Goal: Information Seeking & Learning: Learn about a topic

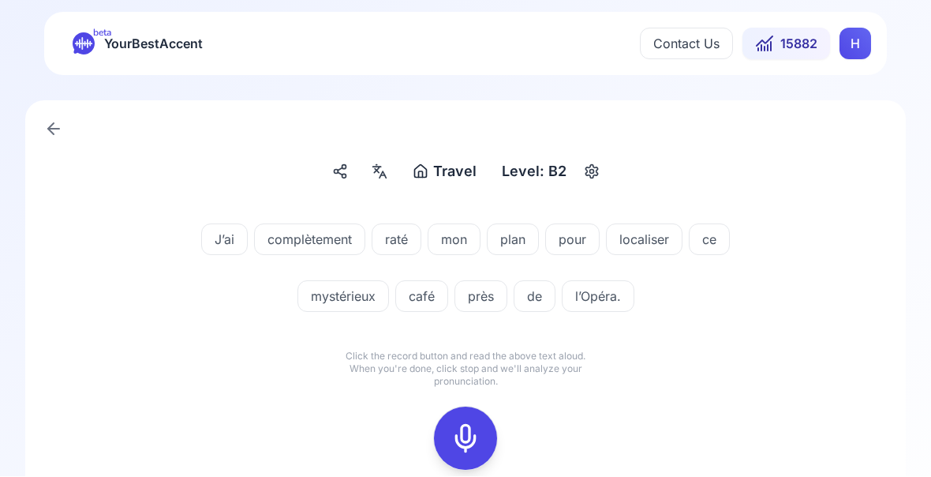
click at [467, 427] on rect at bounding box center [466, 439] width 24 height 24
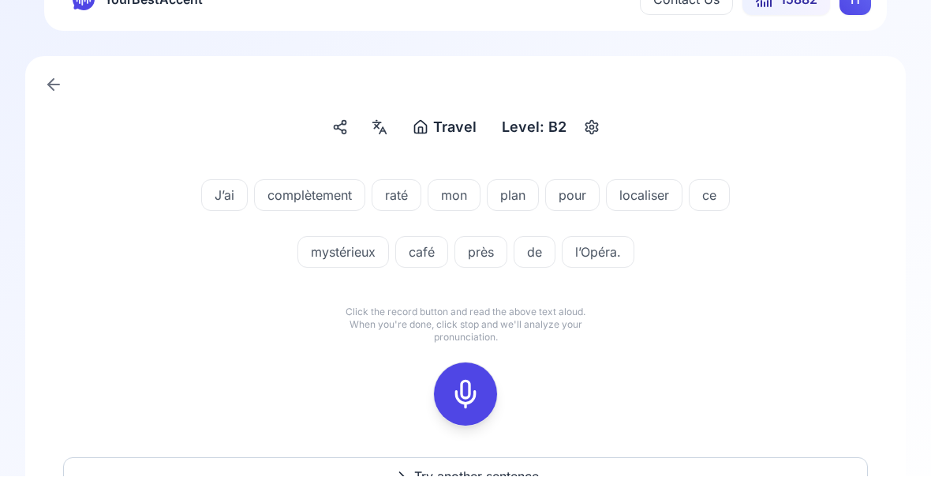
scroll to position [45, 0]
click at [468, 398] on icon at bounding box center [466, 394] width 32 height 32
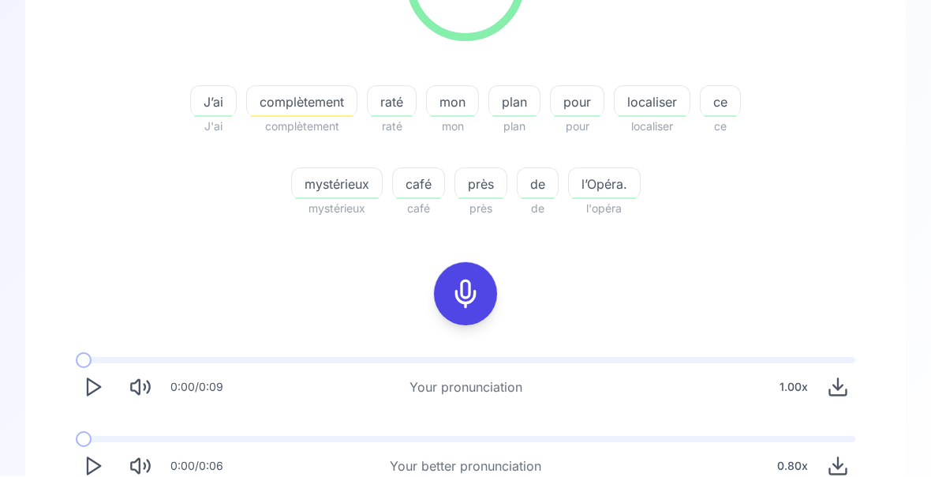
scroll to position [294, 0]
click at [96, 463] on polygon "Play" at bounding box center [94, 467] width 13 height 17
click at [94, 467] on icon "Play" at bounding box center [93, 467] width 22 height 22
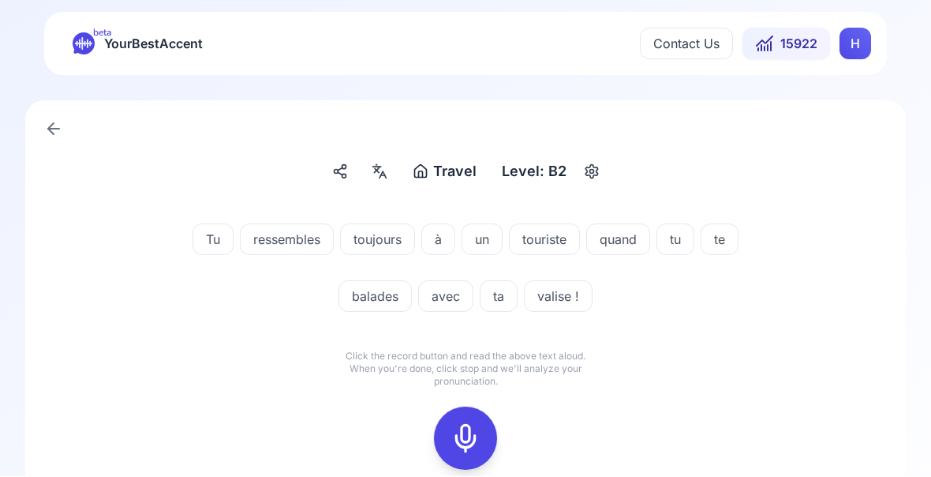
click at [485, 433] on button at bounding box center [465, 438] width 63 height 63
click at [481, 434] on div at bounding box center [466, 438] width 38 height 63
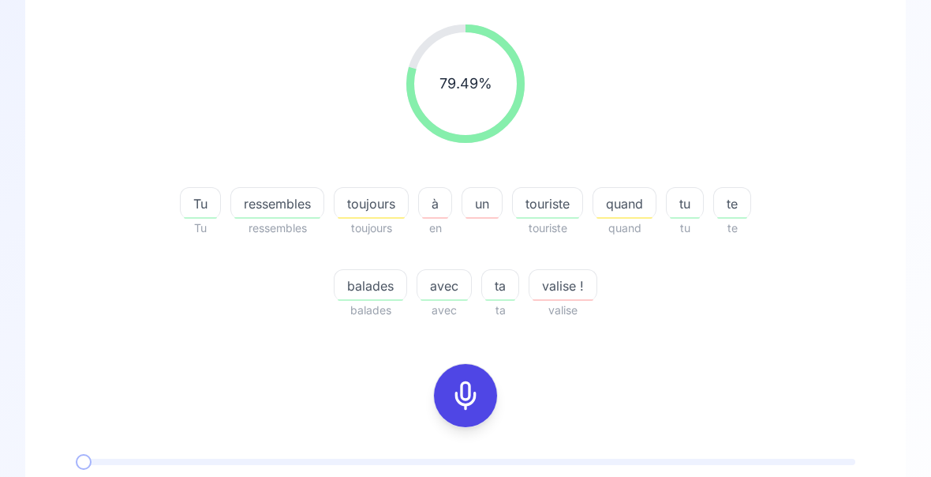
scroll to position [194, 0]
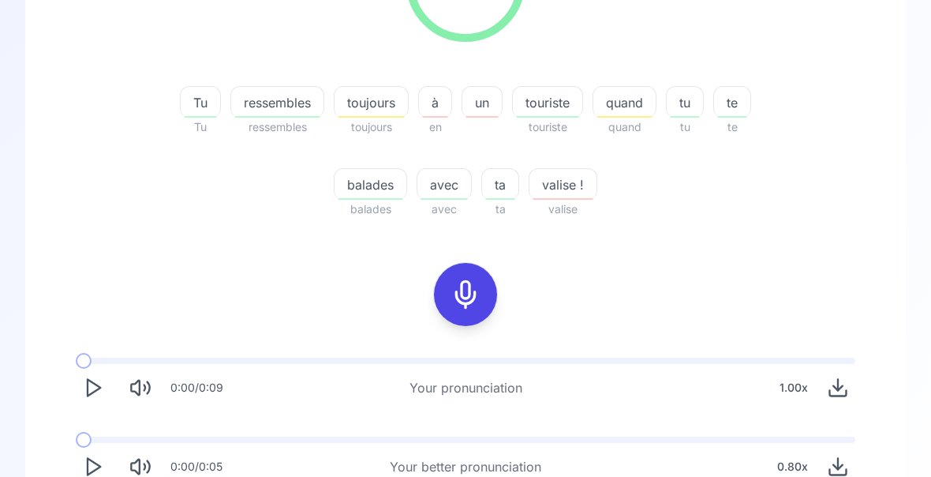
scroll to position [294, 0]
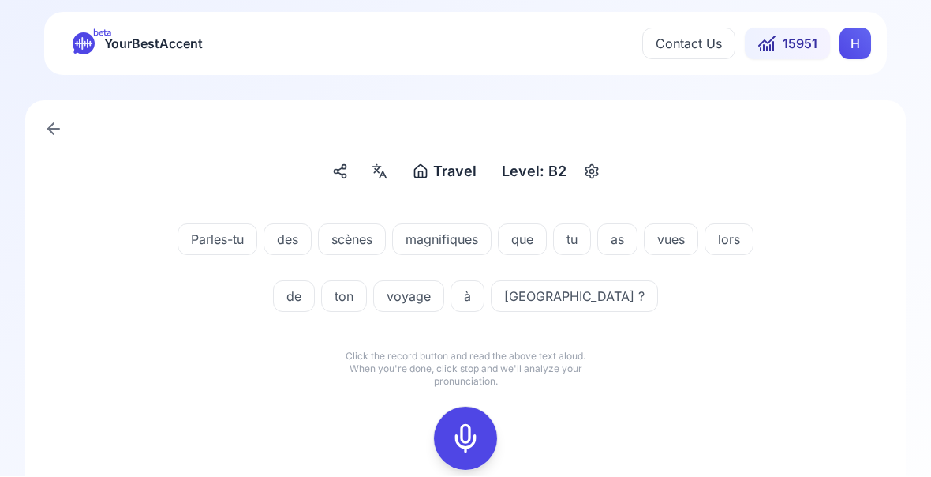
click at [461, 440] on icon at bounding box center [466, 439] width 32 height 32
click at [459, 448] on icon at bounding box center [466, 439] width 32 height 32
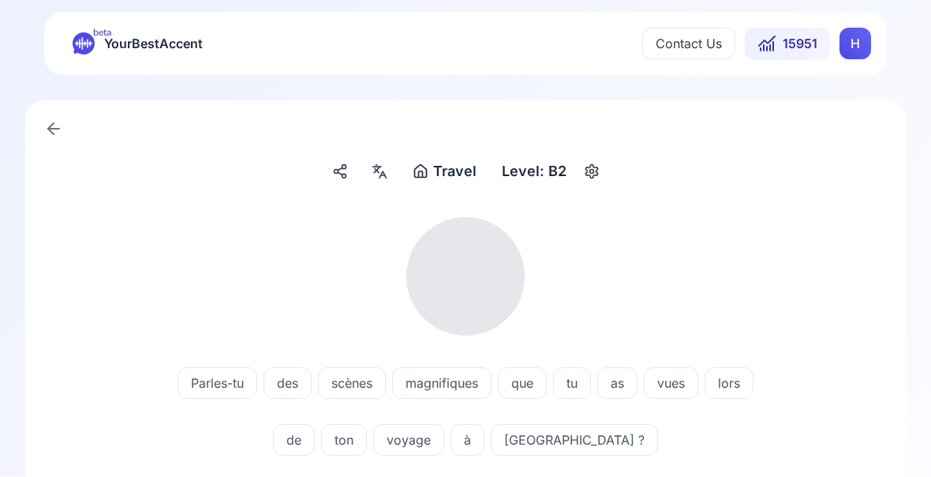
scroll to position [1, 0]
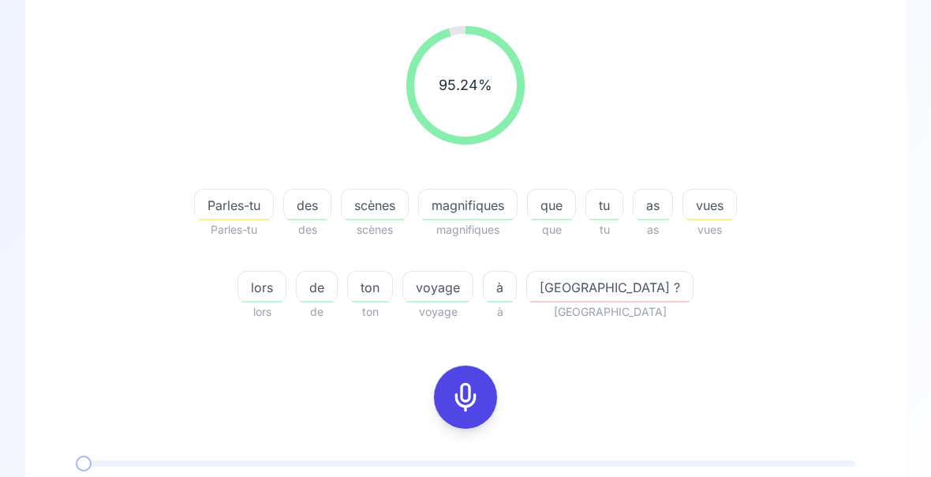
click at [286, 296] on span "lors" at bounding box center [261, 287] width 47 height 19
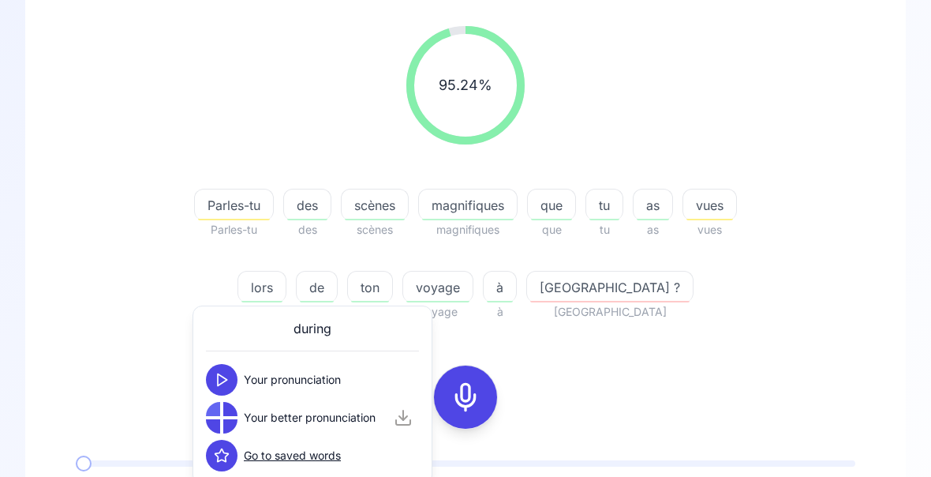
click at [760, 377] on div "95.24 % 95.24 % Parles-tu Parles-tu des des scènes scènes magnifiques magnifiqu…" at bounding box center [465, 306] width 805 height 586
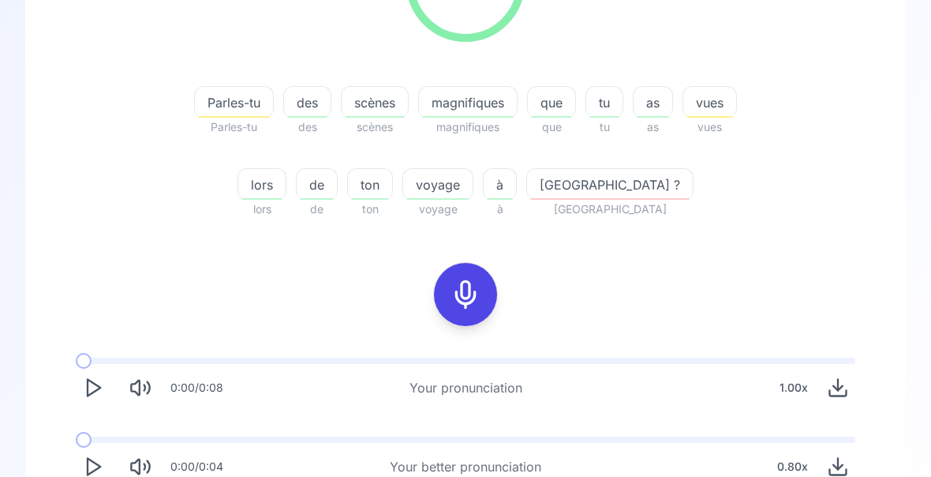
scroll to position [294, 0]
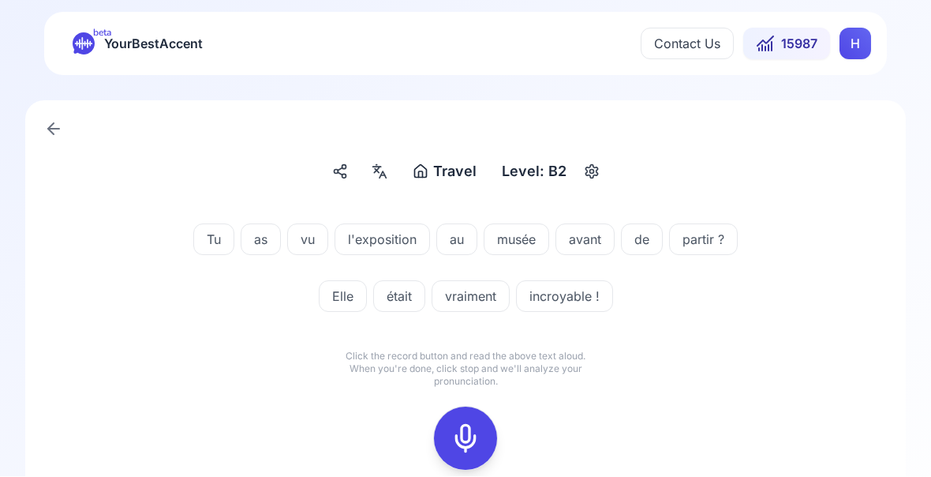
click at [463, 442] on icon at bounding box center [466, 439] width 32 height 32
click at [470, 445] on icon at bounding box center [466, 439] width 32 height 32
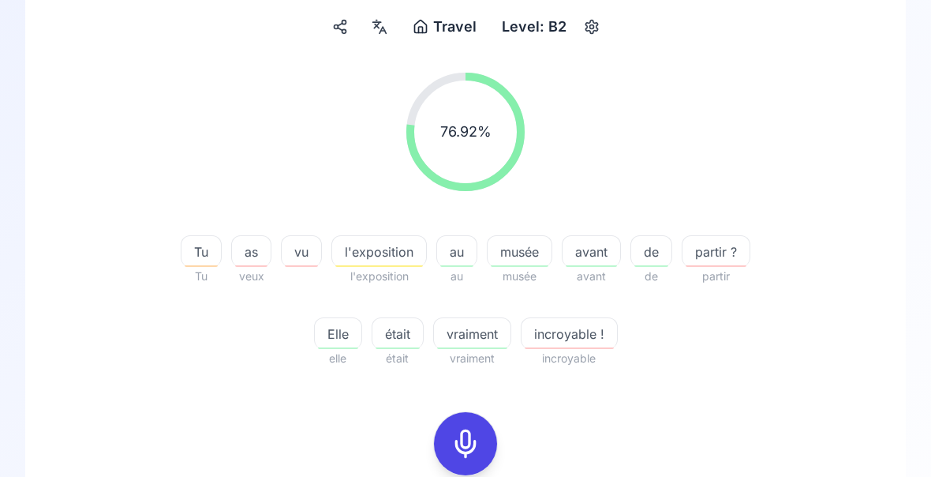
scroll to position [145, 0]
click at [470, 443] on icon at bounding box center [466, 444] width 32 height 32
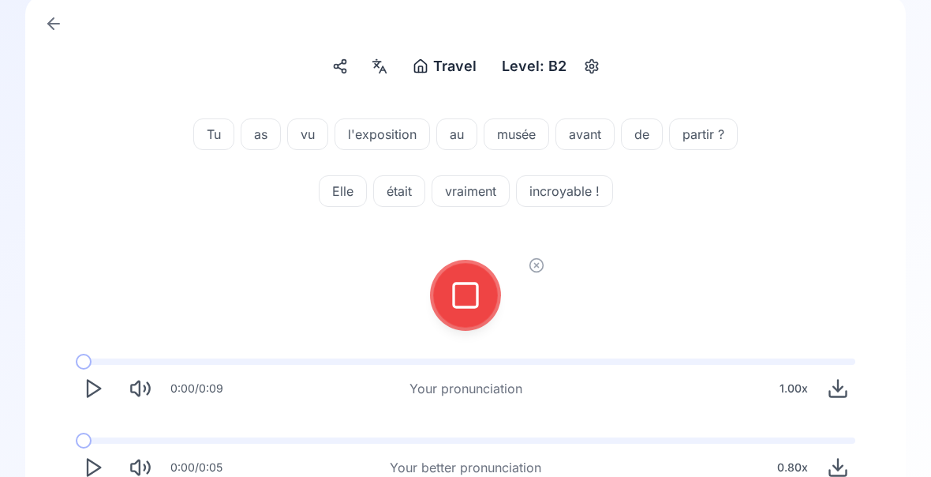
click at [479, 305] on icon at bounding box center [466, 295] width 32 height 32
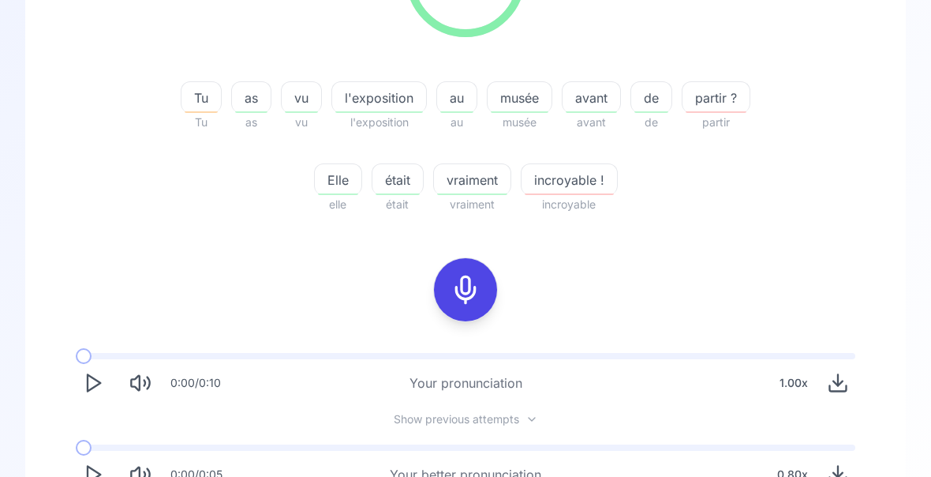
scroll to position [306, 0]
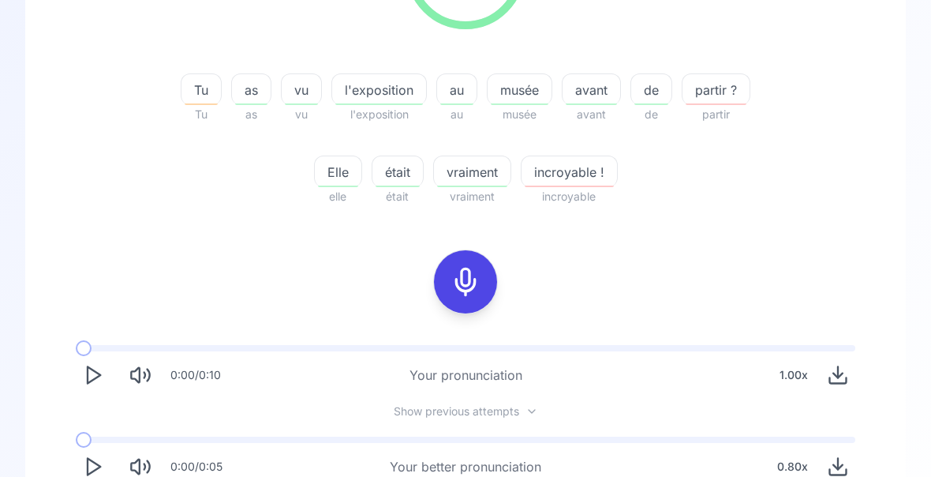
click at [99, 466] on polygon "Play" at bounding box center [94, 467] width 13 height 17
click at [98, 469] on polygon "Play" at bounding box center [94, 467] width 13 height 17
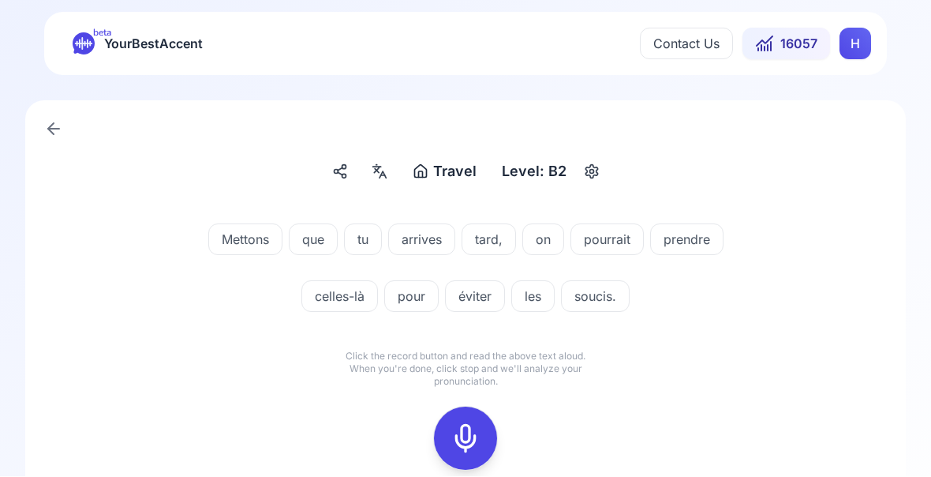
click at [471, 446] on icon at bounding box center [466, 439] width 32 height 32
click at [470, 438] on icon at bounding box center [466, 439] width 32 height 32
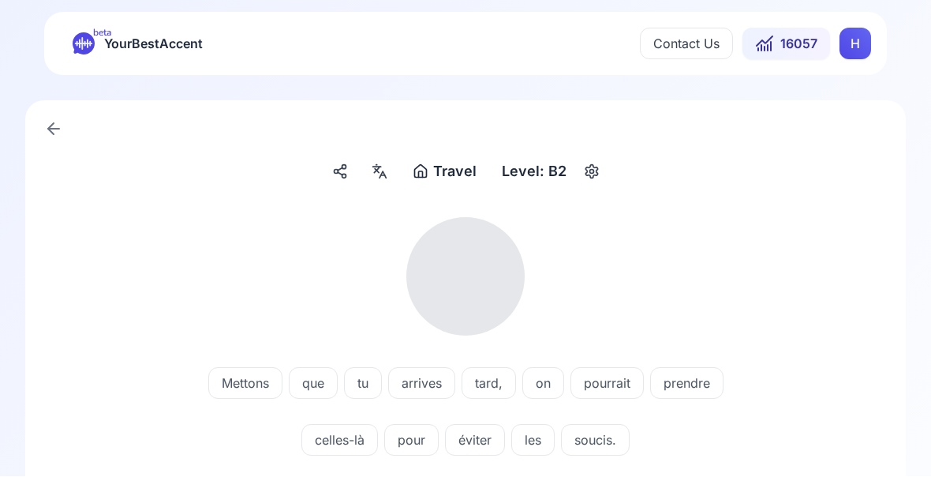
scroll to position [1, 0]
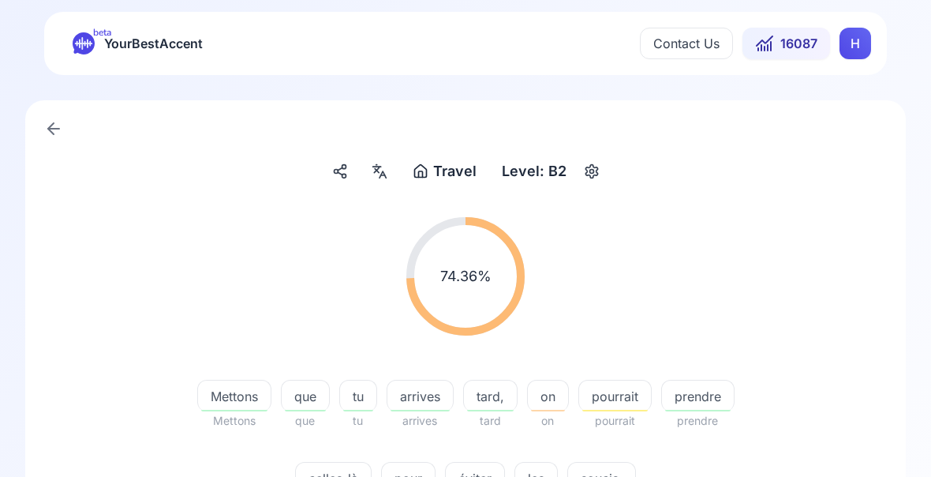
click at [234, 402] on span "Mettons" at bounding box center [234, 396] width 73 height 19
click at [805, 486] on div "74.36 % 74.36 % Mettons Mettons que que tu tu arrives arrives tard, tard on on …" at bounding box center [465, 364] width 805 height 320
click at [323, 478] on span "celles-là" at bounding box center [333, 478] width 75 height 19
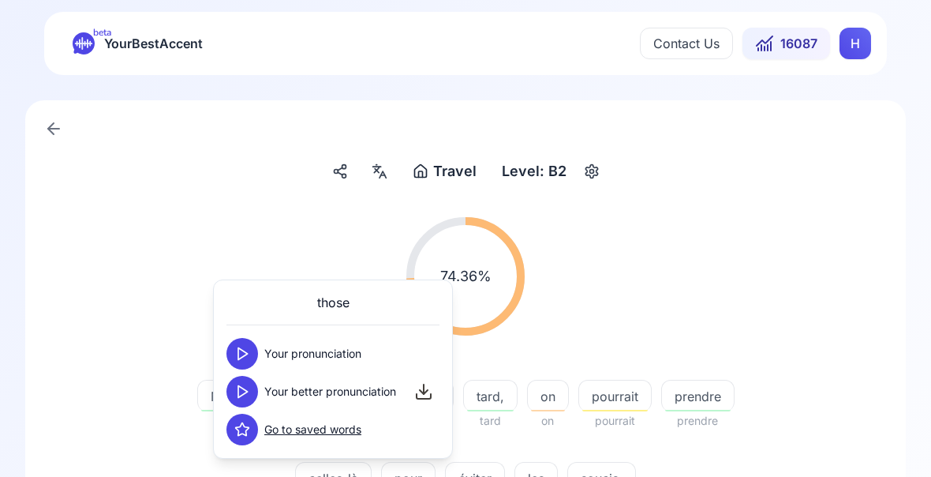
click at [804, 486] on div "74.36 % 74.36 % Mettons Mettons que que tu tu arrives arrives tard, tard on on …" at bounding box center [465, 364] width 805 height 320
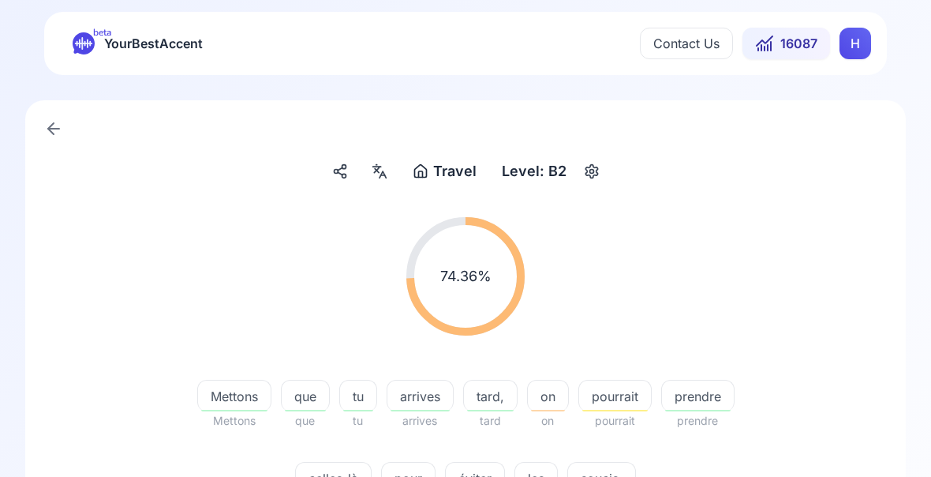
click at [479, 484] on span "éviter" at bounding box center [475, 478] width 58 height 19
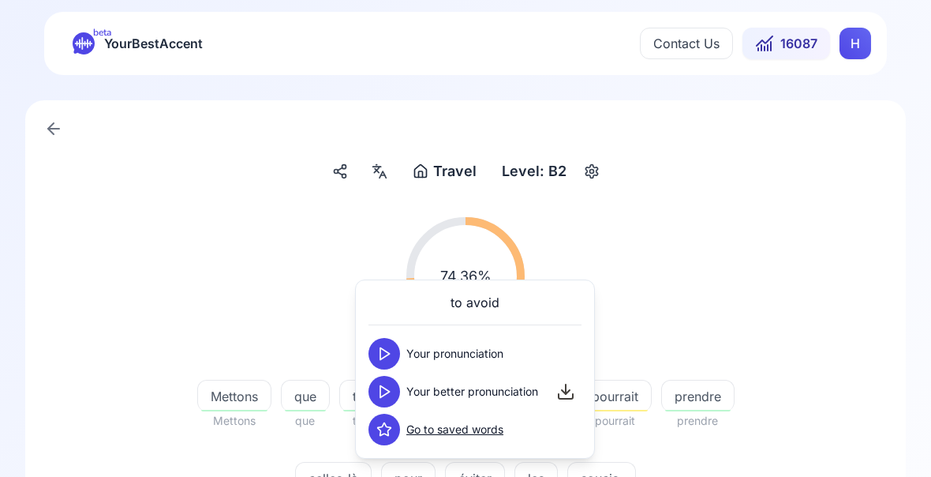
click at [773, 486] on div "74.36 % 74.36 % Mettons Mettons que que tu tu arrives arrives tard, tard on on …" at bounding box center [465, 364] width 805 height 320
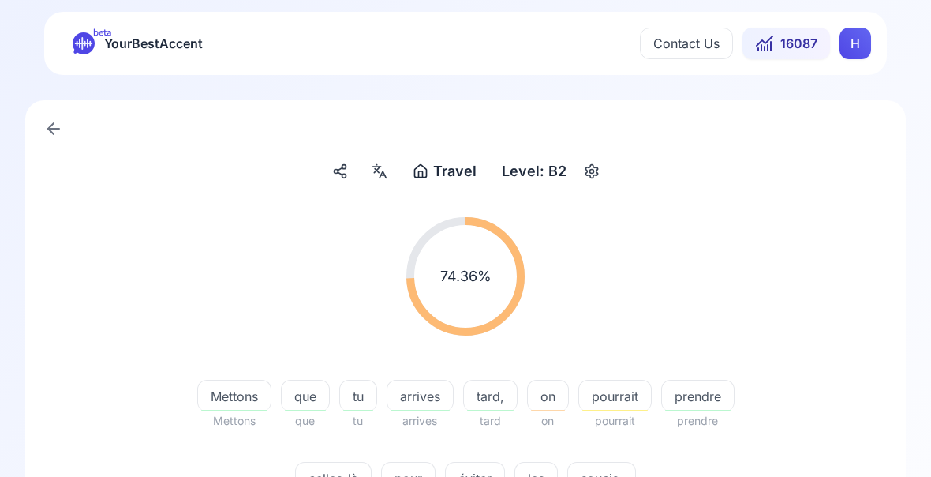
click at [473, 486] on div "éviter" at bounding box center [475, 478] width 60 height 32
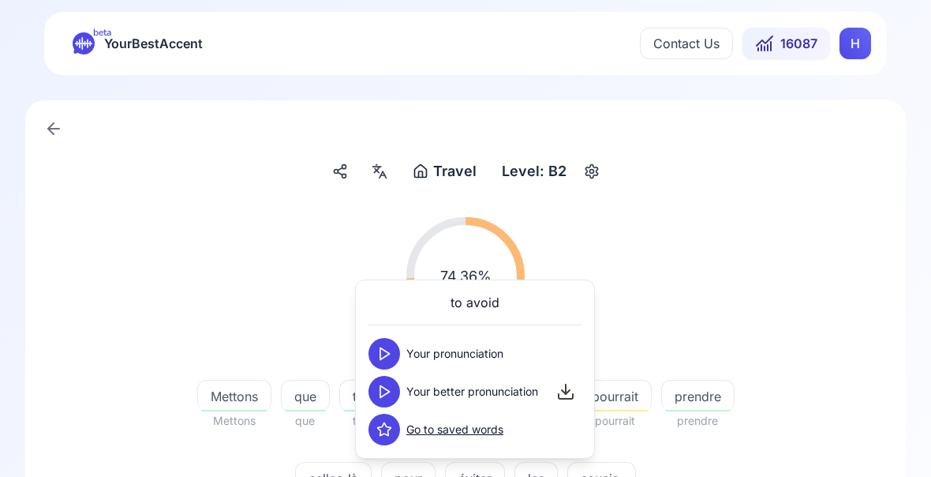
click at [390, 399] on button at bounding box center [385, 392] width 32 height 32
click at [785, 486] on div "74.36 % 74.36 % Mettons Mettons que que tu tu arrives arrives tard, tard on on …" at bounding box center [465, 364] width 805 height 320
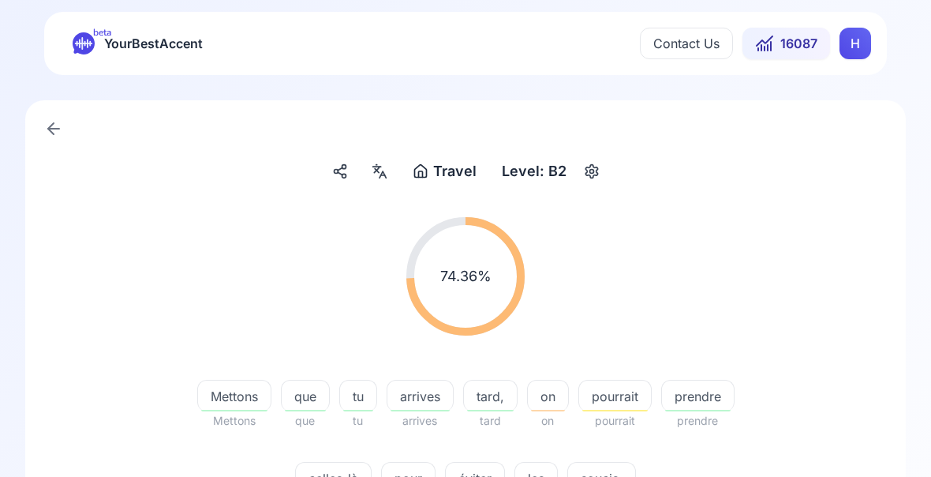
click at [601, 478] on span "soucis." at bounding box center [601, 478] width 67 height 19
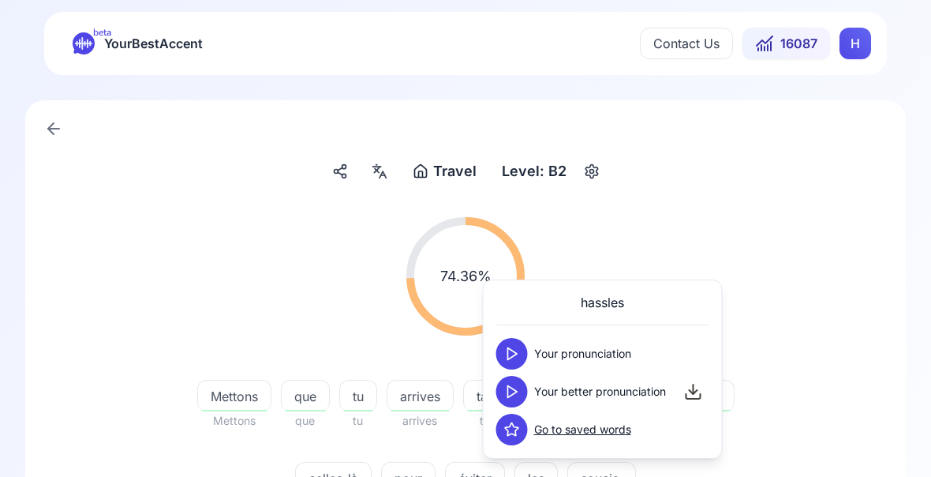
click at [512, 396] on icon at bounding box center [512, 392] width 16 height 16
click at [734, 486] on div "[PERSON_NAME] Mettons que que tu tu arrives arrives tard, tard on on pourrait p…" at bounding box center [466, 437] width 606 height 152
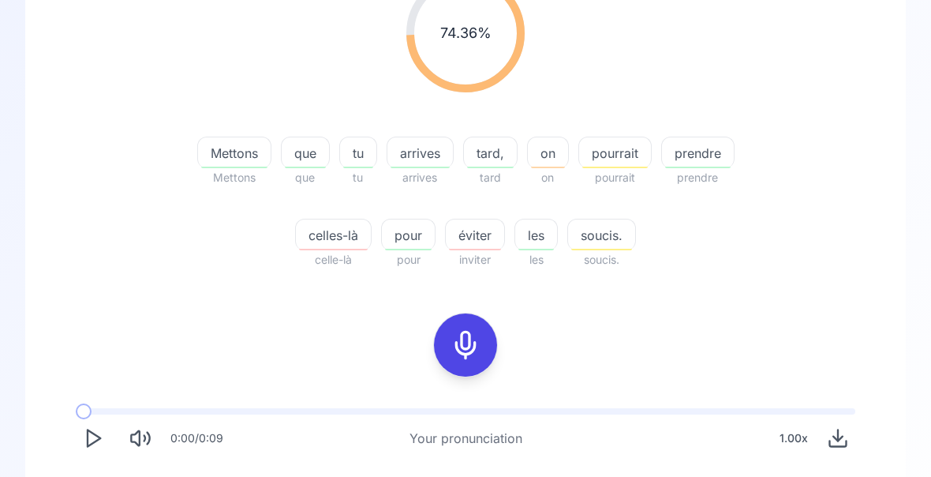
scroll to position [241, 0]
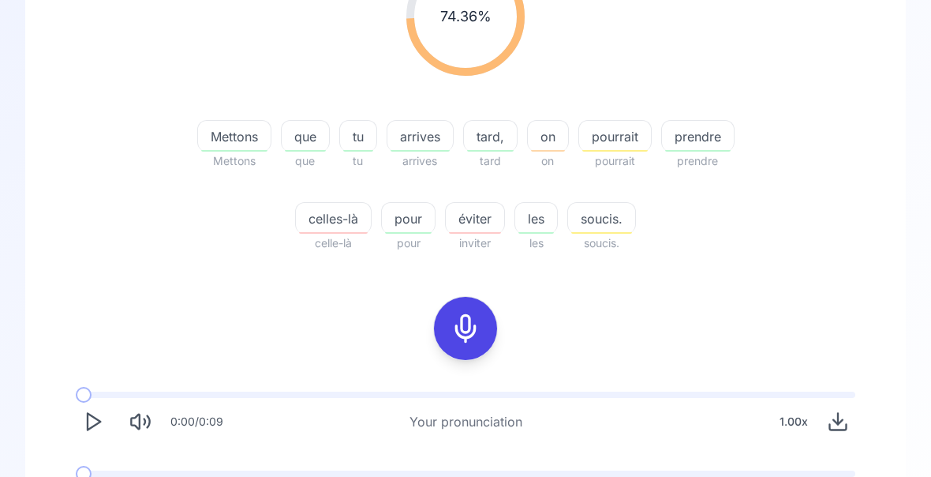
scroll to position [294, 0]
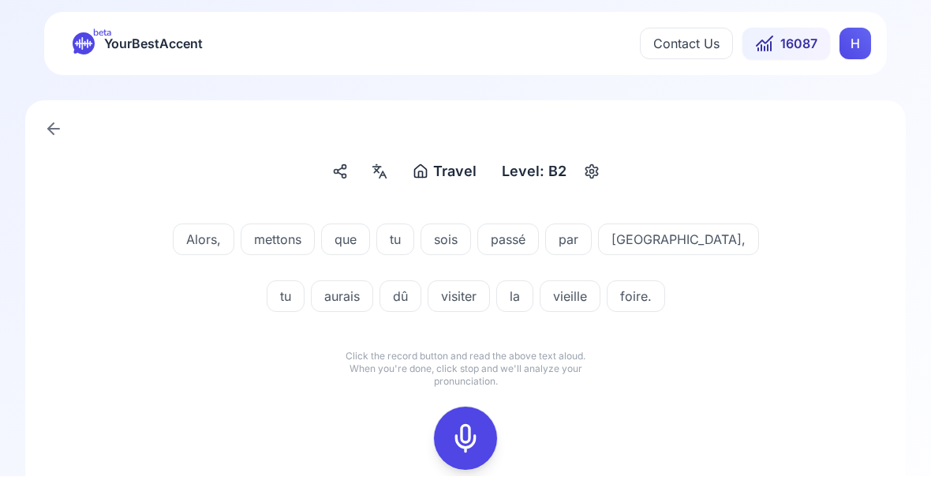
click at [471, 440] on icon at bounding box center [466, 439] width 32 height 32
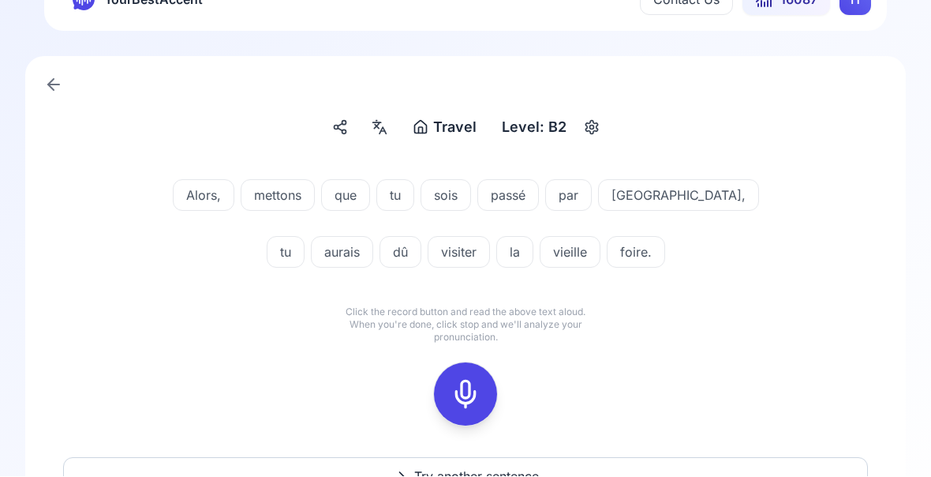
scroll to position [45, 0]
click at [470, 399] on icon at bounding box center [466, 394] width 32 height 32
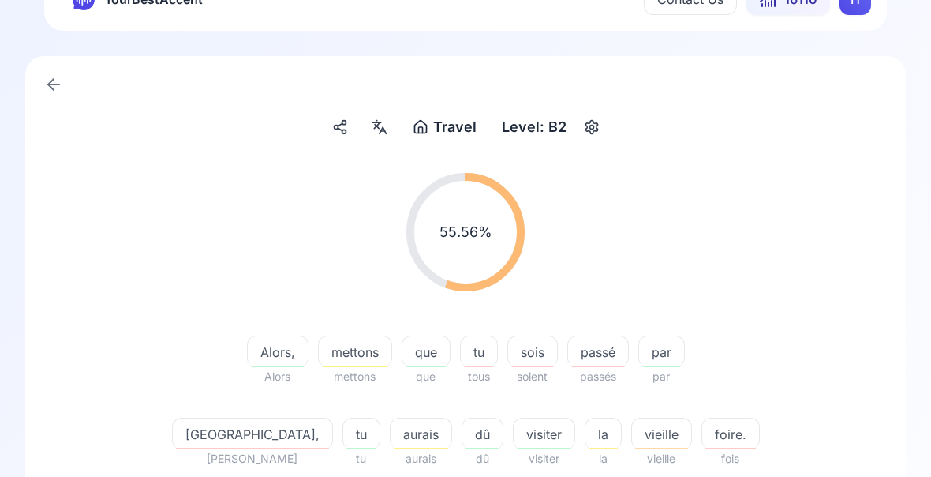
click at [632, 433] on span "vieille" at bounding box center [661, 434] width 59 height 19
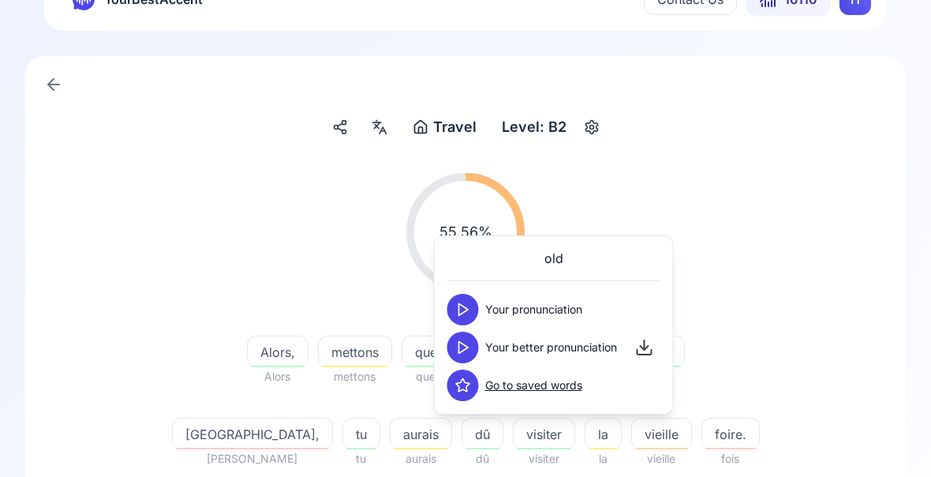
click at [463, 347] on icon at bounding box center [463, 347] width 16 height 16
click at [729, 486] on div "55.56 % 55.56 % Alors, Alors mettons mettons que que tu tous sois soient passé …" at bounding box center [465, 453] width 805 height 586
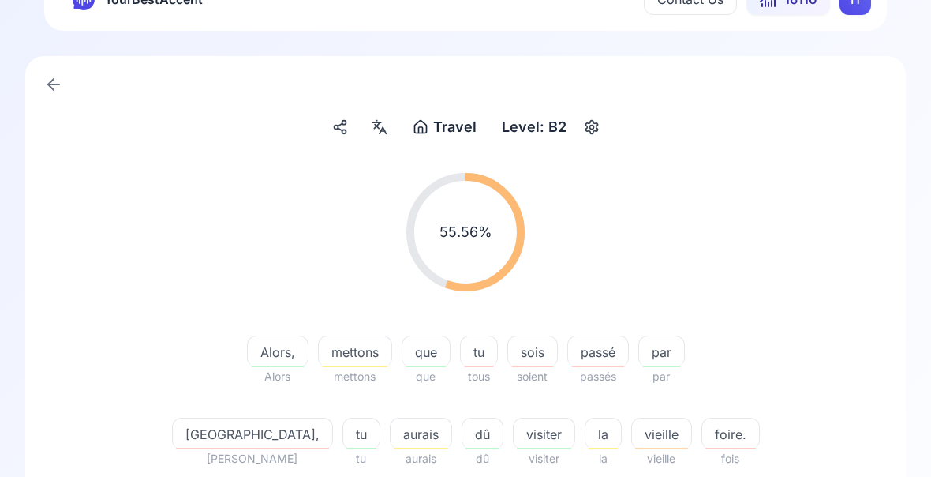
click at [703, 443] on span "foire." at bounding box center [731, 434] width 57 height 19
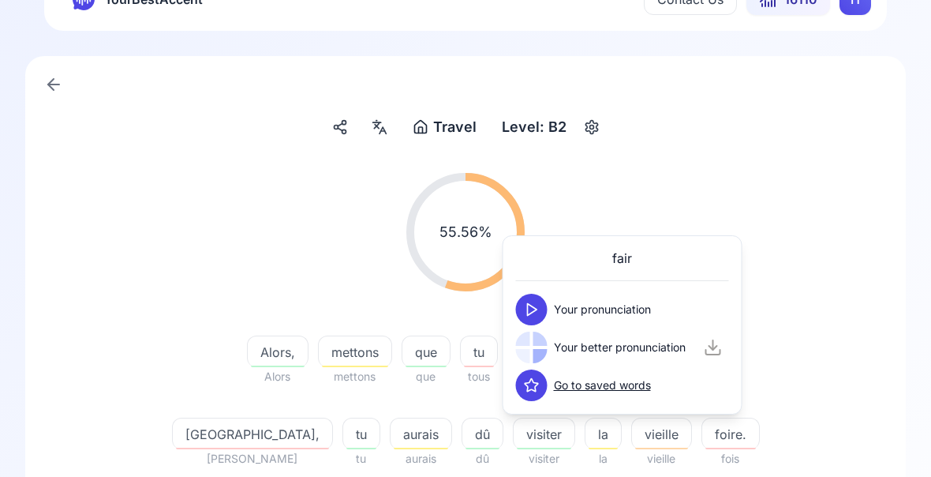
click at [533, 354] on div at bounding box center [532, 348] width 32 height 32
click at [532, 350] on polygon at bounding box center [532, 348] width 9 height 12
click at [754, 486] on div "55.56 % 55.56 % Alors, Alors mettons mettons que que tu tous sois soient passé …" at bounding box center [465, 453] width 805 height 586
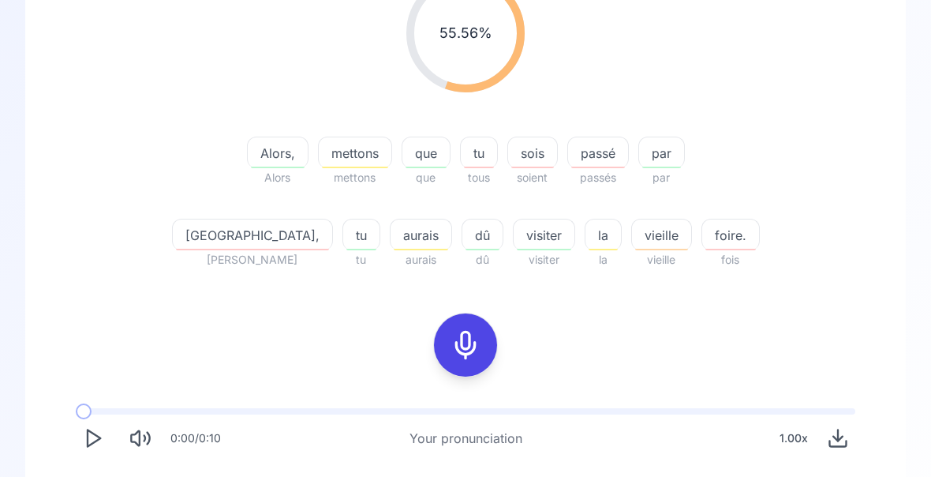
scroll to position [245, 0]
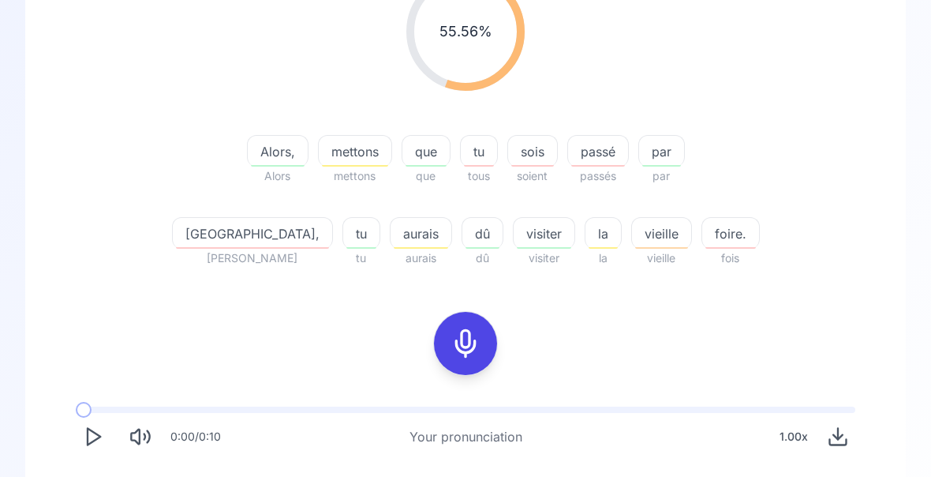
click at [391, 241] on span "aurais" at bounding box center [421, 233] width 61 height 19
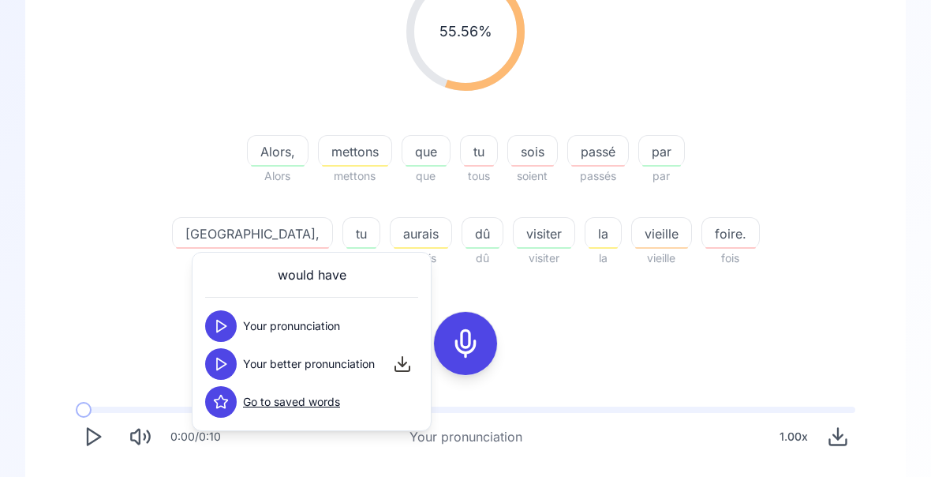
click at [222, 362] on icon at bounding box center [221, 364] width 16 height 16
click at [812, 294] on div "55.56 % 55.56 % Alors, Alors mettons mettons que que tu tous sois soient passé …" at bounding box center [465, 253] width 805 height 586
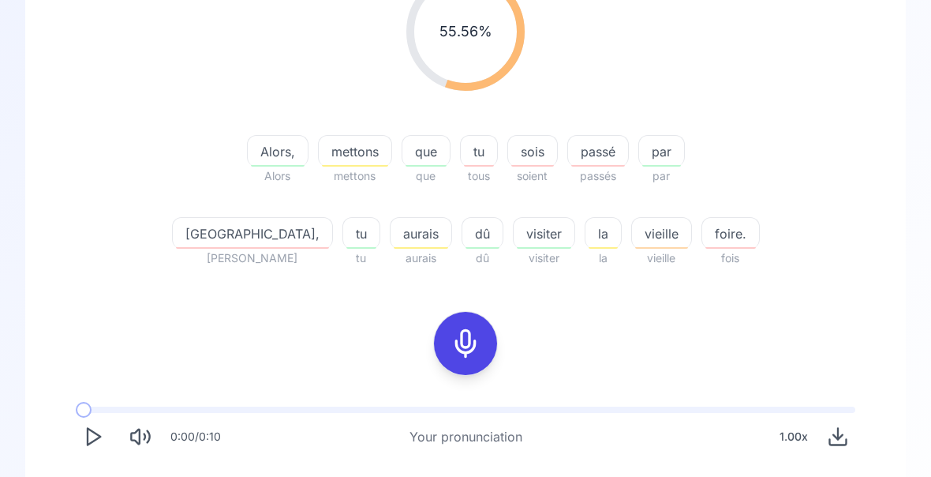
click at [465, 330] on icon at bounding box center [466, 344] width 32 height 32
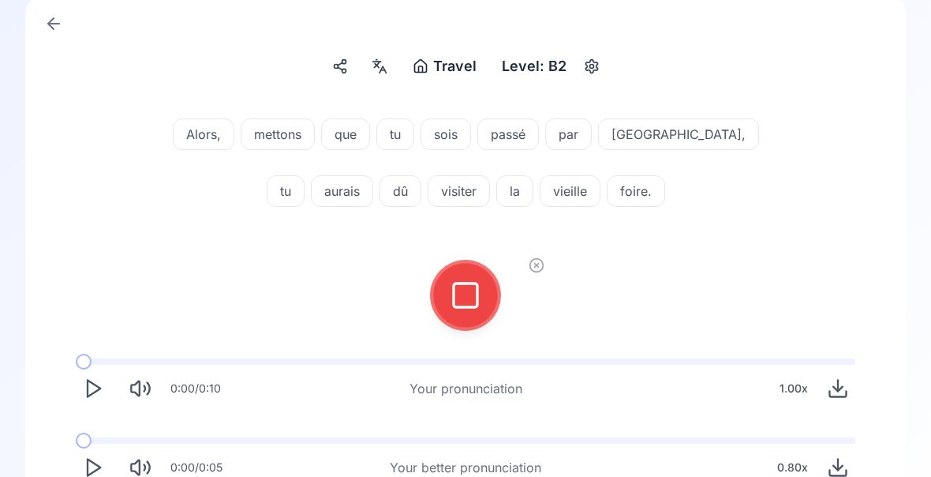
click at [474, 294] on icon at bounding box center [466, 295] width 32 height 32
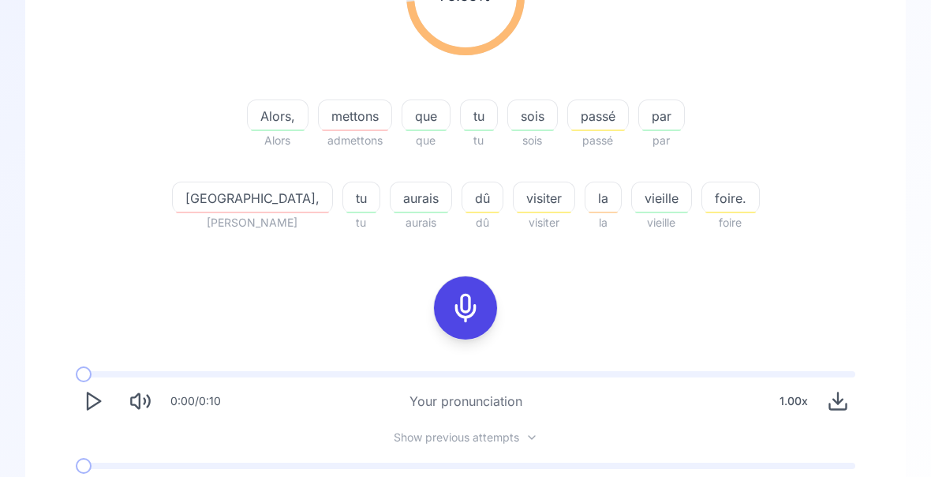
scroll to position [283, 0]
click at [508, 122] on span "sois" at bounding box center [532, 114] width 49 height 19
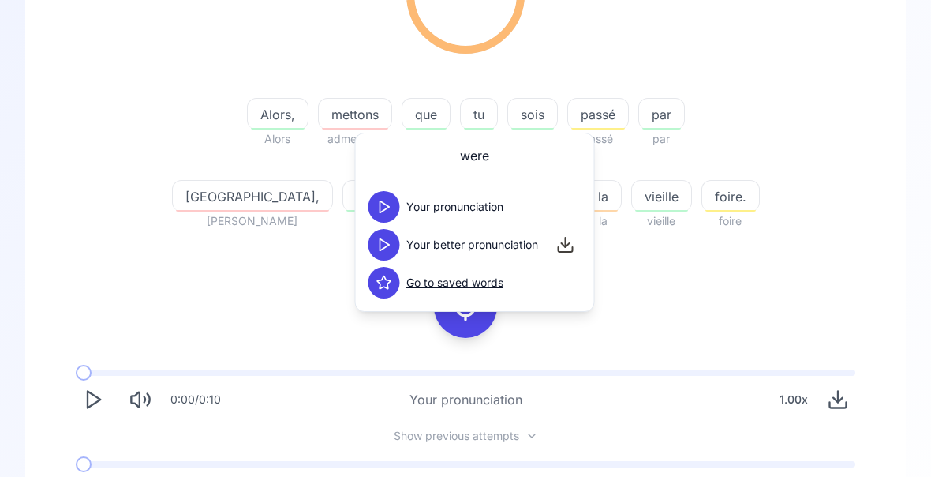
click at [568, 117] on span "passé" at bounding box center [598, 114] width 60 height 19
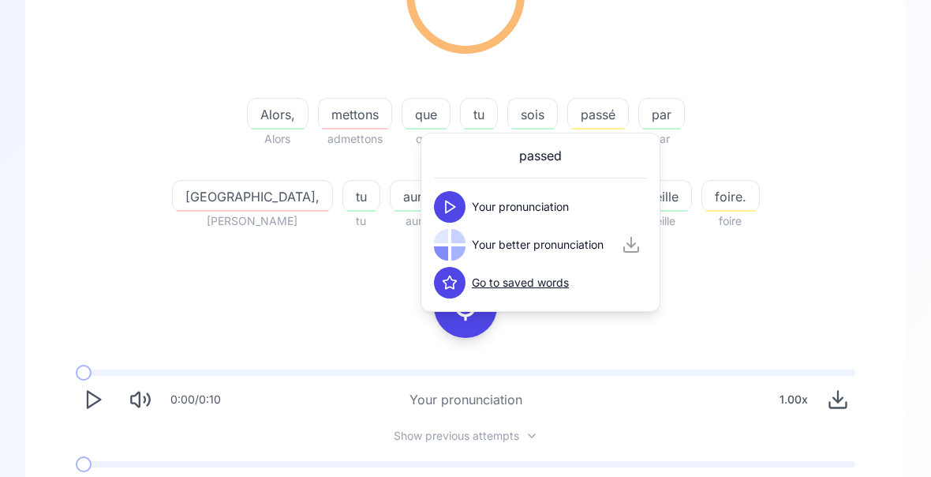
click at [804, 212] on div "73.33 % 73.33 % Alors, Alors mettons admettons que que tu tu sois sois passé pa…" at bounding box center [465, 83] width 805 height 320
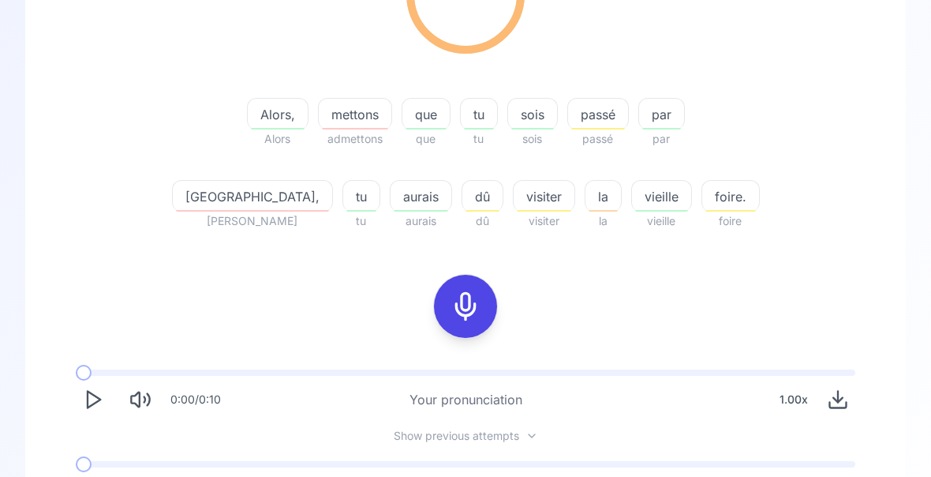
click at [639, 119] on span "par" at bounding box center [661, 114] width 45 height 19
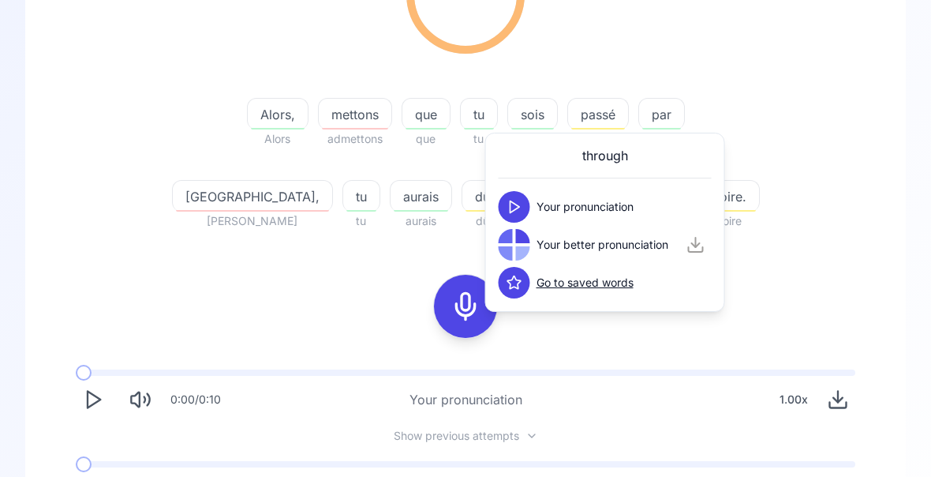
click at [814, 206] on div "73.33 % 73.33 % Alors, Alors mettons admettons que que tu tu sois sois passé pa…" at bounding box center [465, 83] width 805 height 320
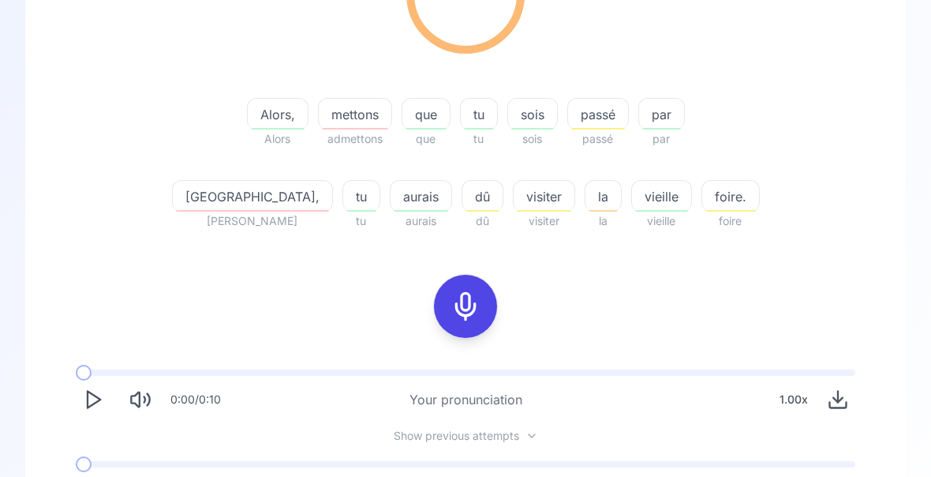
click at [390, 208] on div "aurais" at bounding box center [421, 196] width 62 height 32
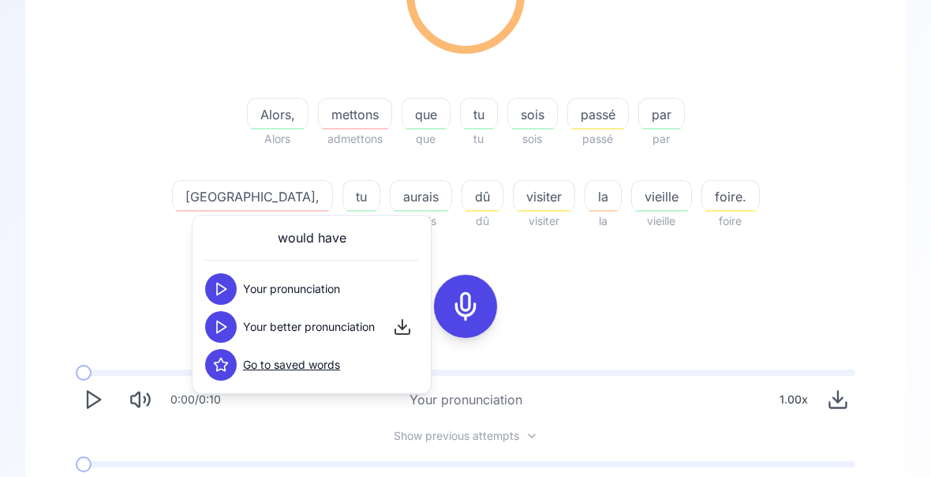
click at [747, 254] on div "73.33 % 73.33 % Alors, Alors mettons admettons que que tu tu sois sois passé pa…" at bounding box center [465, 222] width 805 height 598
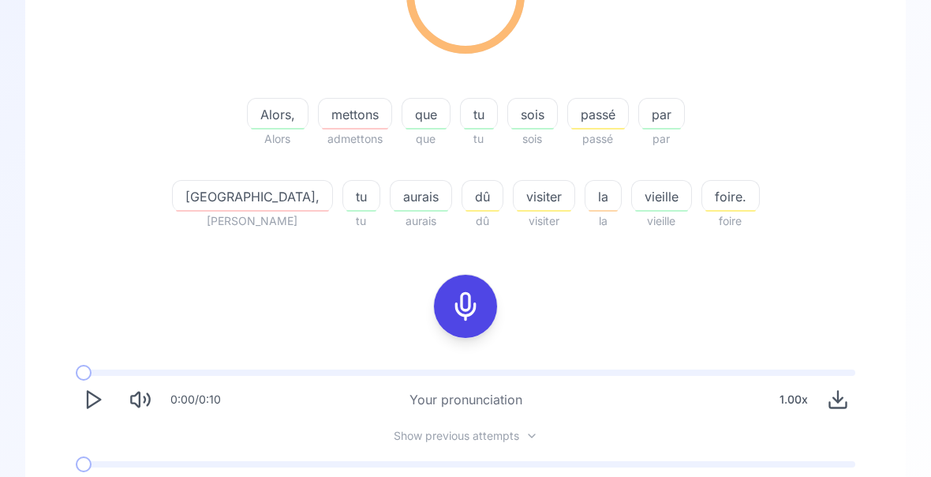
scroll to position [306, 0]
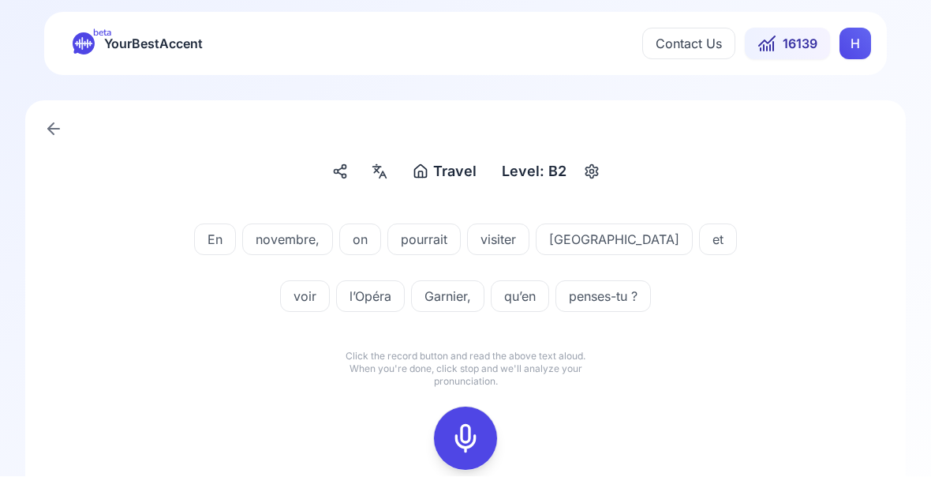
click at [459, 440] on icon at bounding box center [466, 439] width 32 height 32
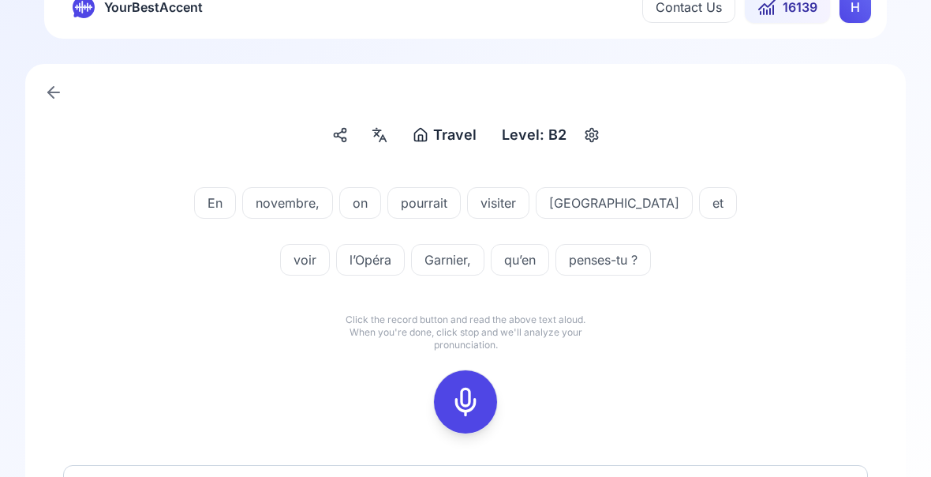
scroll to position [45, 0]
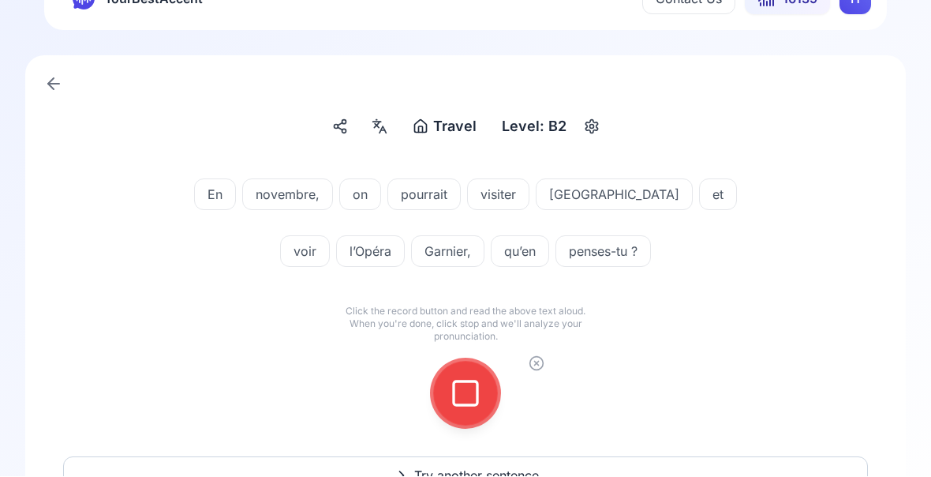
click at [470, 386] on icon at bounding box center [466, 394] width 32 height 32
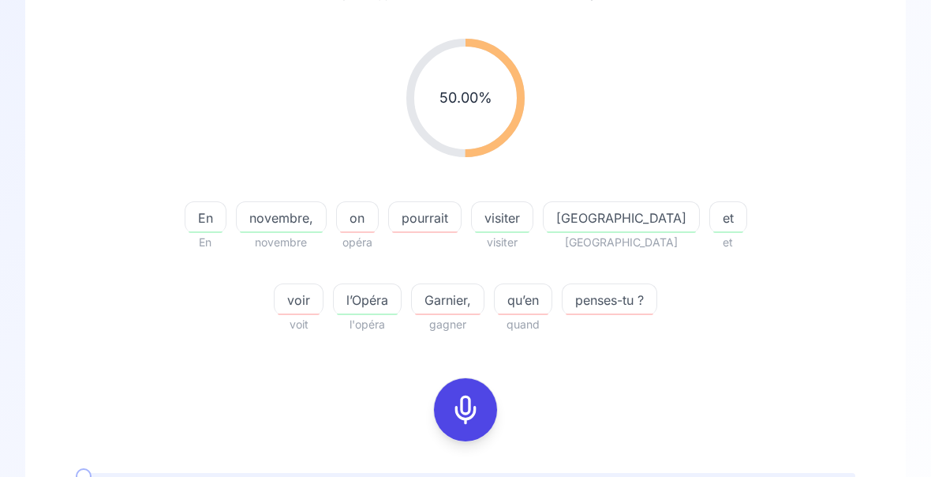
scroll to position [182, 0]
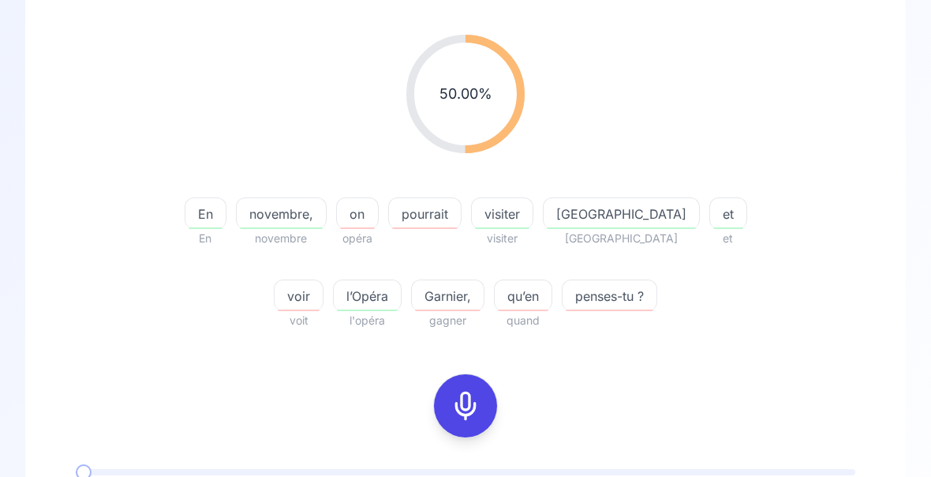
click at [467, 407] on icon at bounding box center [466, 406] width 32 height 32
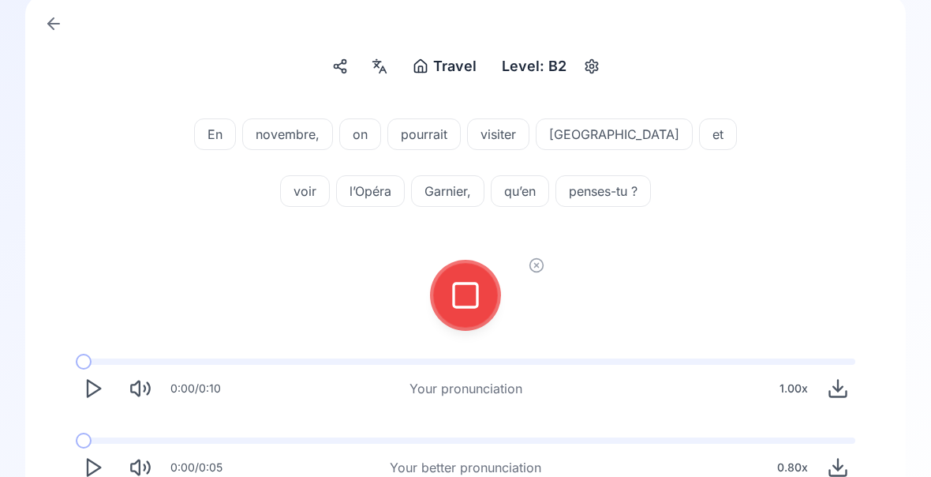
click at [464, 302] on icon at bounding box center [466, 295] width 32 height 32
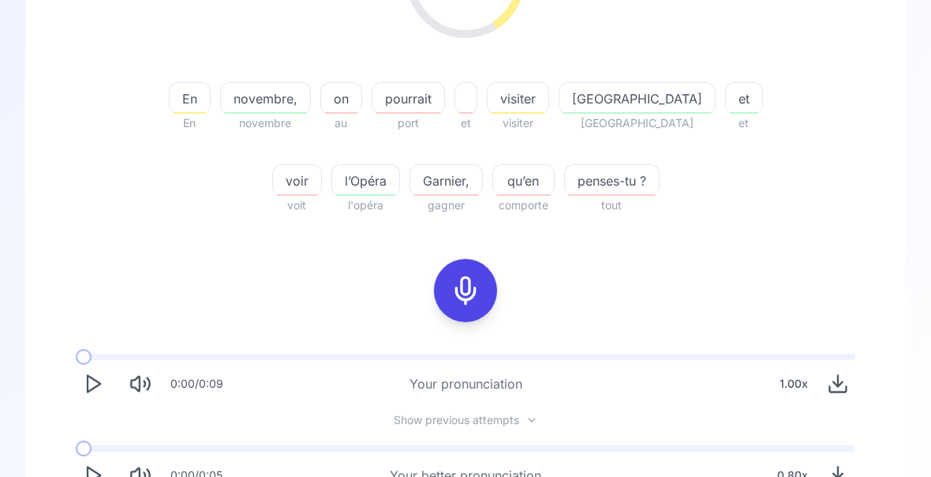
scroll to position [302, 0]
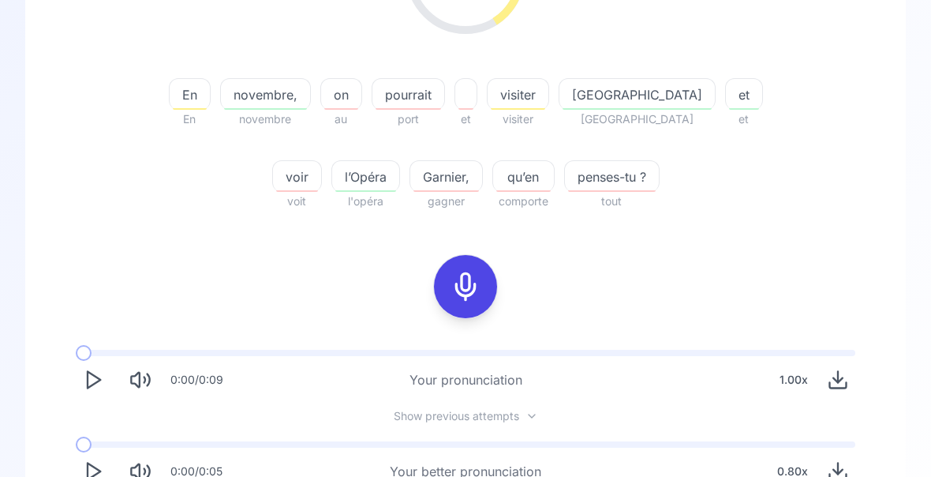
click at [107, 471] on button "Play" at bounding box center [93, 472] width 35 height 35
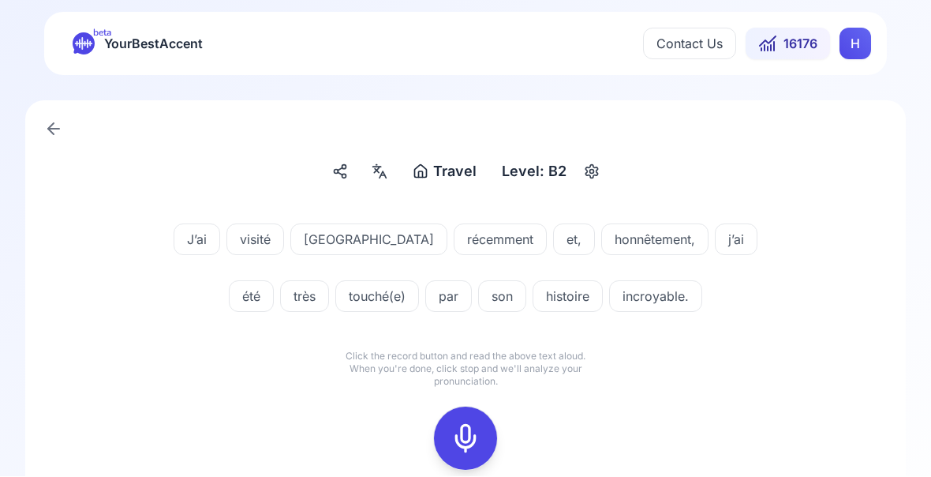
click at [464, 443] on icon at bounding box center [466, 439] width 32 height 32
click at [459, 444] on icon at bounding box center [466, 439] width 32 height 32
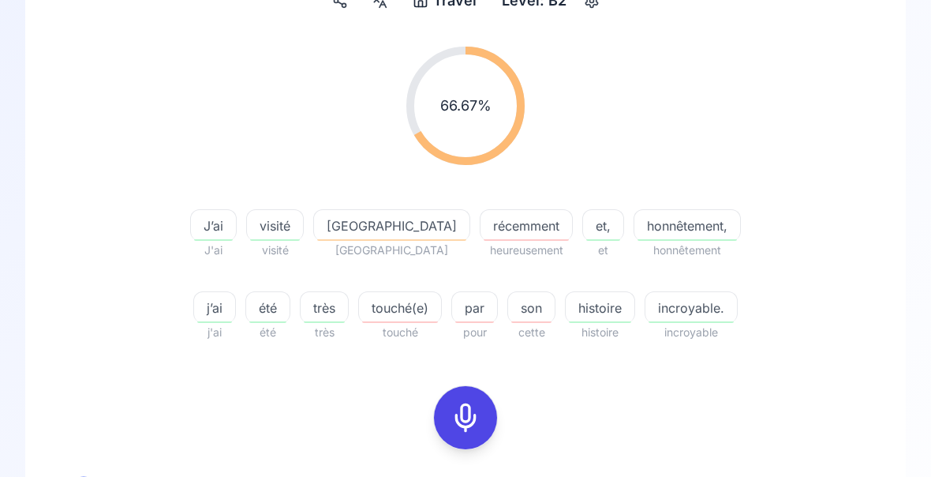
scroll to position [173, 0]
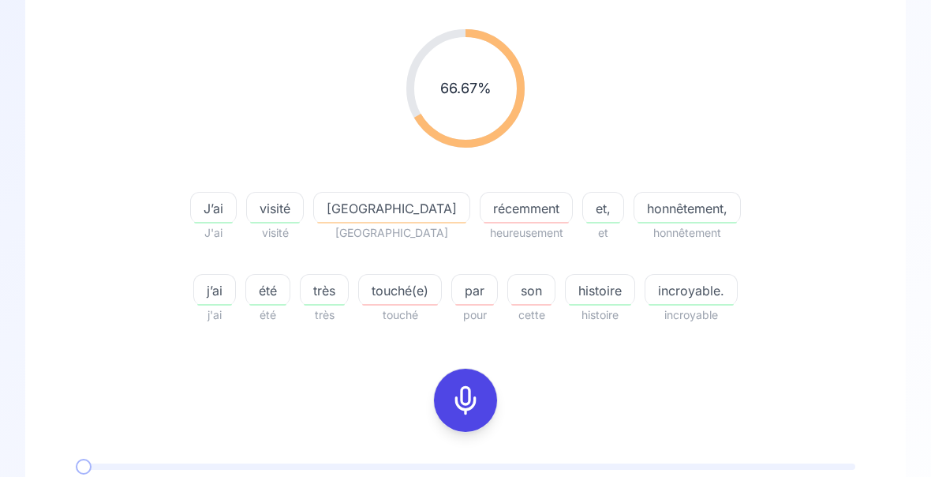
scroll to position [294, 0]
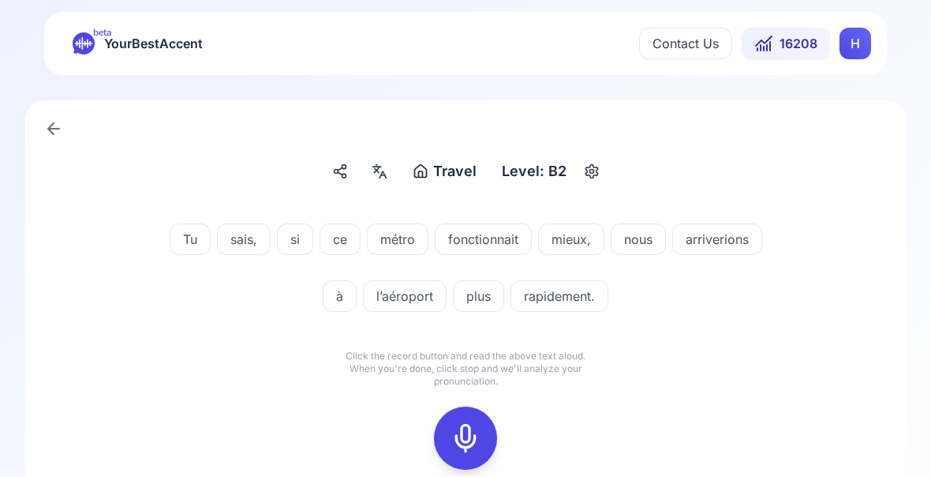
click at [461, 431] on icon at bounding box center [466, 439] width 32 height 32
click at [470, 440] on icon at bounding box center [466, 439] width 32 height 32
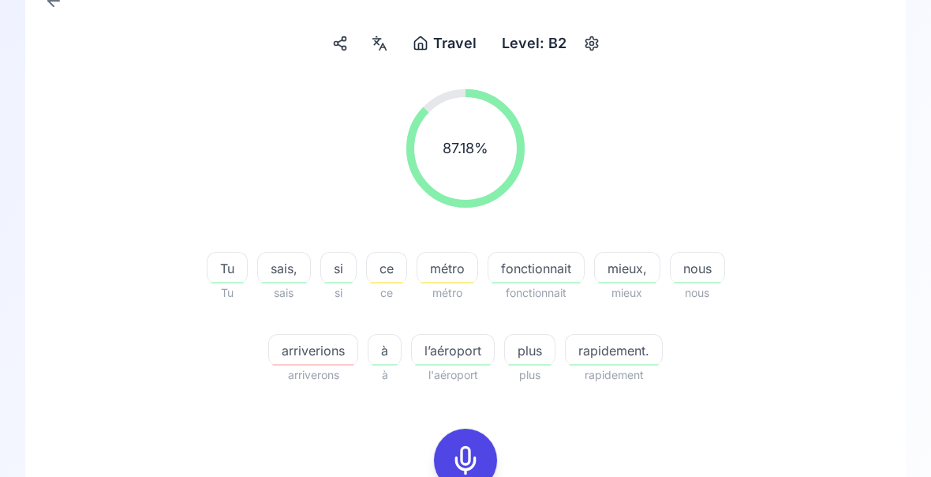
scroll to position [156, 0]
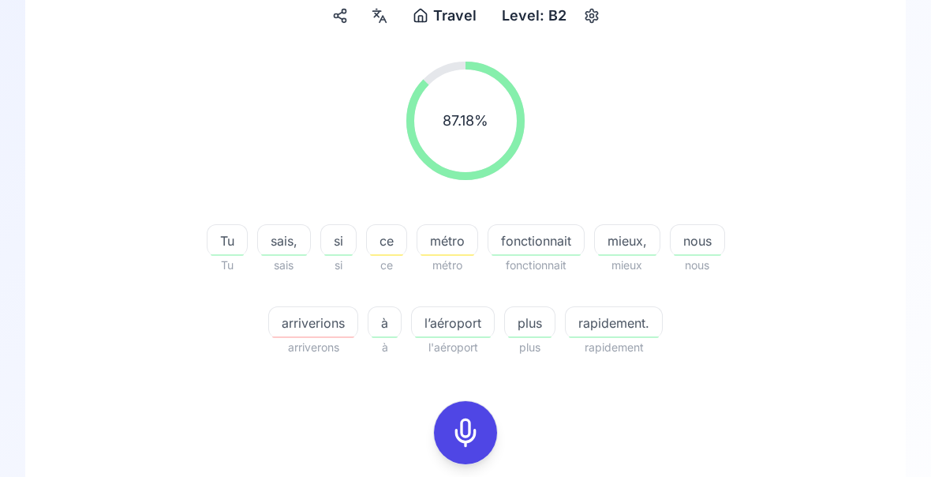
click at [623, 238] on span "mieux," at bounding box center [627, 240] width 65 height 19
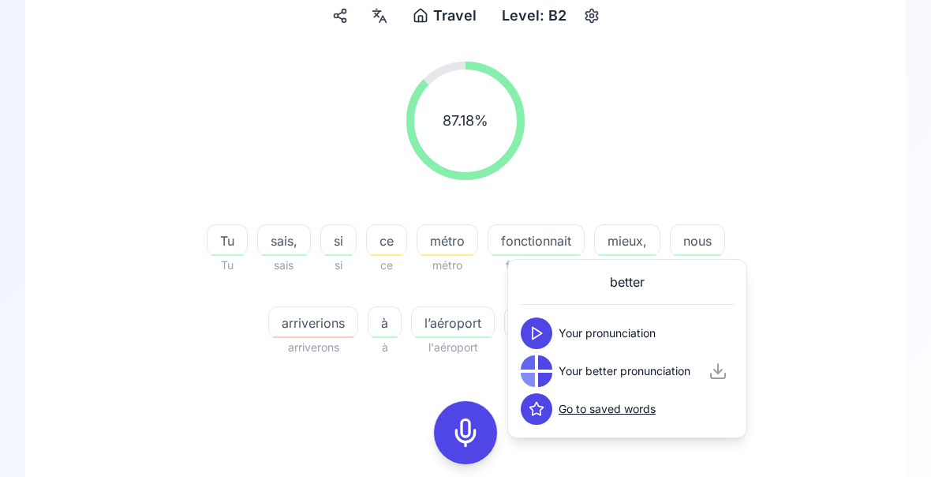
click at [817, 377] on div "87.18 % 87.18 % Tu Tu sais, sais si si ce ce métro métro fonctionnait fonctionn…" at bounding box center [465, 342] width 805 height 586
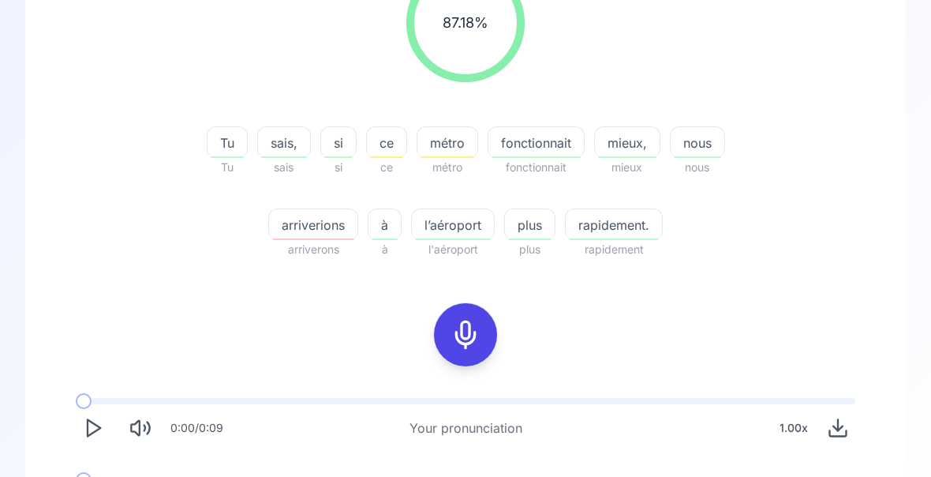
scroll to position [292, 0]
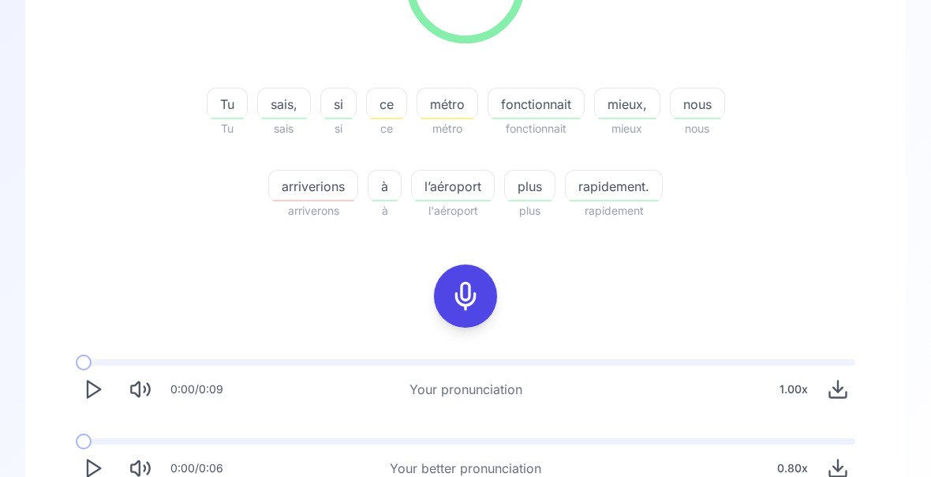
click at [103, 467] on icon "Play" at bounding box center [93, 469] width 22 height 22
click at [100, 464] on icon "Play" at bounding box center [93, 468] width 22 height 22
click at [324, 193] on span "arriverions" at bounding box center [313, 186] width 88 height 19
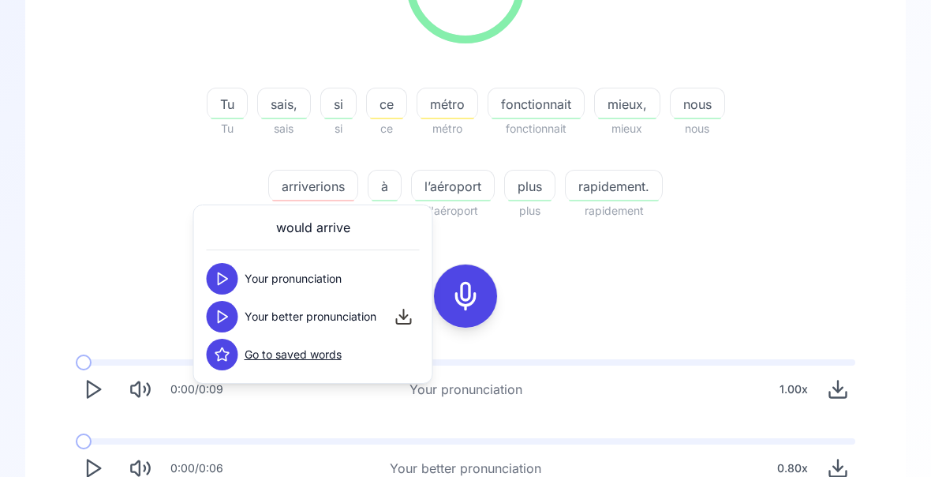
click at [228, 324] on icon at bounding box center [223, 317] width 16 height 16
click at [231, 324] on button at bounding box center [223, 317] width 32 height 32
click at [225, 315] on polygon at bounding box center [223, 317] width 9 height 12
click at [96, 471] on polygon "Play" at bounding box center [94, 468] width 13 height 17
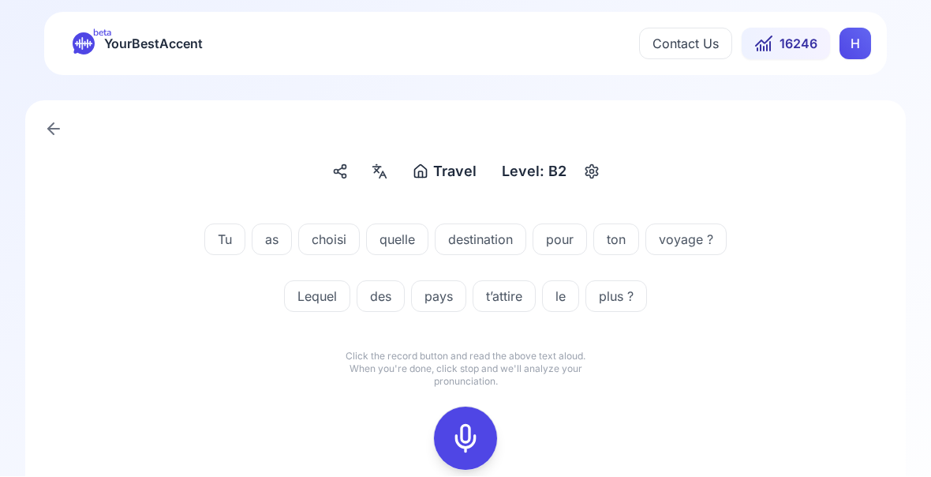
click at [466, 437] on icon at bounding box center [466, 439] width 32 height 32
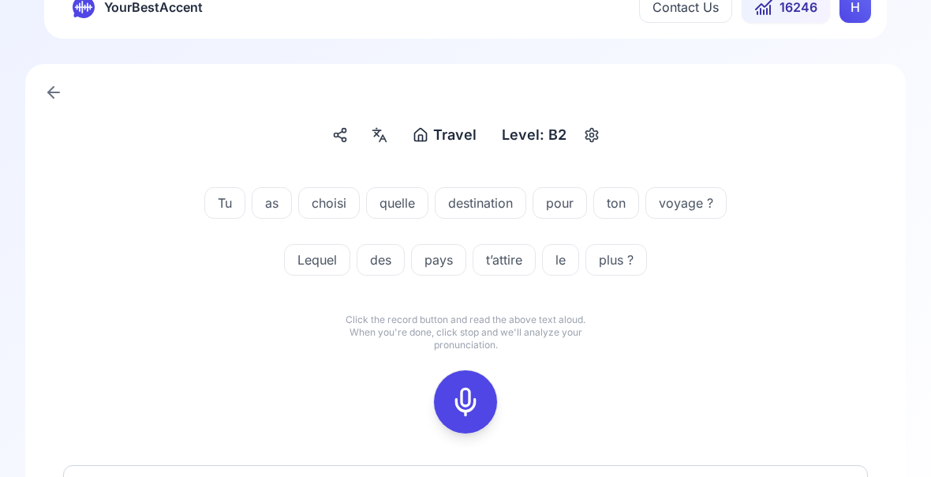
scroll to position [45, 0]
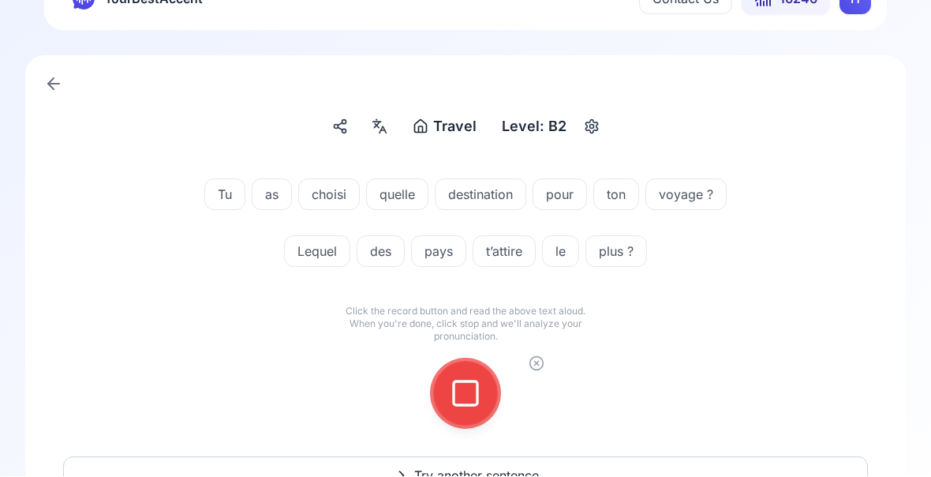
click at [469, 384] on icon at bounding box center [466, 394] width 32 height 32
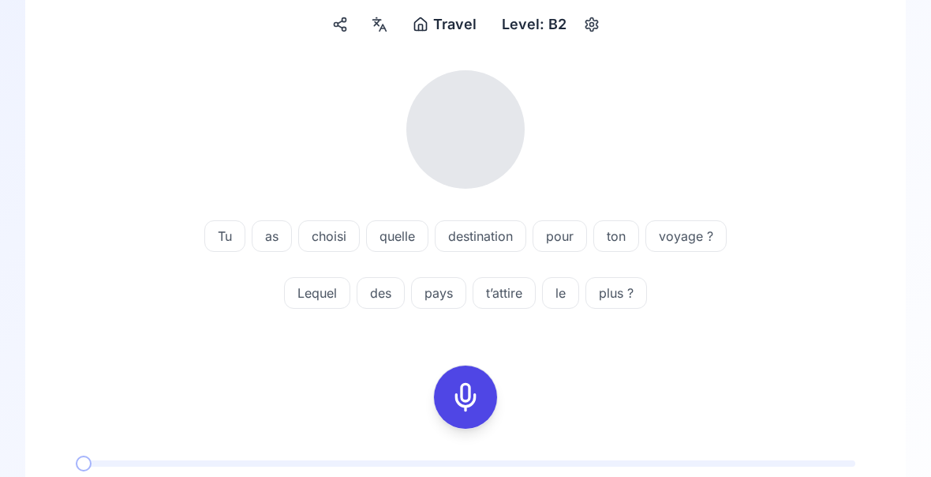
scroll to position [150, 0]
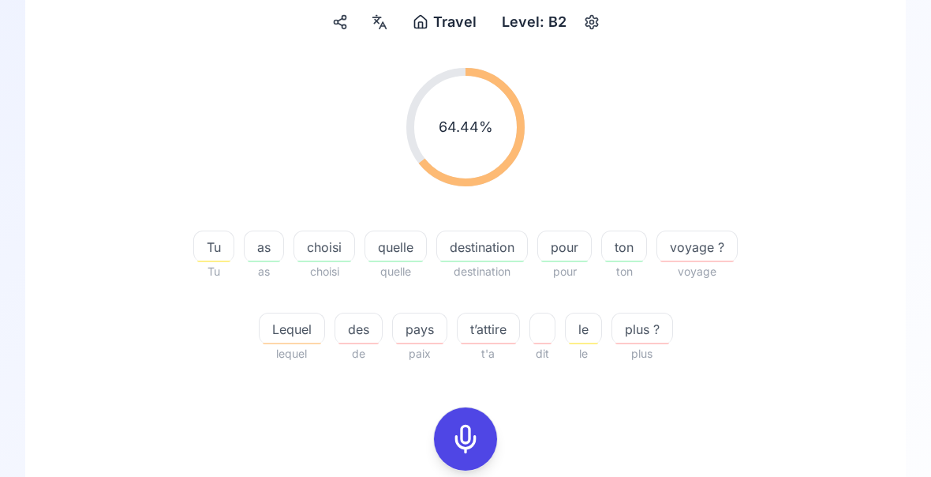
click at [287, 343] on div "button" at bounding box center [292, 344] width 58 height 2
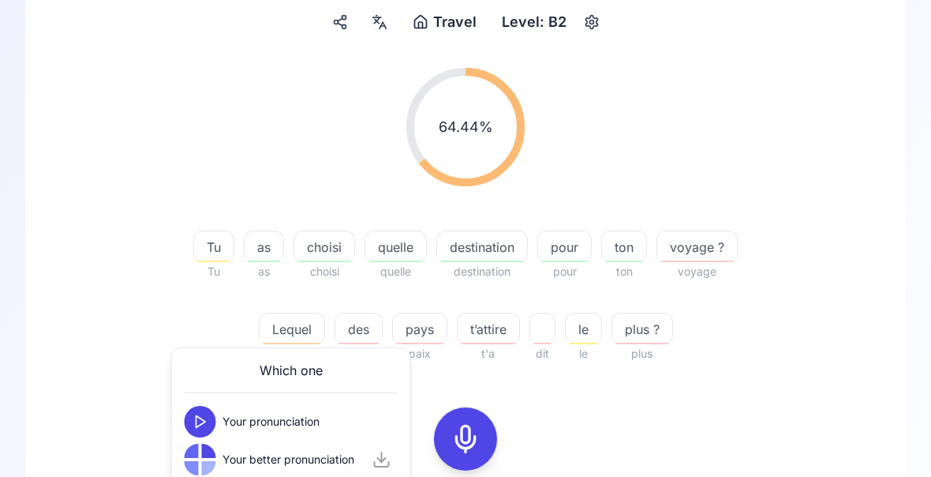
click at [813, 410] on div "64.44 % 64.44 % Tu Tu as as choisi choisi quelle quelle destination destination…" at bounding box center [465, 348] width 805 height 586
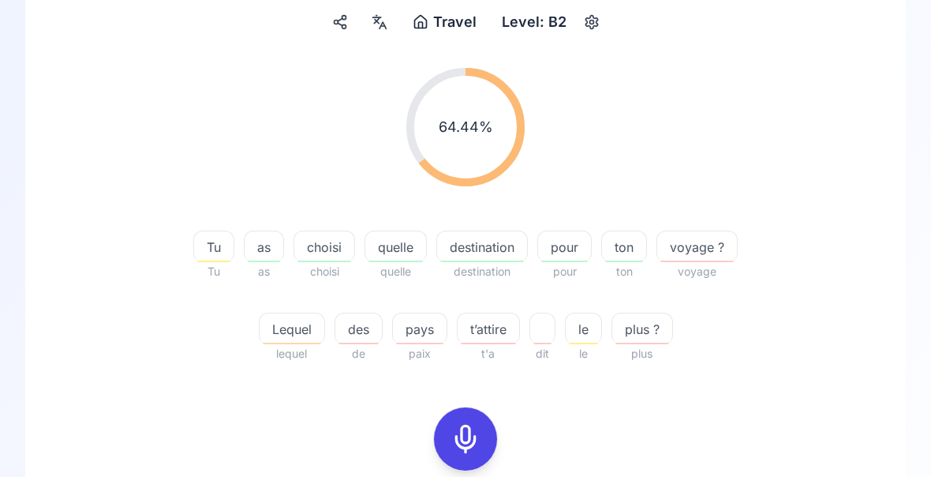
click at [489, 327] on span "t’attire" at bounding box center [489, 329] width 62 height 19
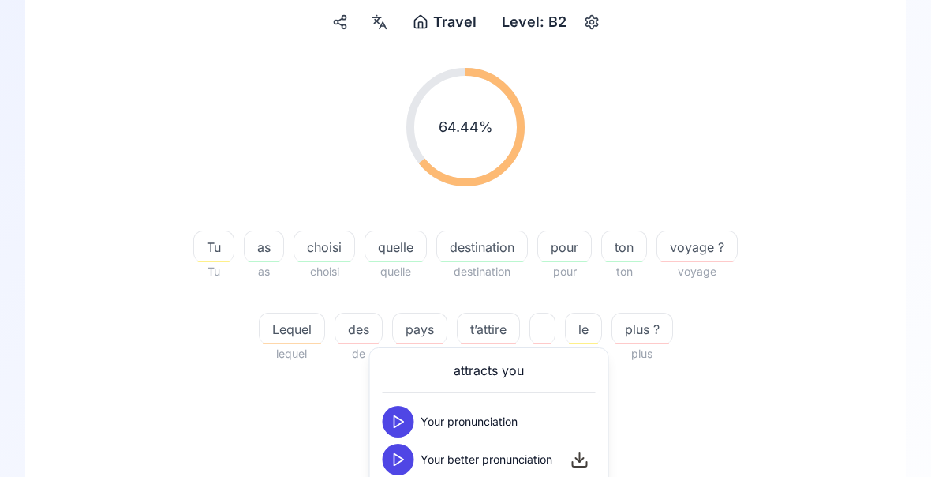
click at [395, 466] on icon at bounding box center [399, 460] width 16 height 16
click at [776, 385] on div "64.44 % 64.44 % Tu Tu as as choisi choisi quelle quelle destination destination…" at bounding box center [465, 348] width 805 height 586
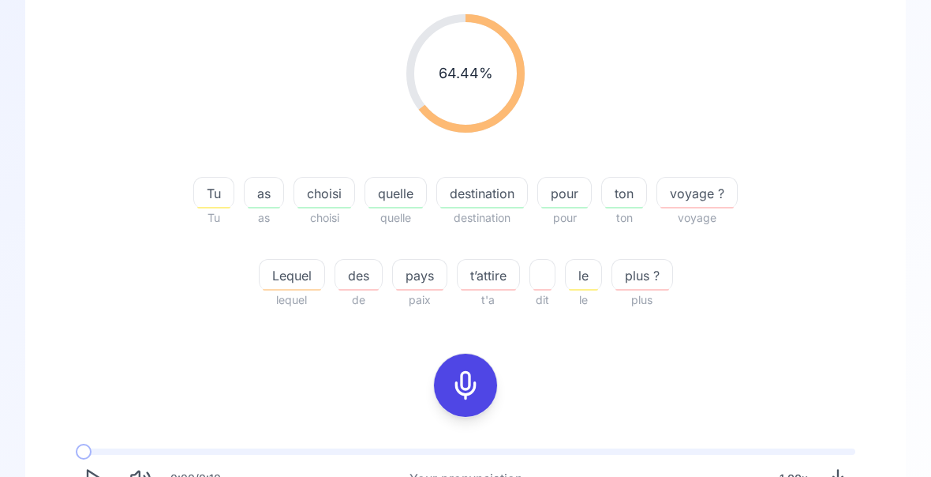
scroll to position [203, 0]
click at [460, 384] on icon at bounding box center [466, 386] width 32 height 32
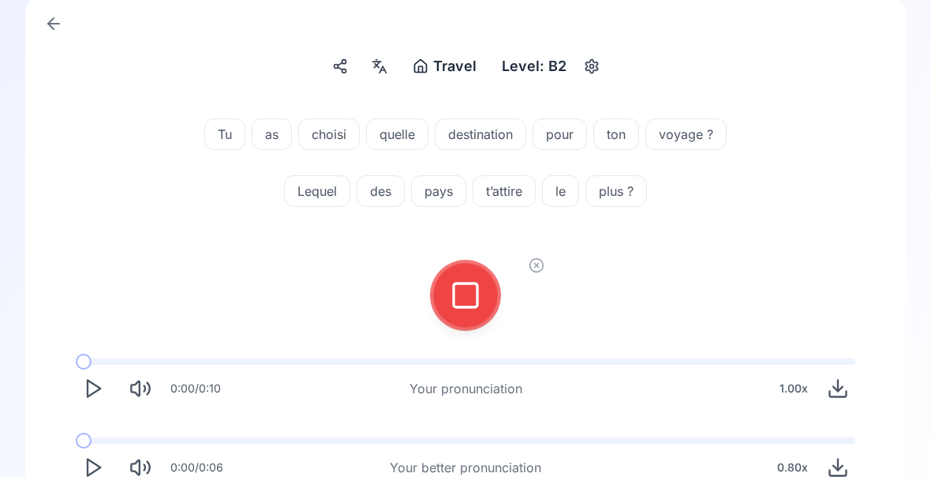
click at [460, 308] on icon at bounding box center [466, 295] width 32 height 32
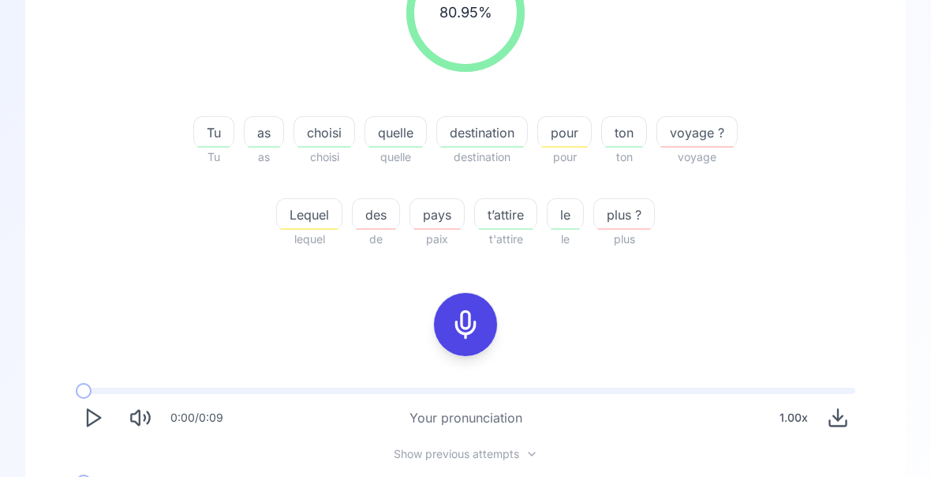
scroll to position [265, 0]
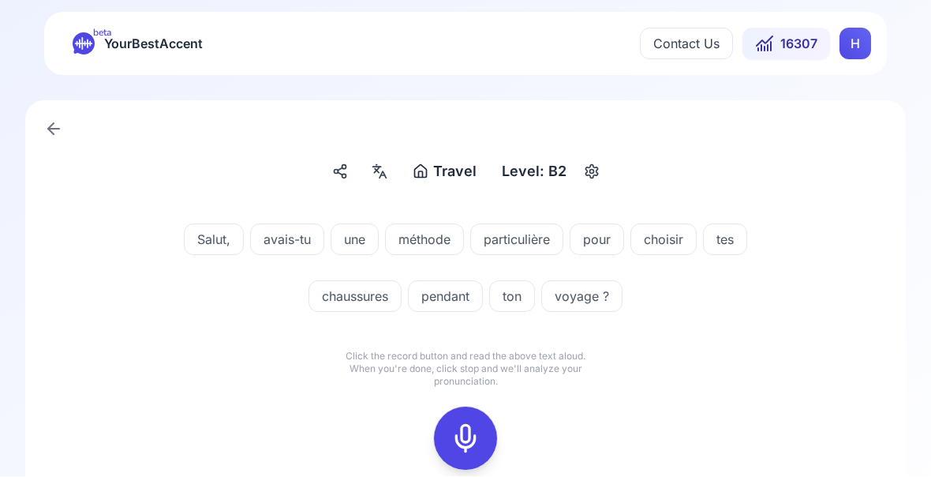
click at [470, 436] on icon at bounding box center [466, 439] width 32 height 32
click at [463, 438] on icon at bounding box center [466, 439] width 32 height 32
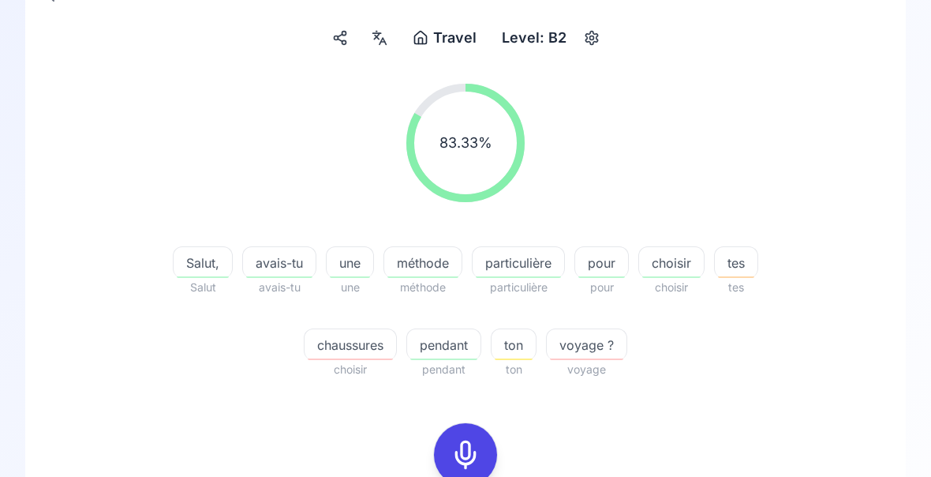
scroll to position [135, 0]
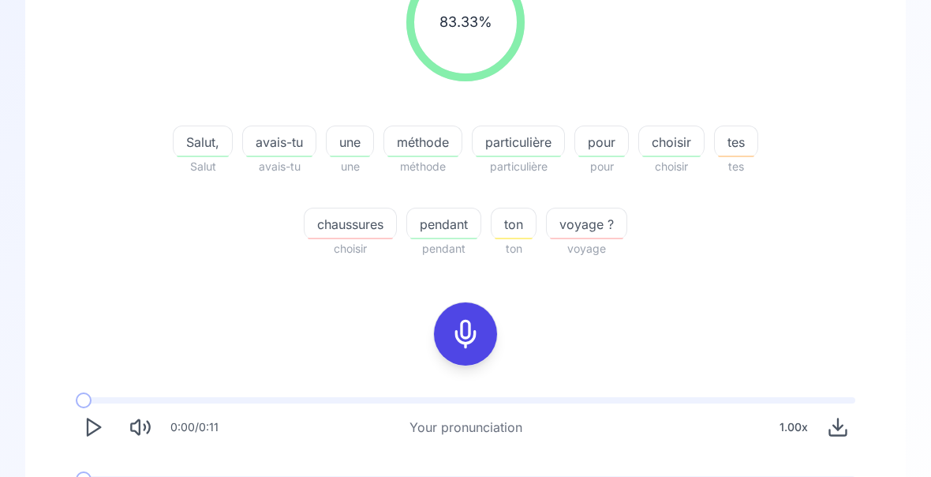
scroll to position [294, 0]
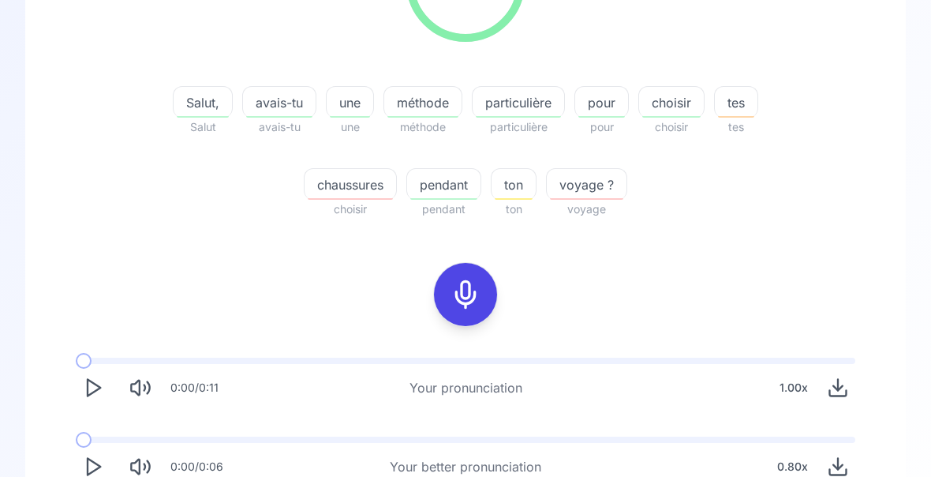
click at [444, 195] on div "pendant" at bounding box center [444, 185] width 75 height 32
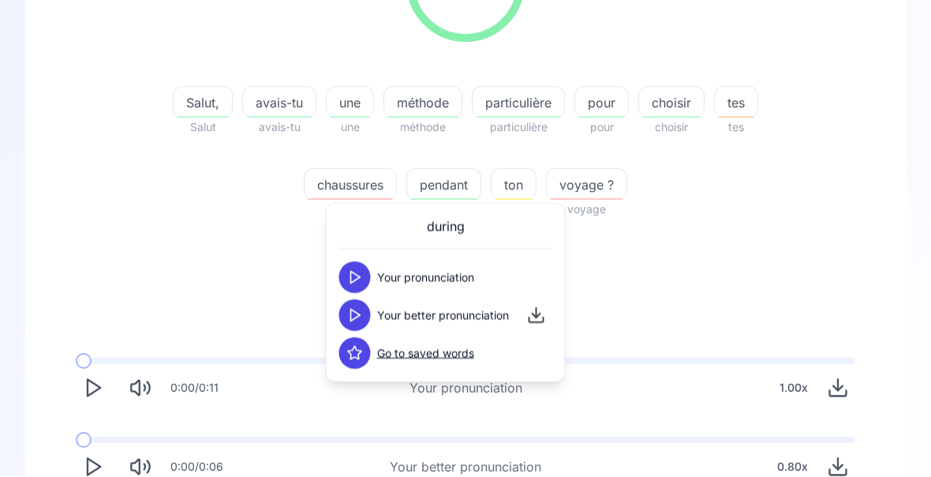
click at [718, 273] on div "83.33 % 83.33 % Salut, Salut avais-tu avais-tu une une méthode méthode particul…" at bounding box center [465, 205] width 805 height 586
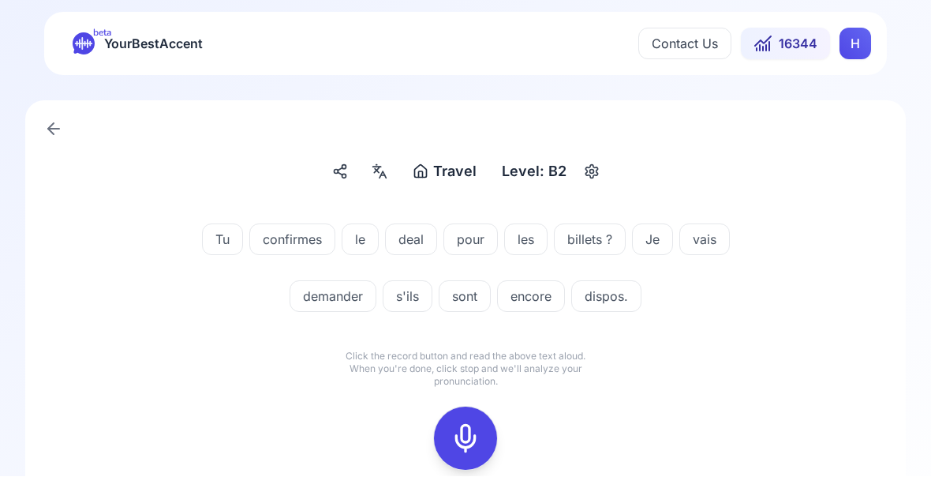
click at [467, 431] on icon at bounding box center [466, 439] width 32 height 32
click at [467, 434] on icon at bounding box center [466, 439] width 32 height 32
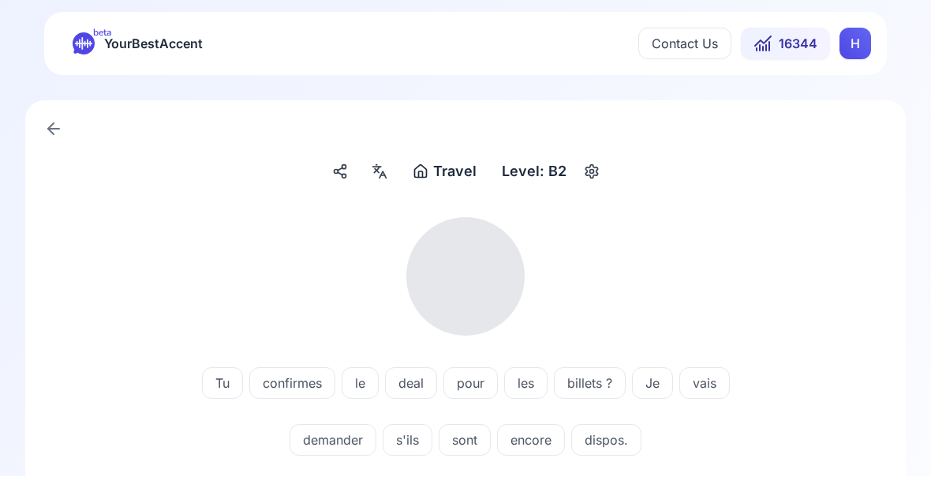
scroll to position [1, 0]
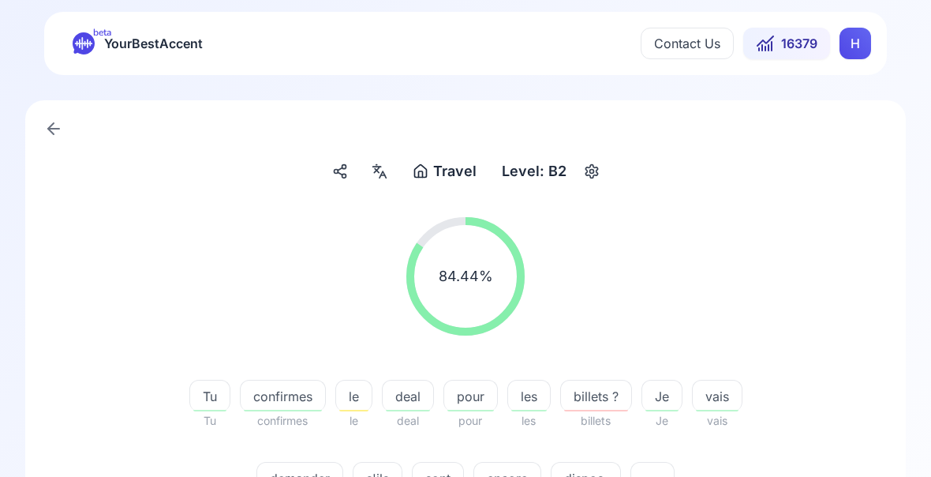
click at [508, 484] on span "encore" at bounding box center [507, 478] width 66 height 19
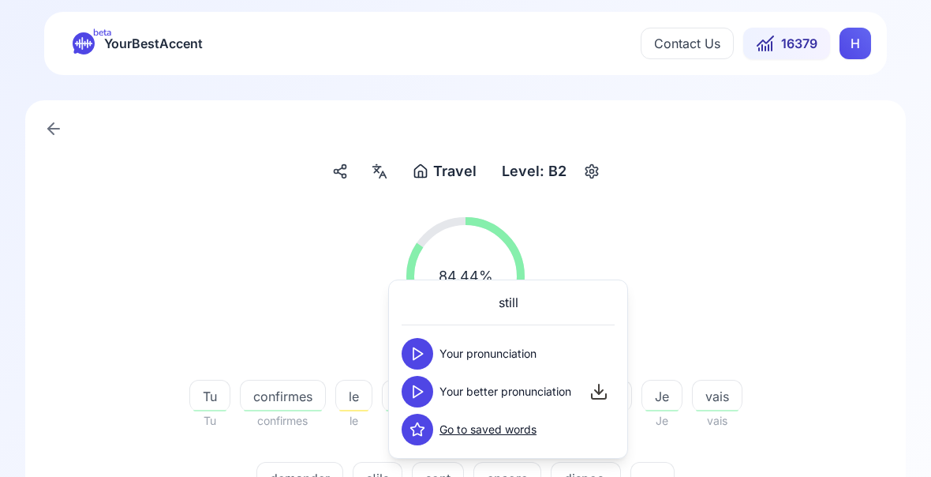
click at [587, 486] on span "dispos." at bounding box center [586, 478] width 69 height 19
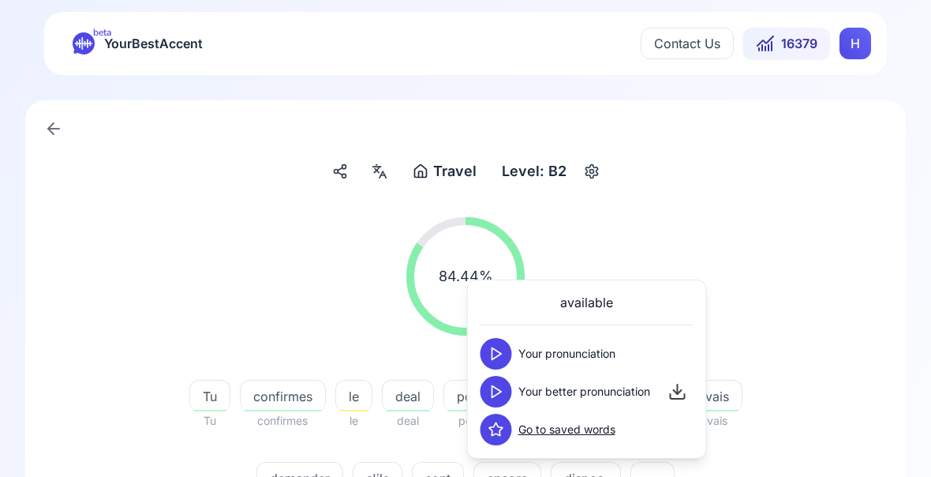
click at [500, 395] on icon at bounding box center [497, 392] width 16 height 16
click at [811, 486] on div "84.44 % 84.44 % Tu Tu confirmes confirmes le le deal deal pour pour les les bil…" at bounding box center [465, 364] width 805 height 320
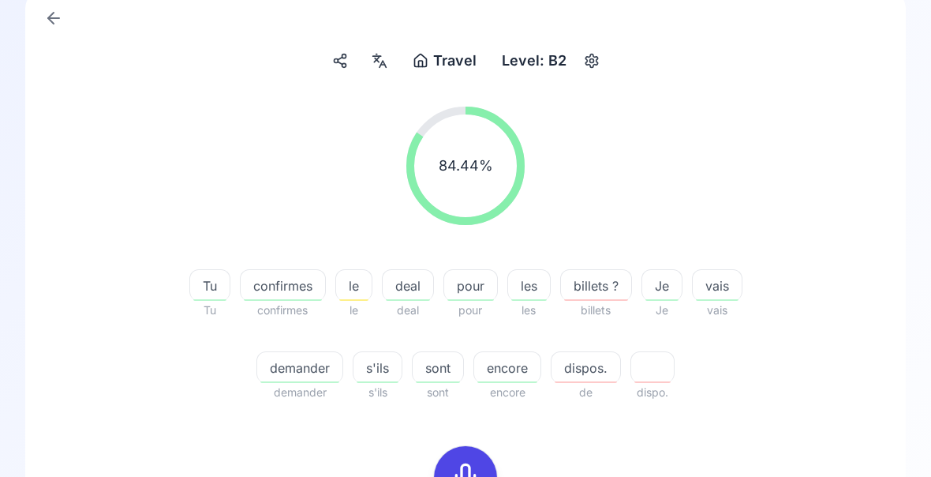
scroll to position [160, 0]
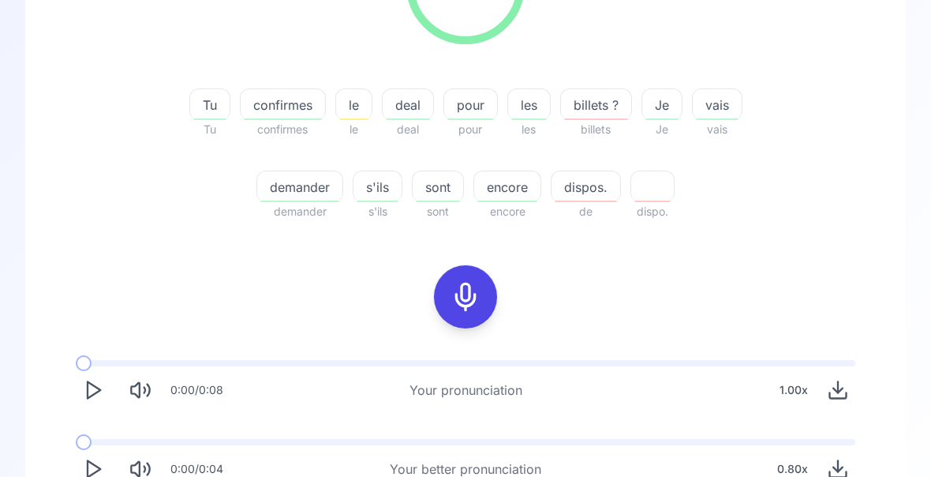
scroll to position [290, 0]
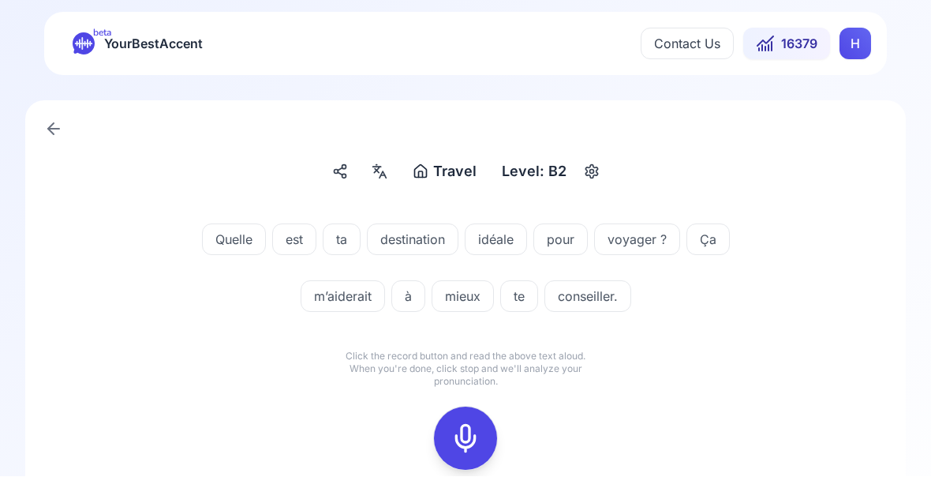
click at [470, 430] on icon at bounding box center [466, 439] width 32 height 32
click at [453, 437] on icon at bounding box center [466, 439] width 32 height 32
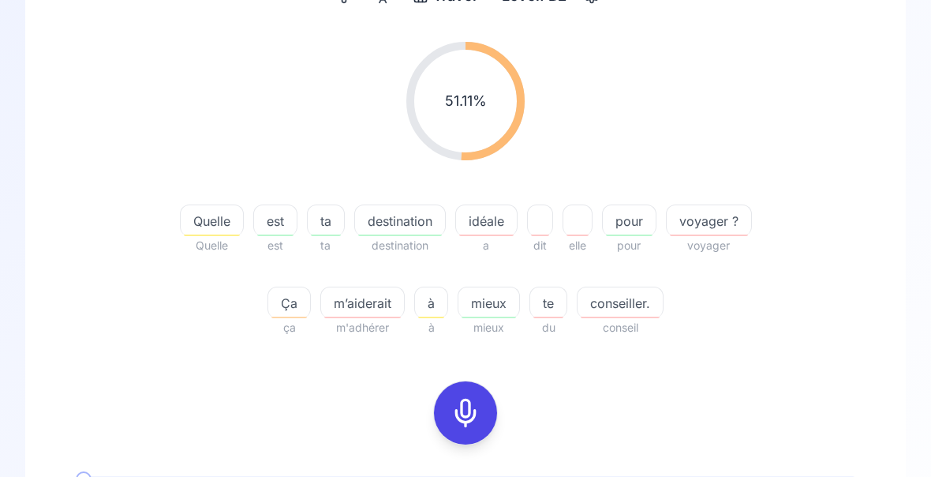
scroll to position [181, 0]
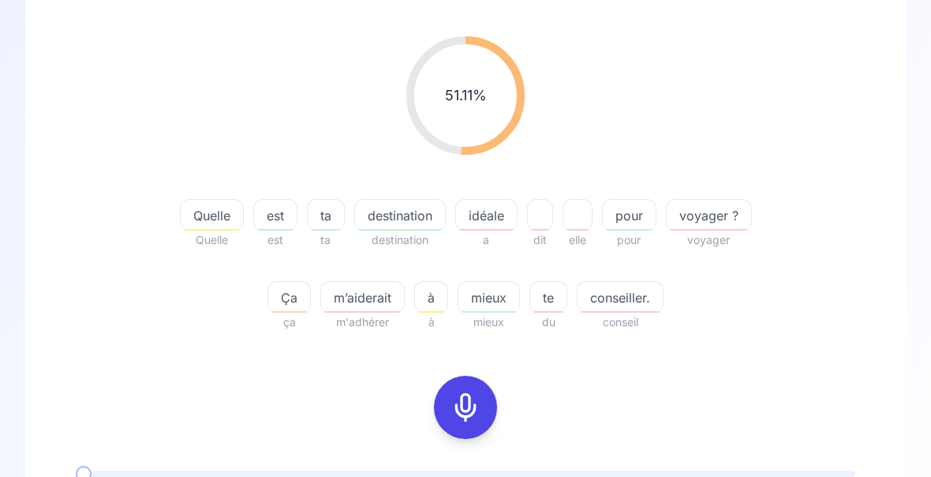
click at [500, 306] on span "mieux" at bounding box center [489, 298] width 61 height 19
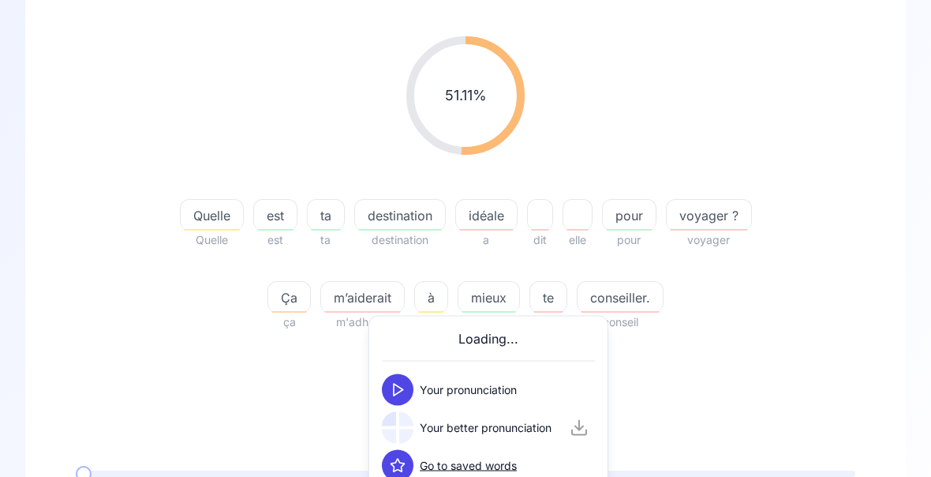
scroll to position [182, 0]
click at [768, 390] on div "51.11 % 51.11 % Quelle Quelle est est ta ta destination destination idéale a di…" at bounding box center [465, 317] width 805 height 586
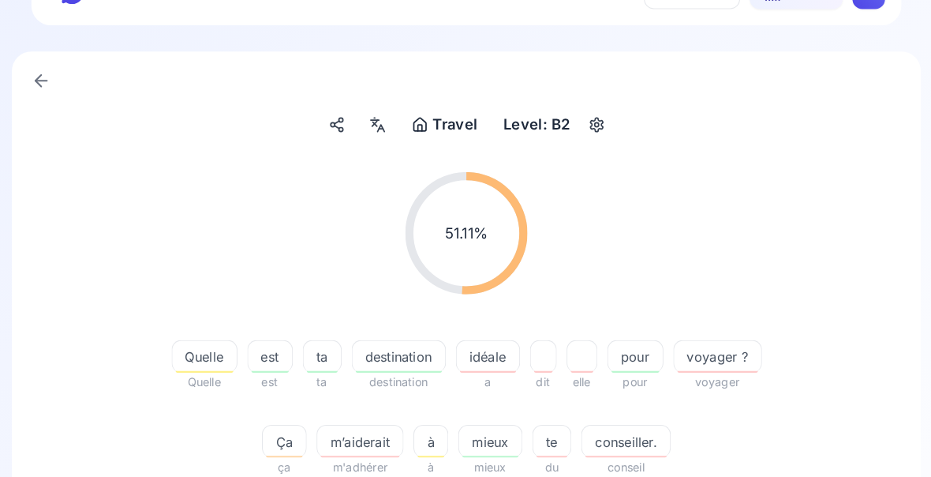
scroll to position [51, 0]
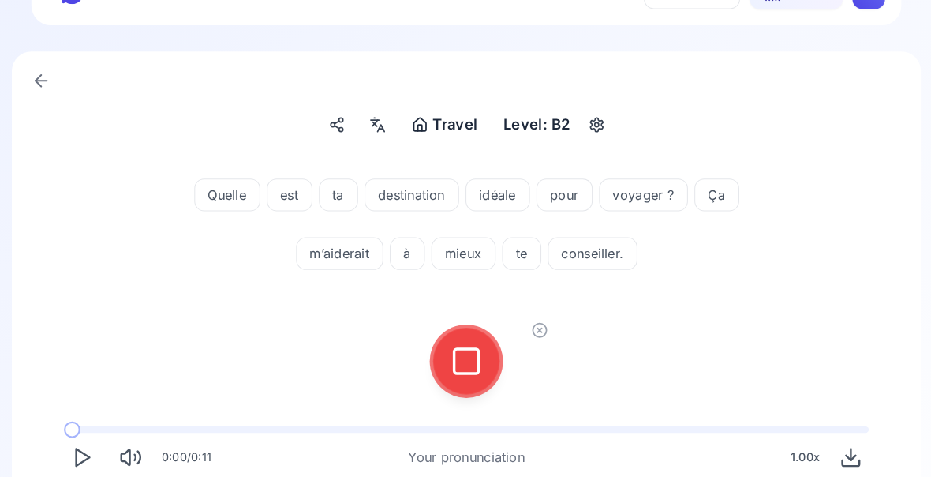
click at [474, 347] on button at bounding box center [465, 349] width 63 height 63
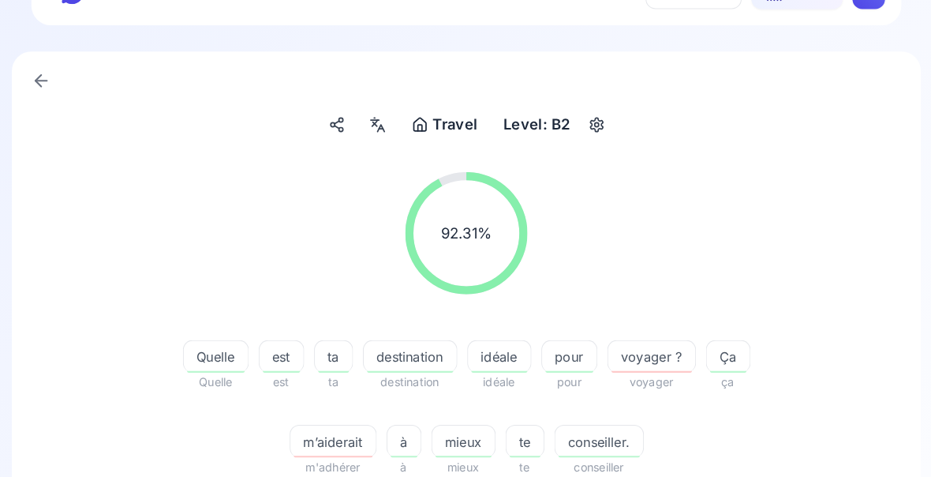
click at [858, 328] on div "92.31 % 92.31 % Quelle Quelle est est ta ta destination destination idéale idéa…" at bounding box center [466, 479] width 818 height 662
click at [330, 426] on span "m’aiderait" at bounding box center [336, 427] width 83 height 19
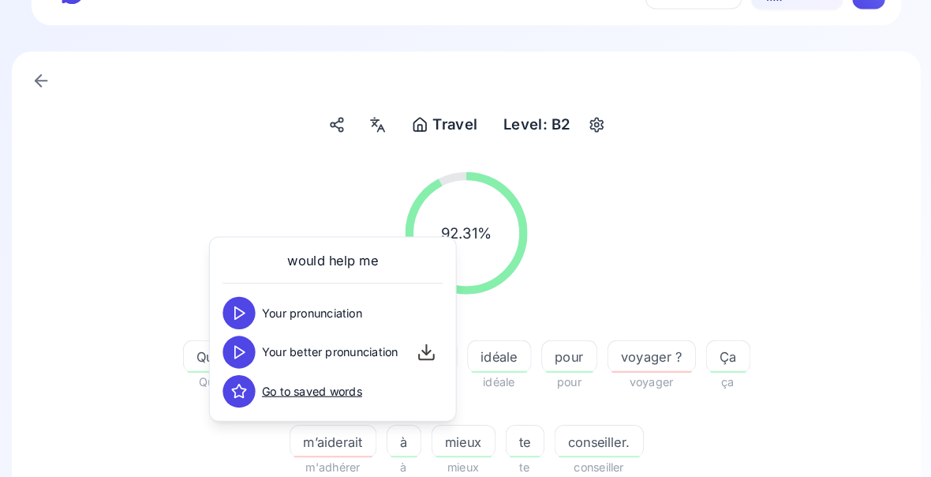
click at [240, 334] on button at bounding box center [246, 341] width 32 height 32
click at [795, 486] on div "92.31 % 92.31 % Quelle Quelle est est ta ta destination destination idéale idéa…" at bounding box center [465, 453] width 805 height 598
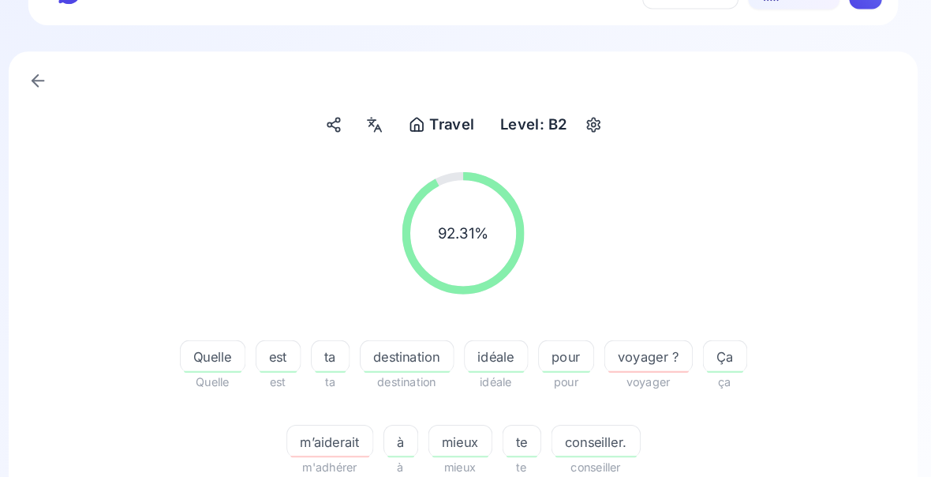
click at [691, 486] on div "92.31 % 92.31 % Quelle Quelle est est ta ta destination destination idéale idéa…" at bounding box center [465, 453] width 805 height 598
click at [690, 486] on div "92.31 % 92.31 % Quelle Quelle est est ta ta destination destination idéale idéa…" at bounding box center [465, 453] width 805 height 598
click at [693, 486] on div "92.31 % 92.31 % Quelle Quelle est est ta ta destination destination idéale idéa…" at bounding box center [465, 453] width 805 height 598
click at [698, 486] on div "92.31 % 92.31 % Quelle Quelle est est ta ta destination destination idéale idéa…" at bounding box center [465, 453] width 805 height 598
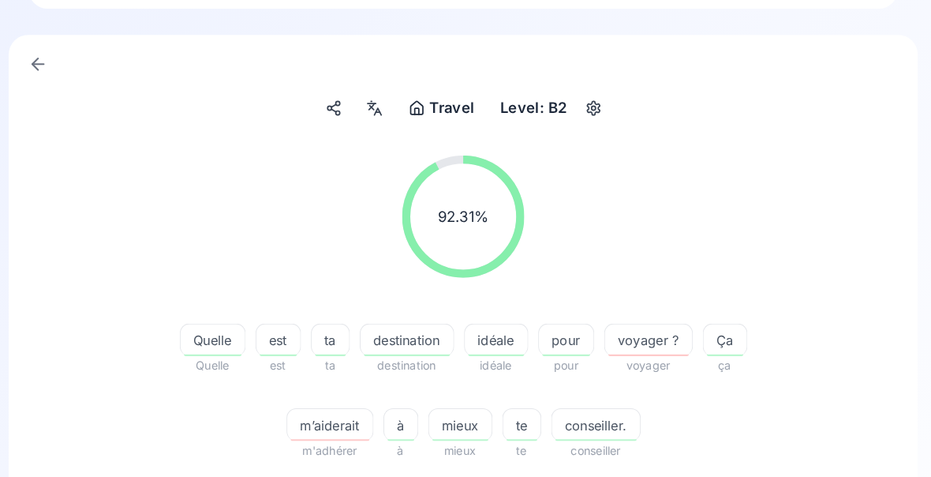
click at [643, 477] on div "92.31 % 92.31 % Quelle Quelle est est ta ta destination destination idéale idéa…" at bounding box center [465, 437] width 805 height 598
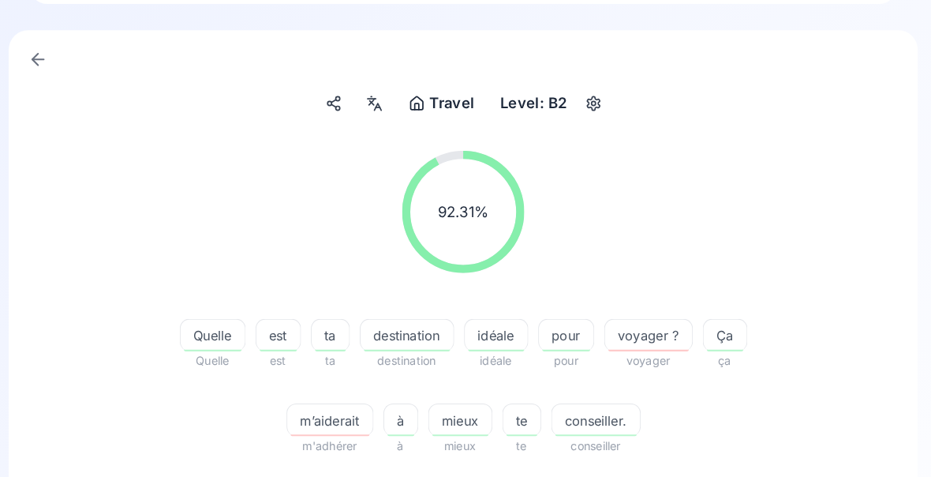
scroll to position [72, 0]
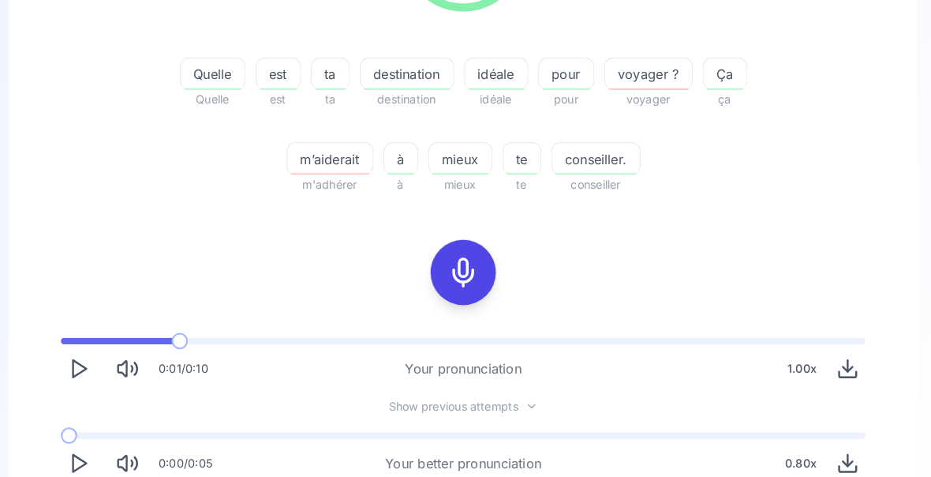
click at [84, 446] on icon "Play" at bounding box center [93, 448] width 22 height 22
click at [326, 165] on div "m’aiderait" at bounding box center [336, 153] width 84 height 32
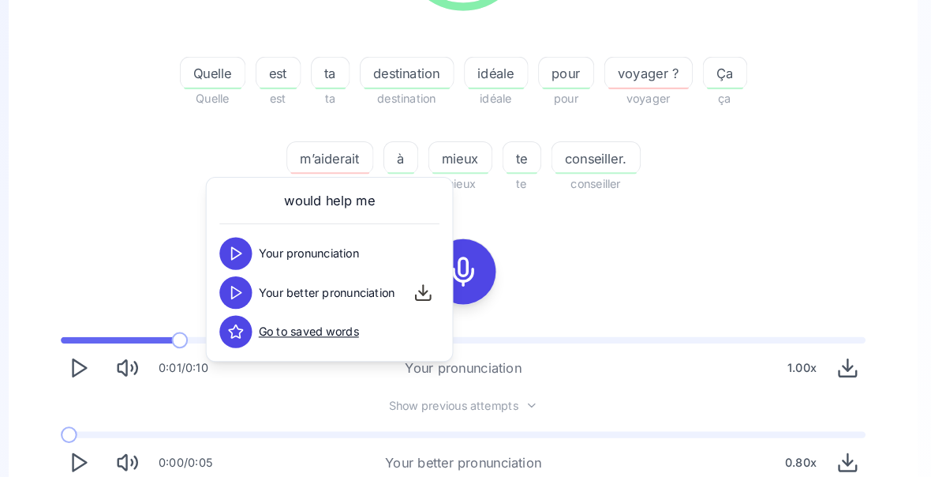
click at [718, 230] on div "92.31 % 92.31 % Quelle Quelle est est ta ta destination destination idéale idéa…" at bounding box center [465, 178] width 805 height 598
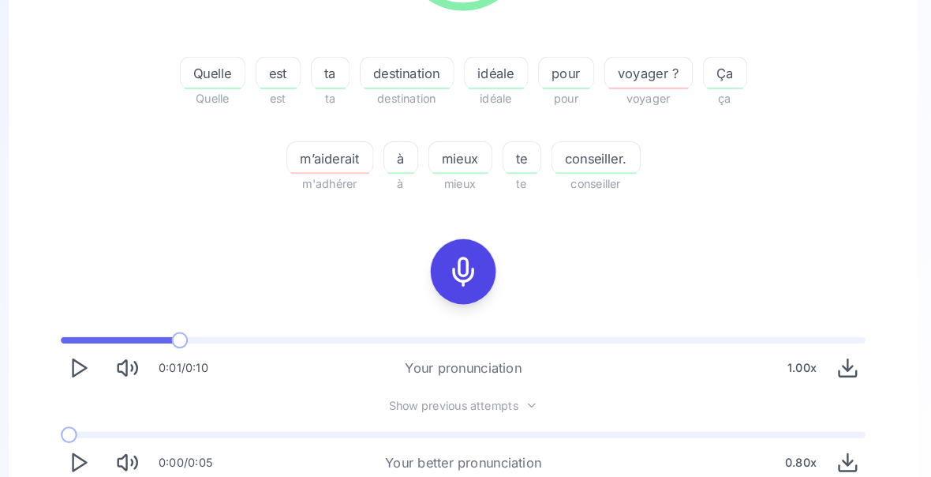
click at [440, 156] on span "mieux" at bounding box center [463, 153] width 61 height 19
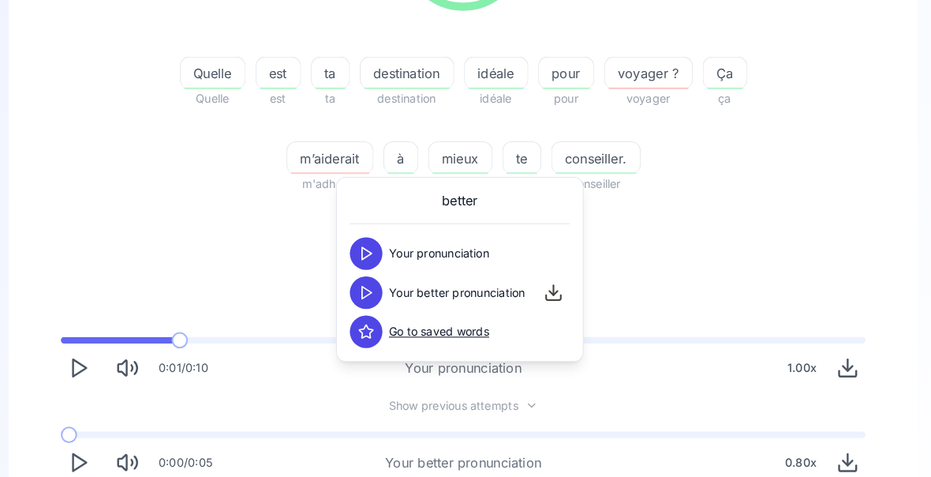
click at [685, 245] on div "92.31 % 92.31 % Quelle Quelle est est ta ta destination destination idéale idéa…" at bounding box center [465, 178] width 805 height 598
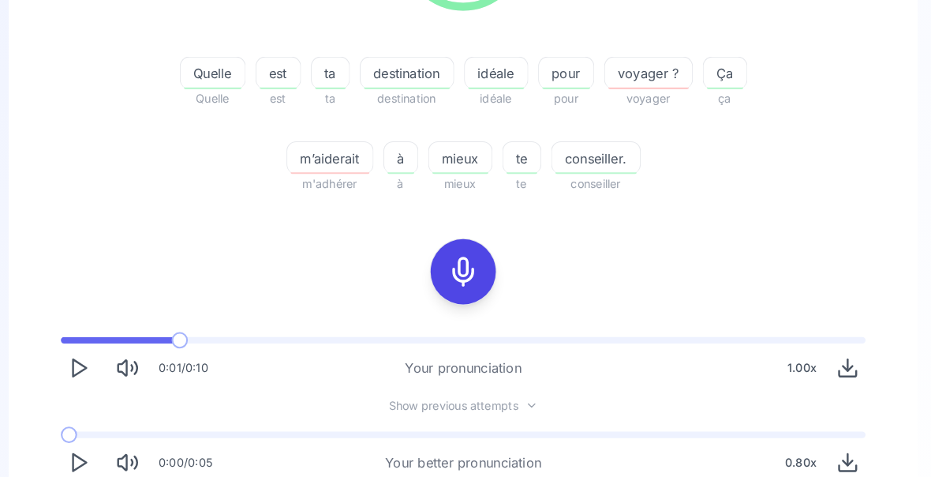
click at [88, 450] on polygon "Play" at bounding box center [94, 448] width 13 height 17
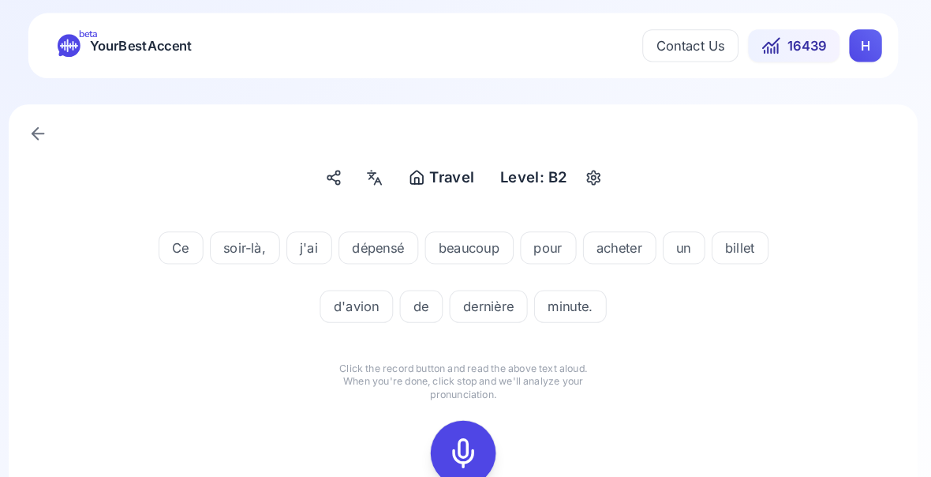
click at [451, 429] on icon at bounding box center [466, 439] width 32 height 32
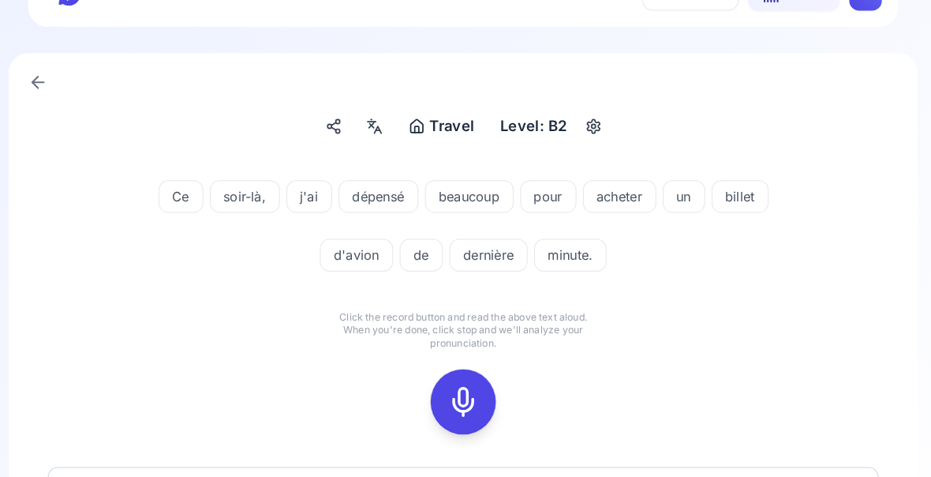
scroll to position [51, 0]
click at [452, 380] on icon at bounding box center [466, 389] width 32 height 32
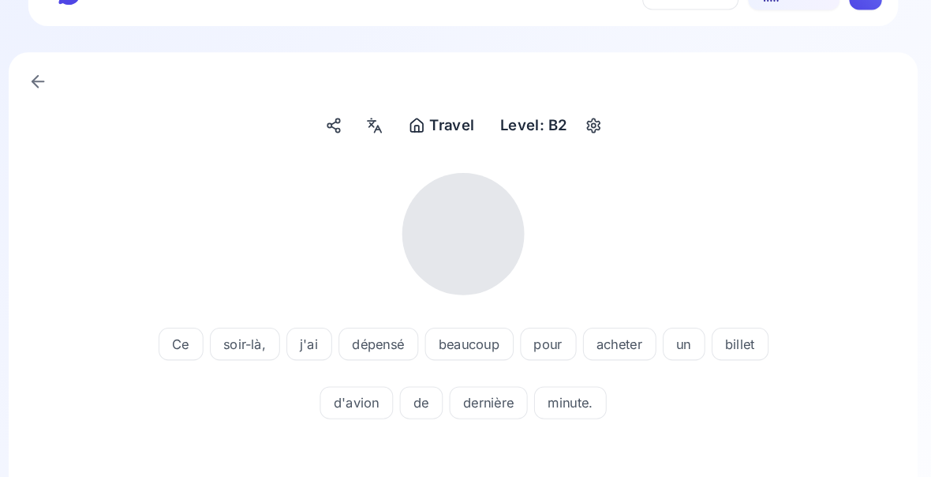
scroll to position [24, 0]
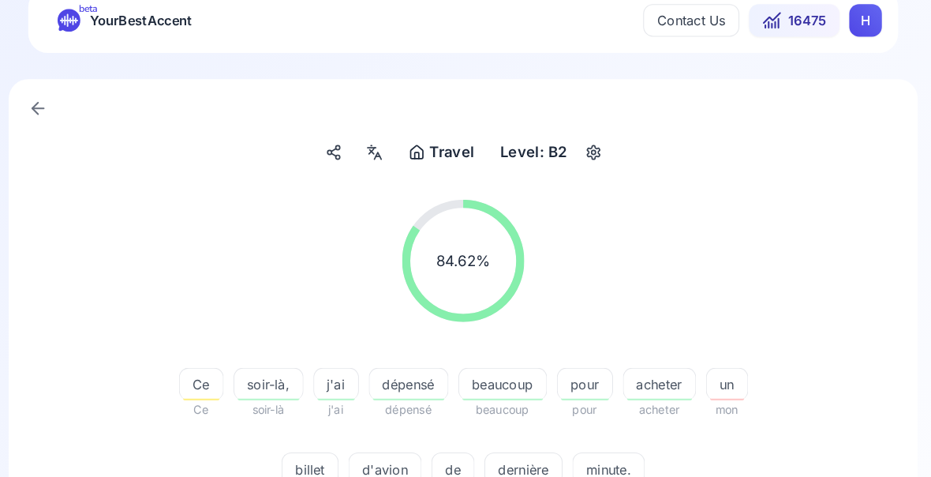
click at [393, 377] on span "dépensé" at bounding box center [413, 372] width 76 height 19
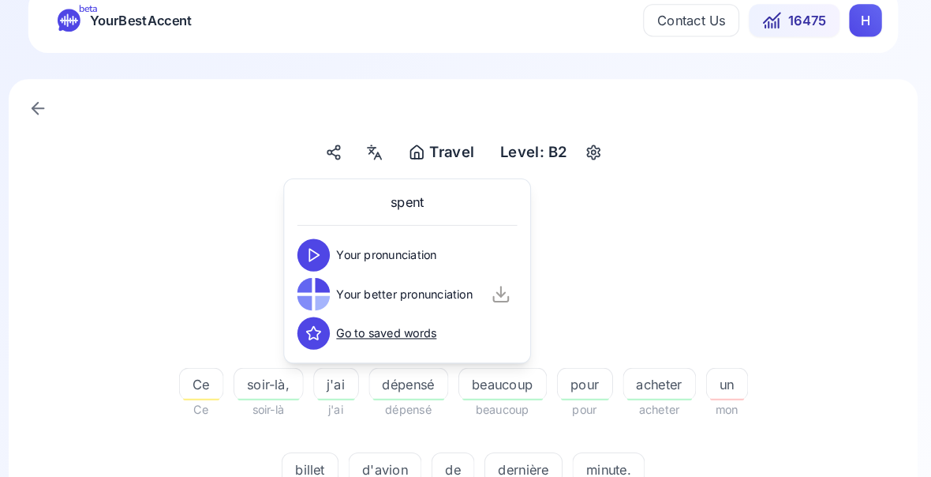
click at [764, 462] on div "84.62 % 84.62 % Ce Ce soir-là, soir-là j'ai j'ai dépensé dépensé beaucoup beauc…" at bounding box center [465, 341] width 805 height 320
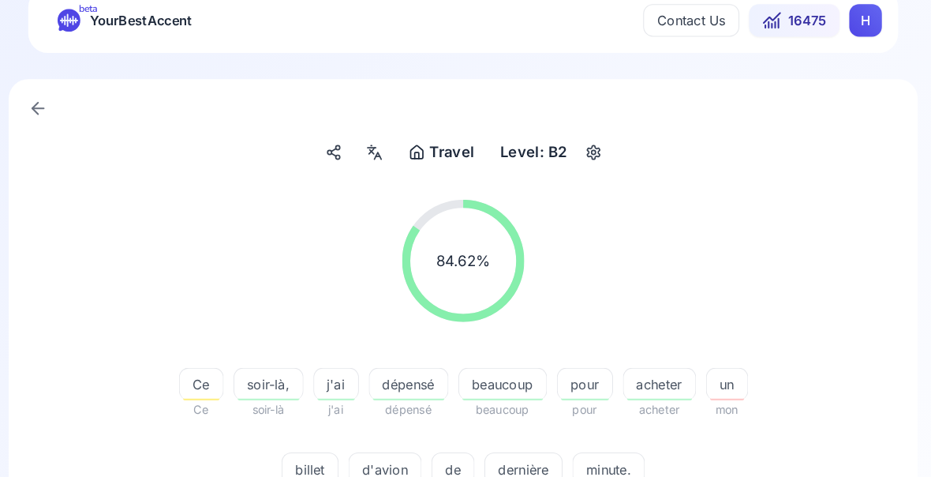
click at [509, 456] on span "dernière" at bounding box center [524, 454] width 74 height 19
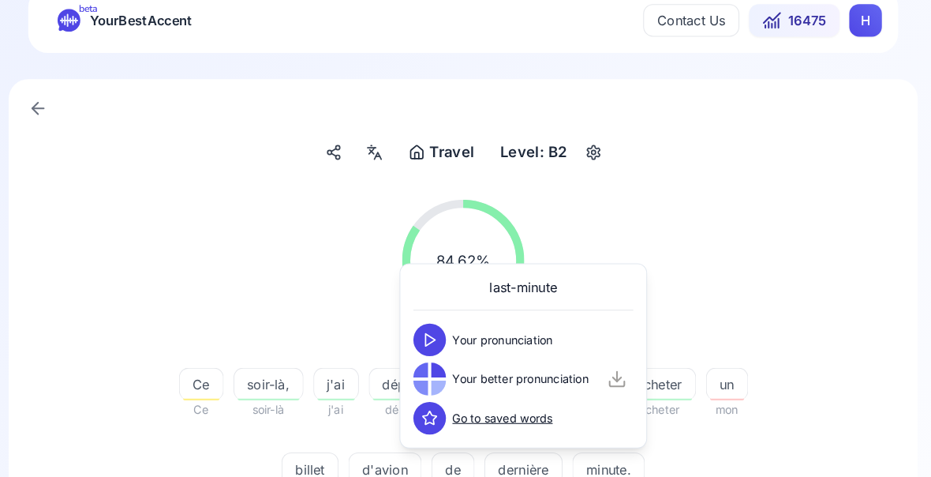
click at [770, 464] on div "84.62 % 84.62 % Ce Ce soir-là, soir-là j'ai j'ai dépensé dépensé beaucoup beauc…" at bounding box center [465, 341] width 805 height 320
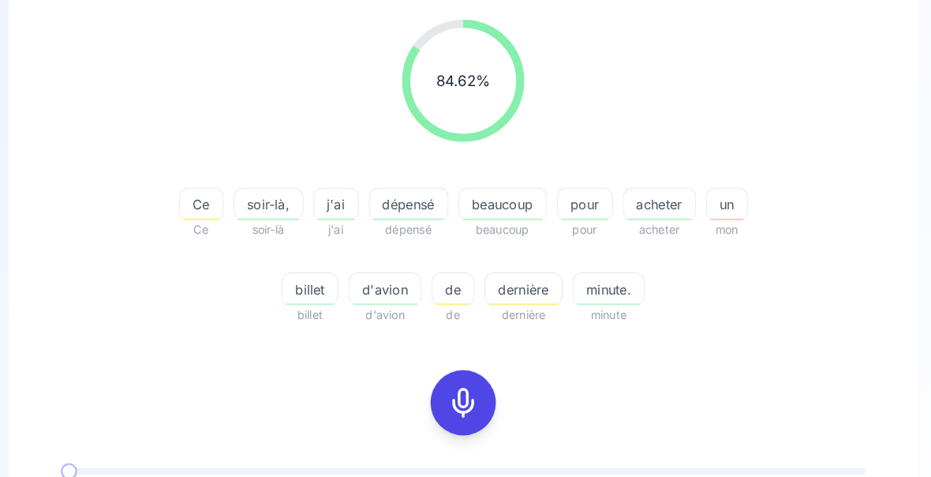
scroll to position [200, 0]
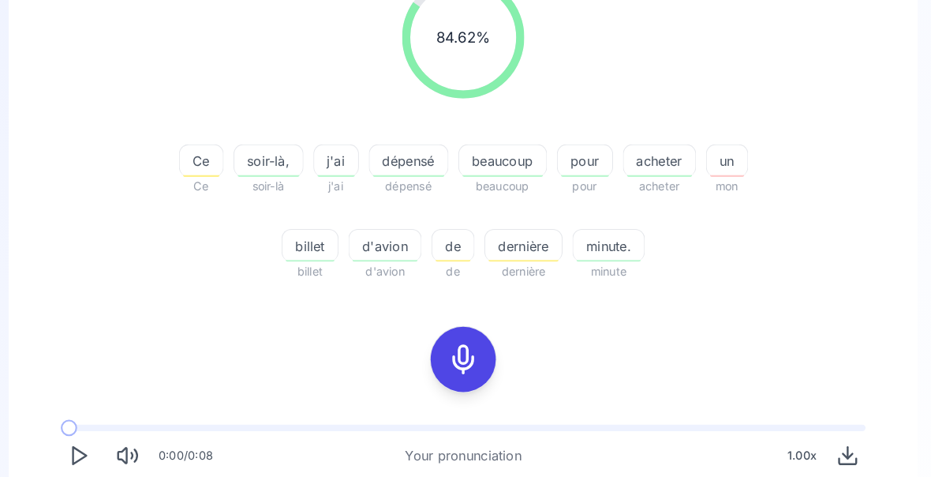
scroll to position [298, 0]
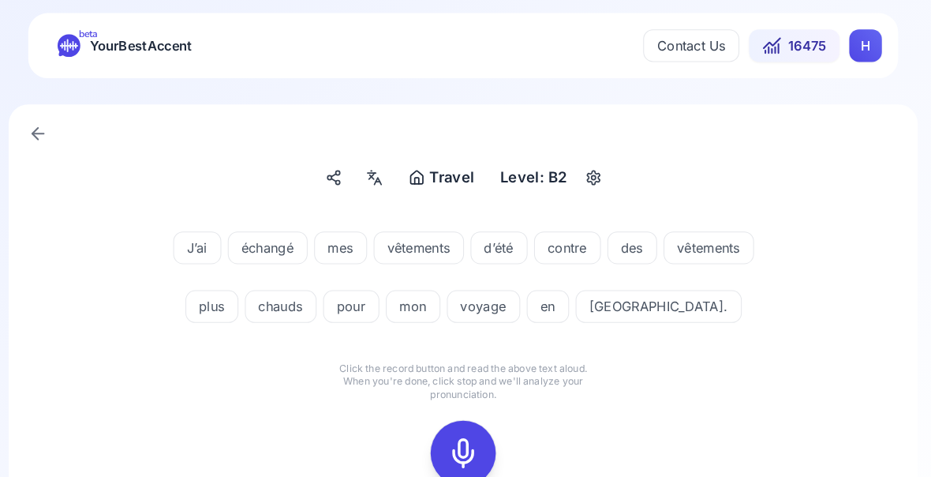
click at [452, 434] on icon at bounding box center [466, 439] width 32 height 32
click at [450, 437] on icon at bounding box center [466, 439] width 32 height 32
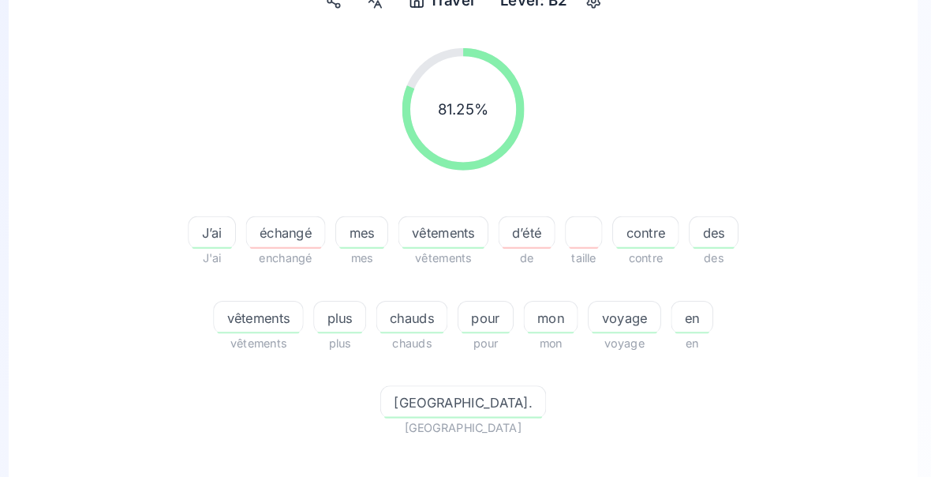
click at [545, 380] on span "[GEOGRAPHIC_DATA]." at bounding box center [465, 389] width 159 height 19
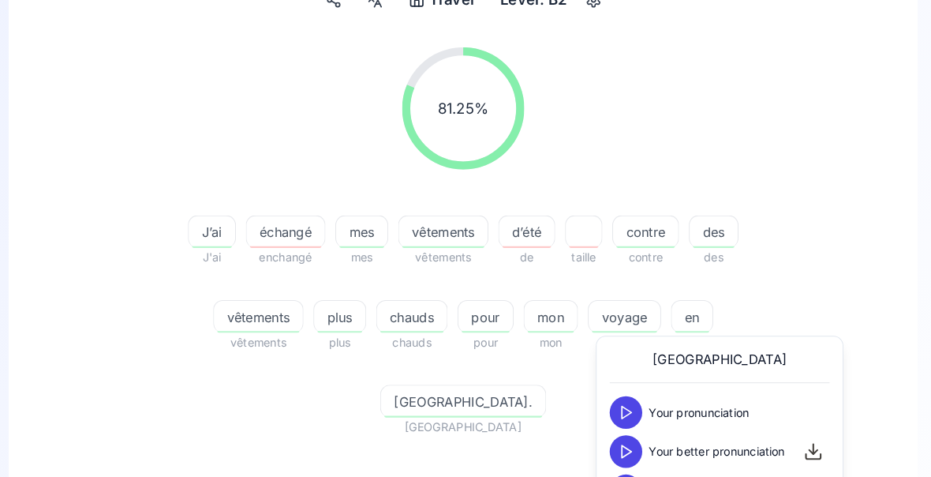
click at [616, 435] on icon at bounding box center [624, 437] width 16 height 16
click at [275, 231] on span "échangé" at bounding box center [294, 225] width 76 height 19
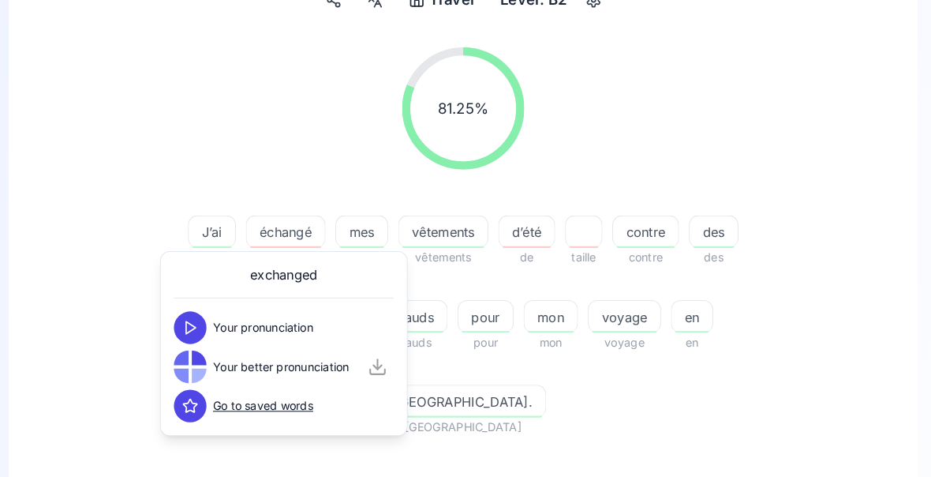
click at [97, 389] on div "81.25 % 81.25 % J’ai J'ai échangé enchangé mes mes vêtements vêtements d’été de…" at bounding box center [465, 367] width 805 height 668
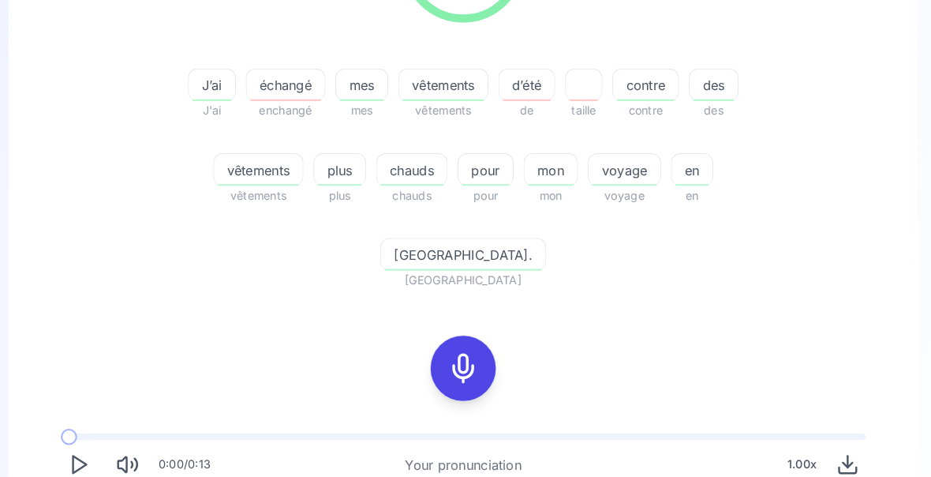
scroll to position [313, 0]
click at [626, 88] on span "contre" at bounding box center [642, 83] width 63 height 19
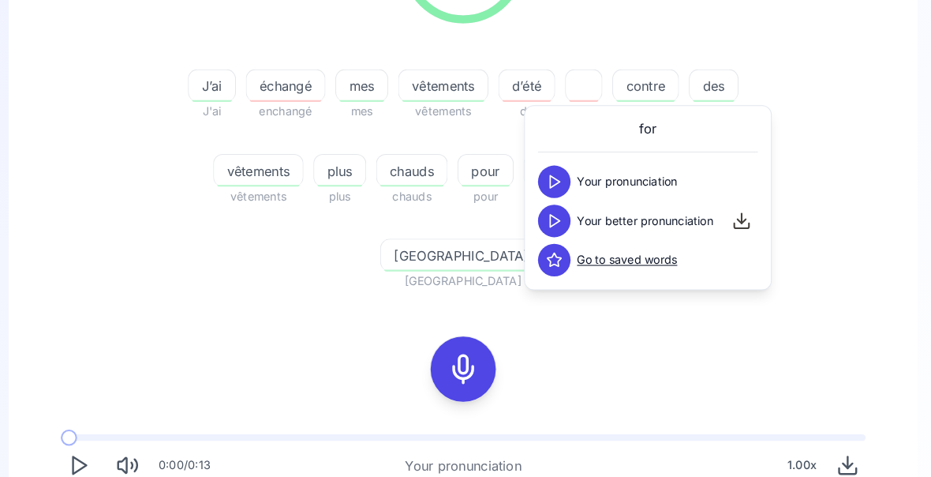
click at [99, 193] on div "81.25 % 81.25 % J’ai J'ai échangé enchangé mes mes vêtements vêtements d’été de…" at bounding box center [465, 93] width 805 height 403
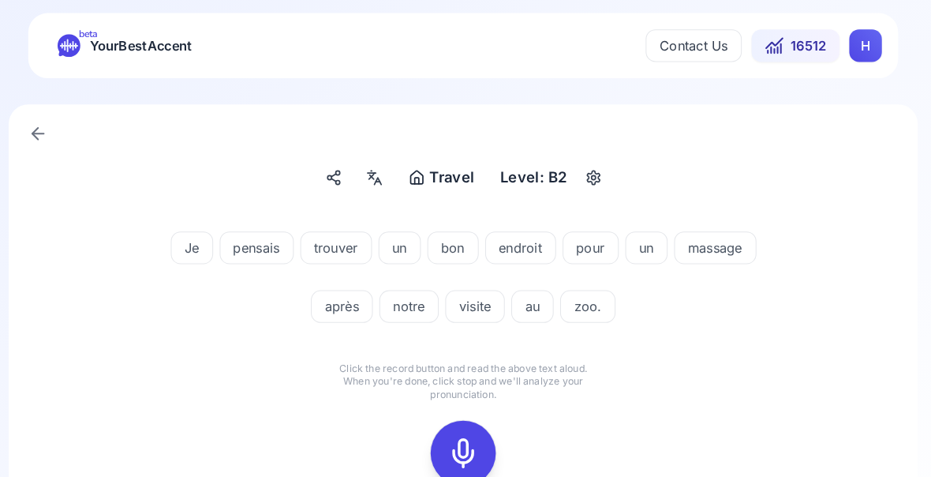
click at [454, 433] on rect at bounding box center [466, 439] width 24 height 24
click at [450, 429] on icon at bounding box center [466, 439] width 32 height 32
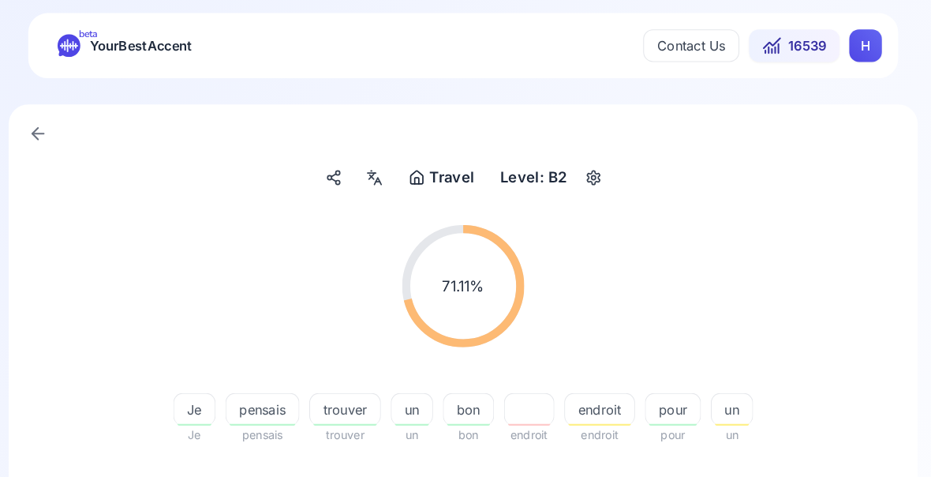
click at [244, 403] on span "pensais" at bounding box center [271, 397] width 70 height 19
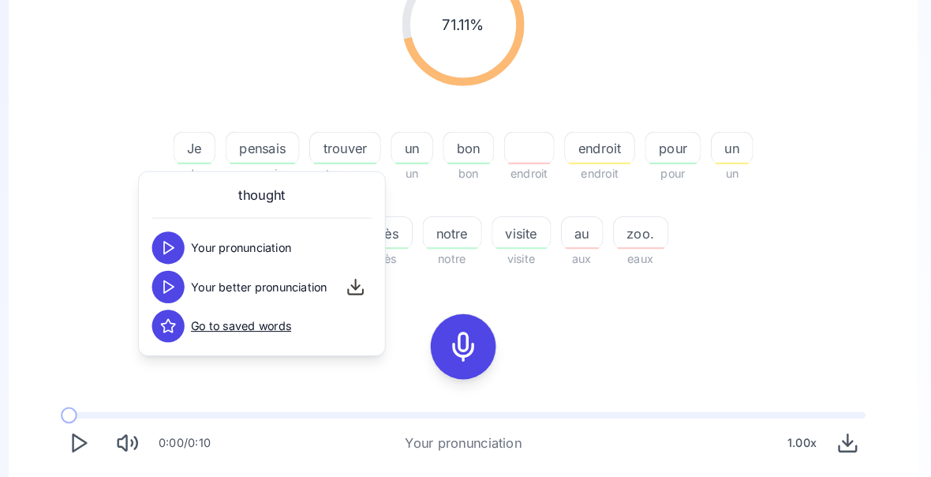
scroll to position [256, 0]
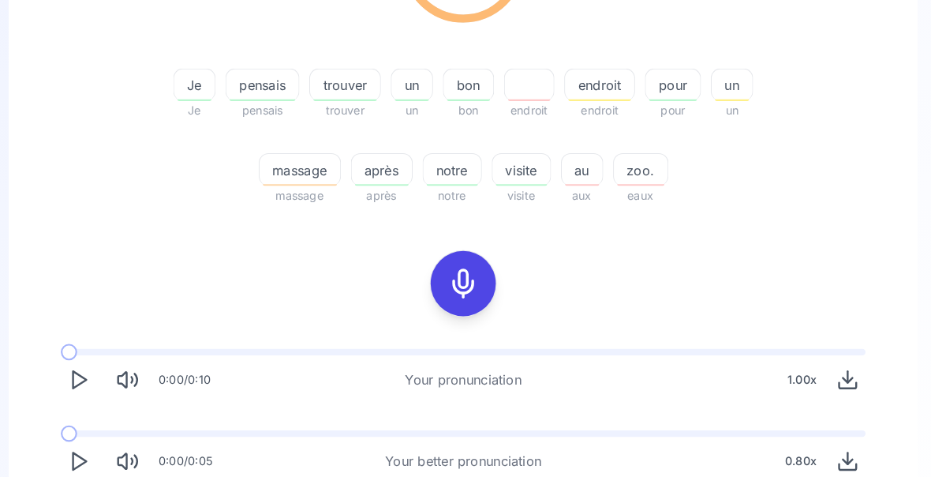
scroll to position [313, 0]
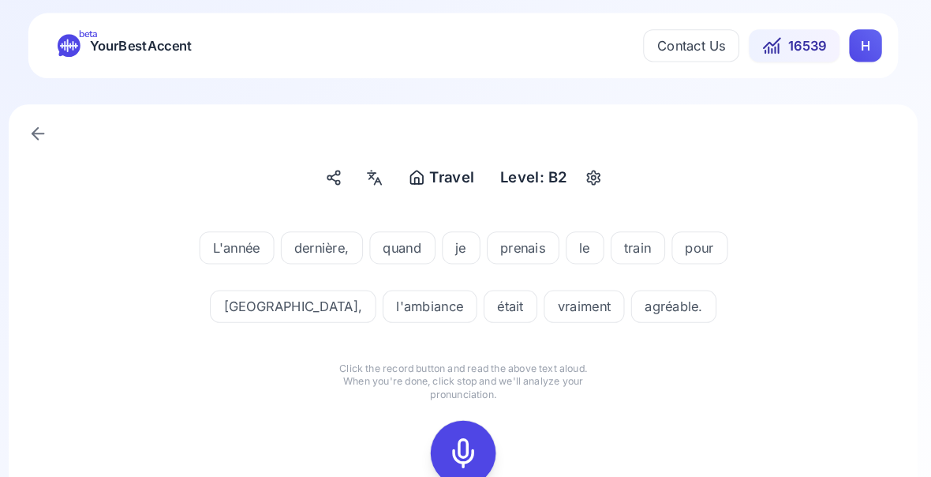
click at [450, 432] on icon at bounding box center [466, 439] width 32 height 32
click at [447, 419] on div at bounding box center [466, 438] width 38 height 63
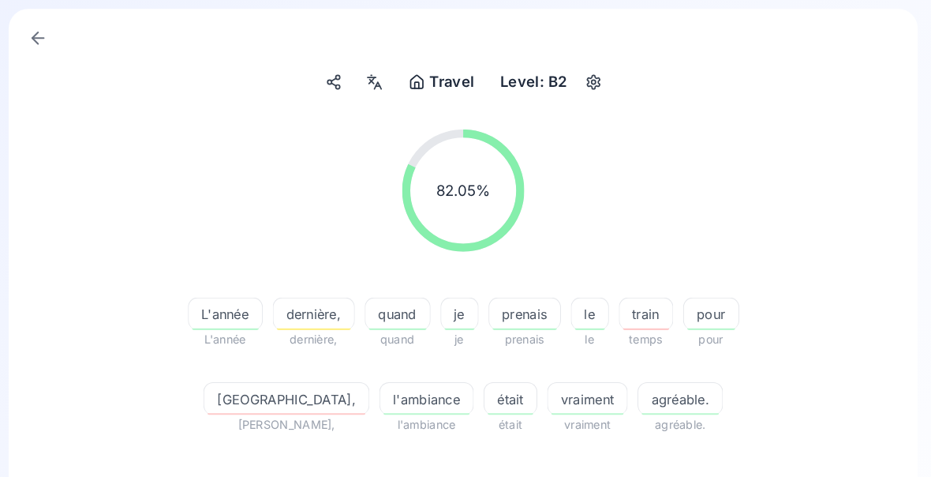
scroll to position [95, 0]
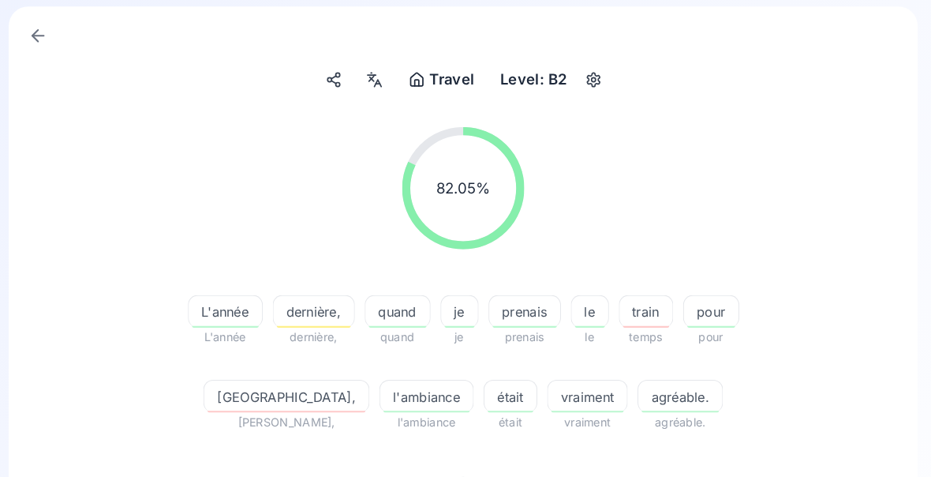
click at [500, 304] on span "prenais" at bounding box center [525, 302] width 69 height 19
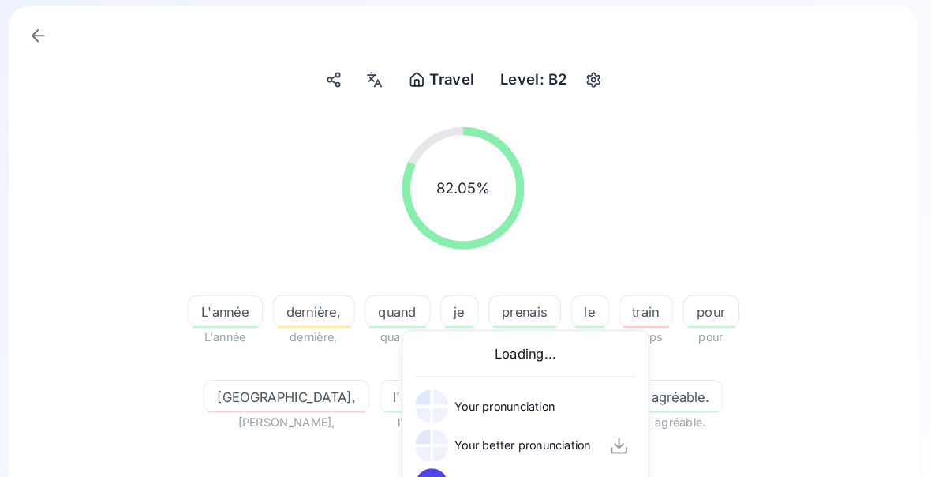
scroll to position [96, 0]
click at [66, 397] on div "82.05 % 82.05 % L'année L'année dernière, dernière, quand quand je je prenais p…" at bounding box center [465, 270] width 805 height 320
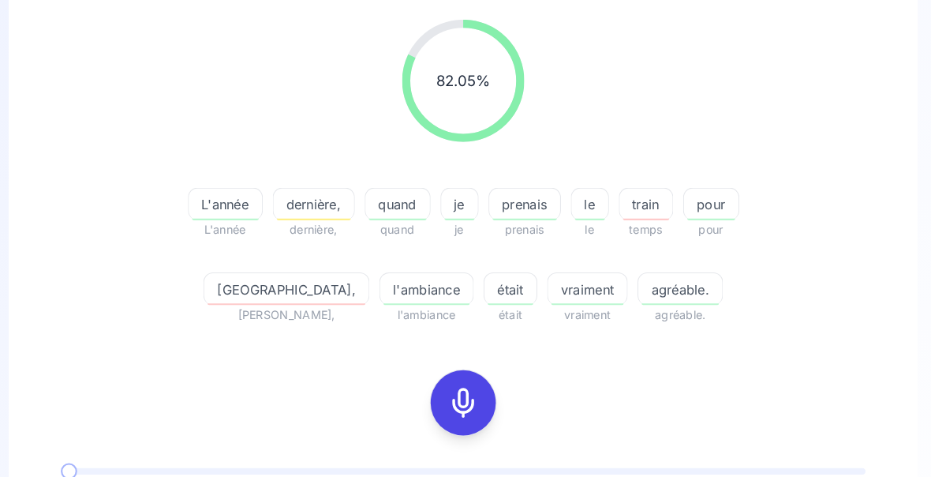
scroll to position [201, 0]
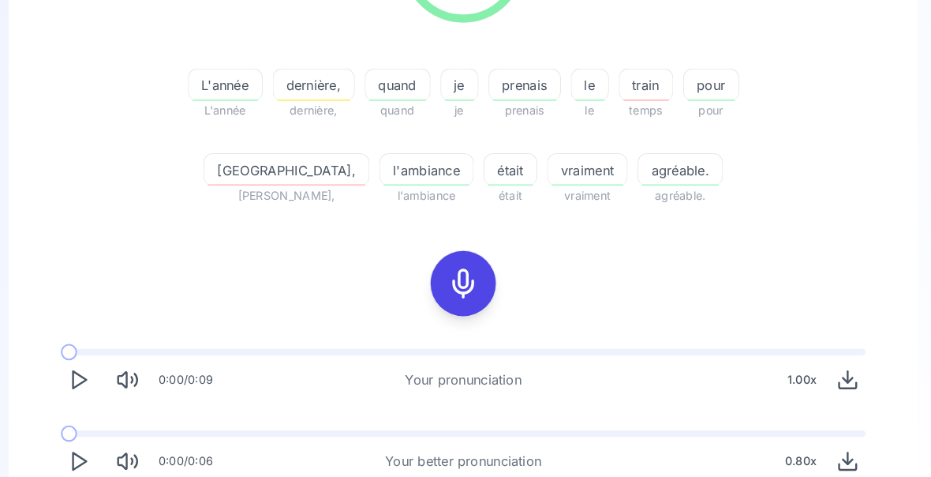
scroll to position [313, 0]
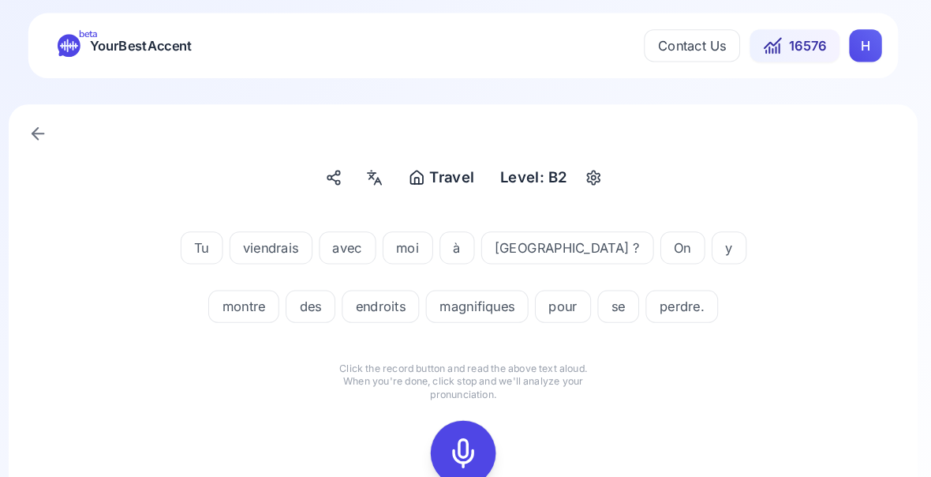
click at [434, 428] on button at bounding box center [465, 438] width 63 height 63
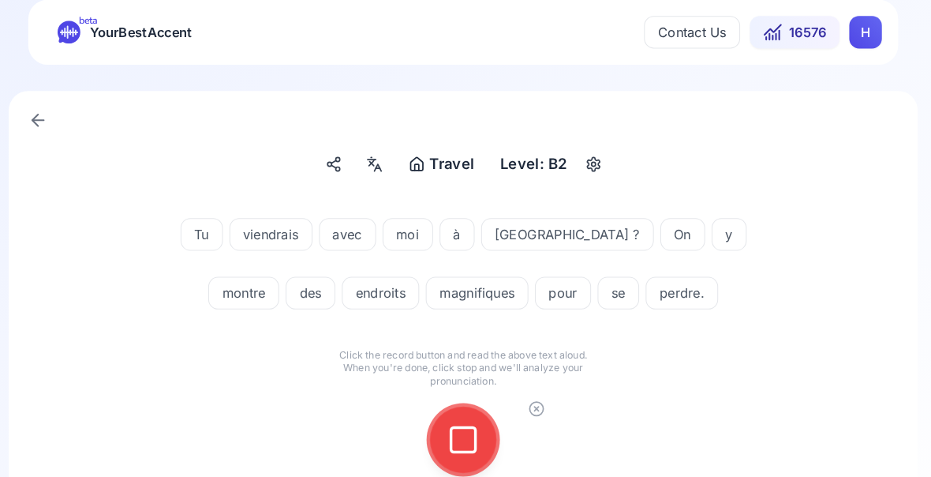
scroll to position [12, 0]
click at [450, 419] on icon at bounding box center [466, 427] width 32 height 32
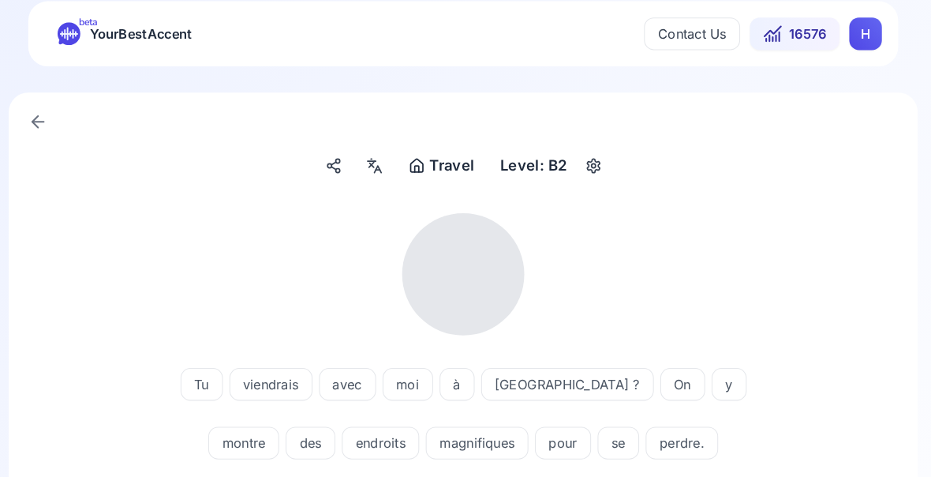
scroll to position [0, 0]
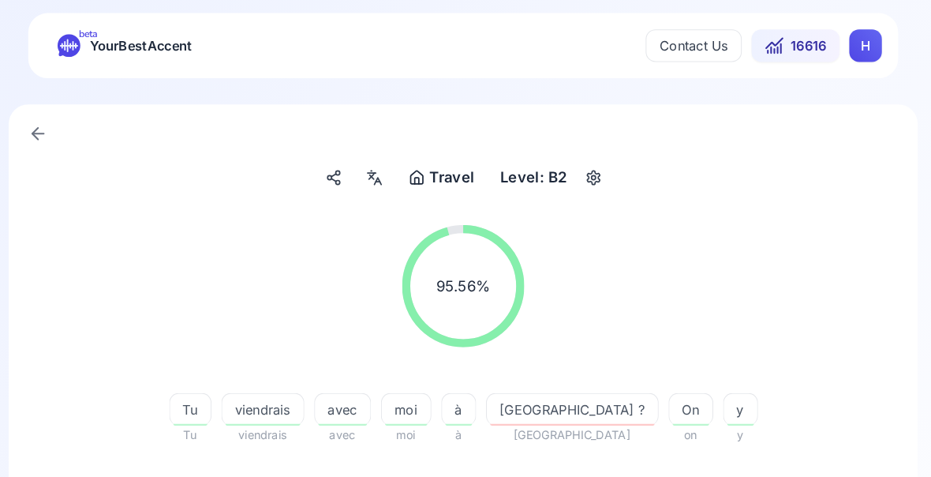
click at [653, 479] on span "perdre." at bounding box center [687, 479] width 69 height 19
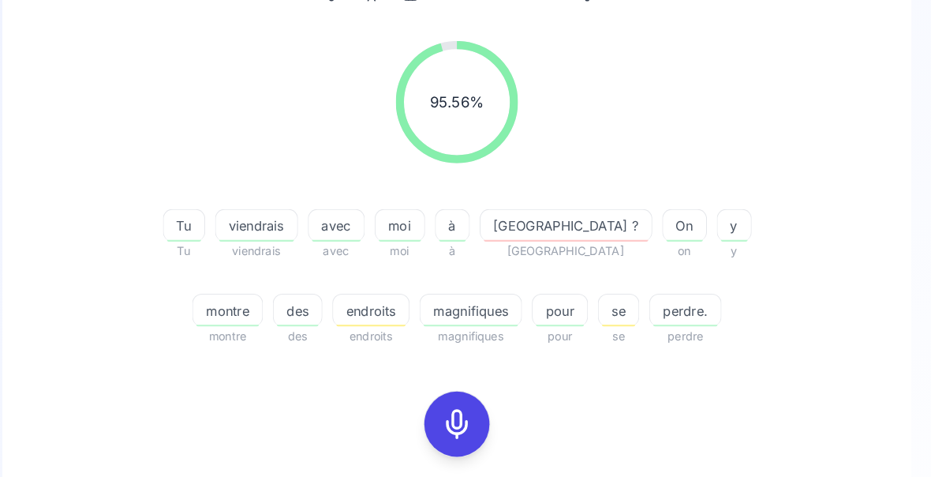
click at [244, 216] on span "viendrais" at bounding box center [271, 219] width 79 height 19
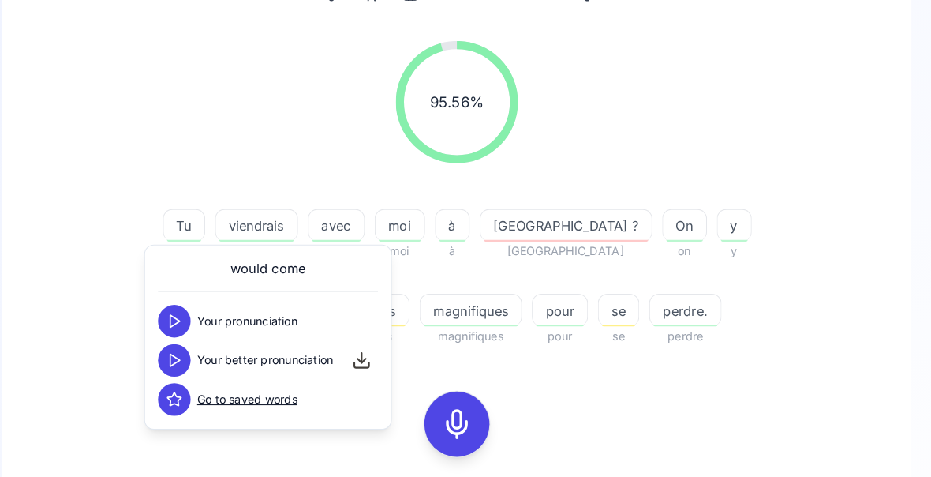
click at [733, 419] on div "95.56 % 95.56 % Tu Tu viendrais viendrais avec avec moi moi à à [GEOGRAPHIC_DAT…" at bounding box center [465, 320] width 805 height 586
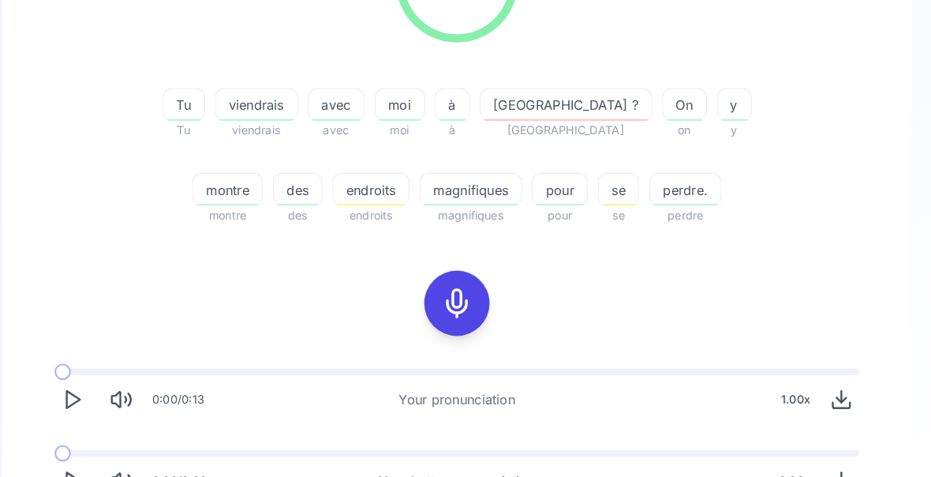
click at [88, 468] on polygon "Play" at bounding box center [94, 466] width 13 height 17
click at [82, 456] on icon "Play" at bounding box center [93, 465] width 22 height 22
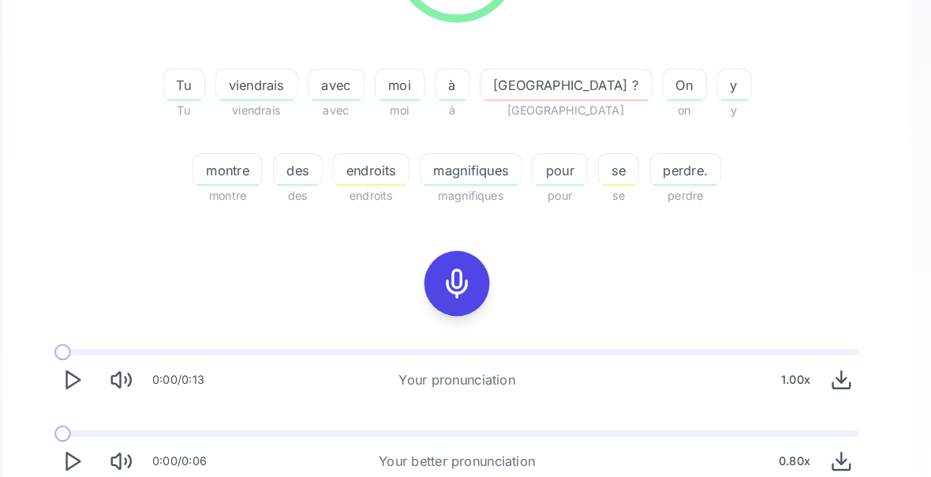
scroll to position [313, 0]
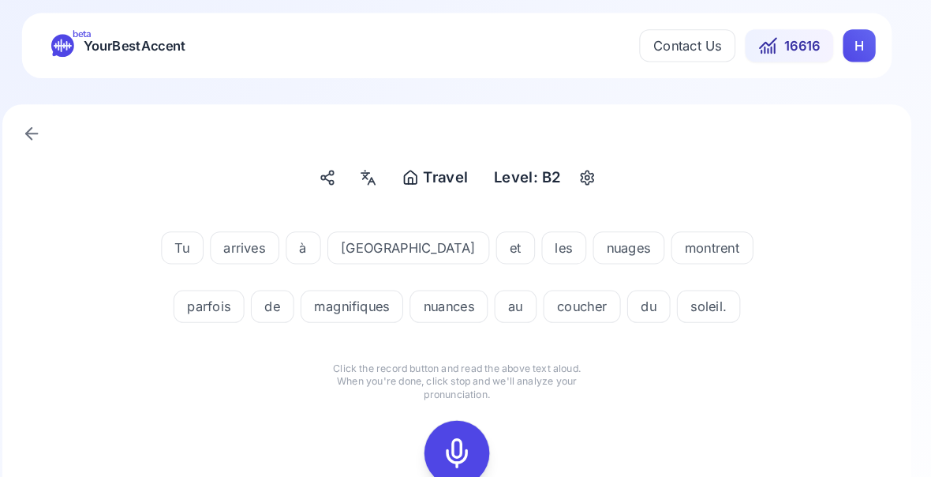
click at [447, 422] on div at bounding box center [466, 438] width 38 height 63
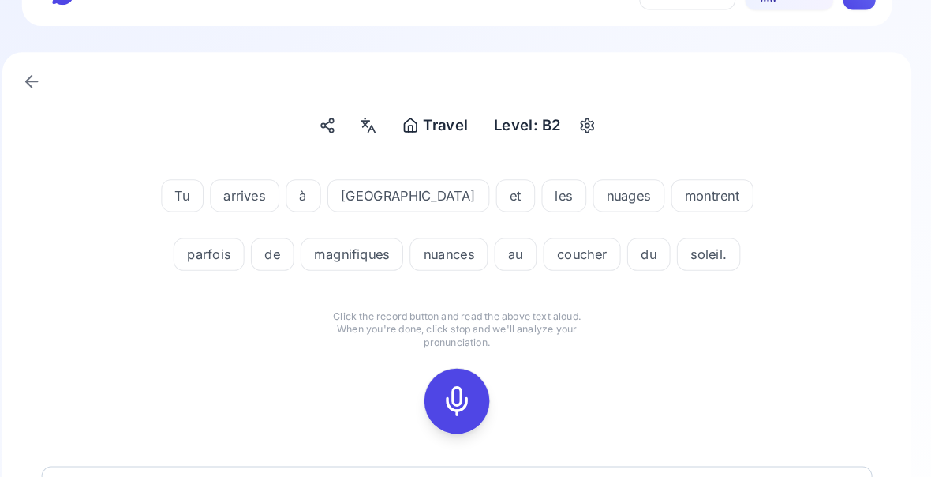
scroll to position [51, 0]
click at [434, 375] on button at bounding box center [465, 388] width 63 height 63
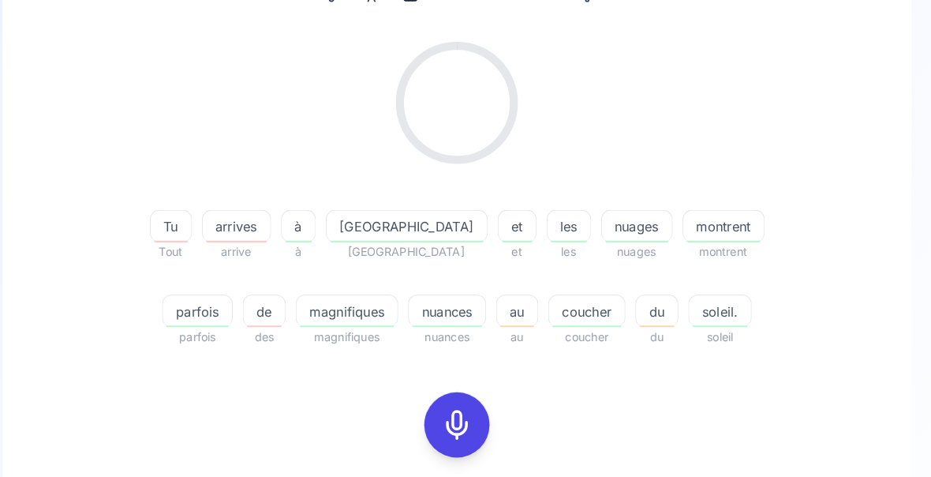
scroll to position [178, 0]
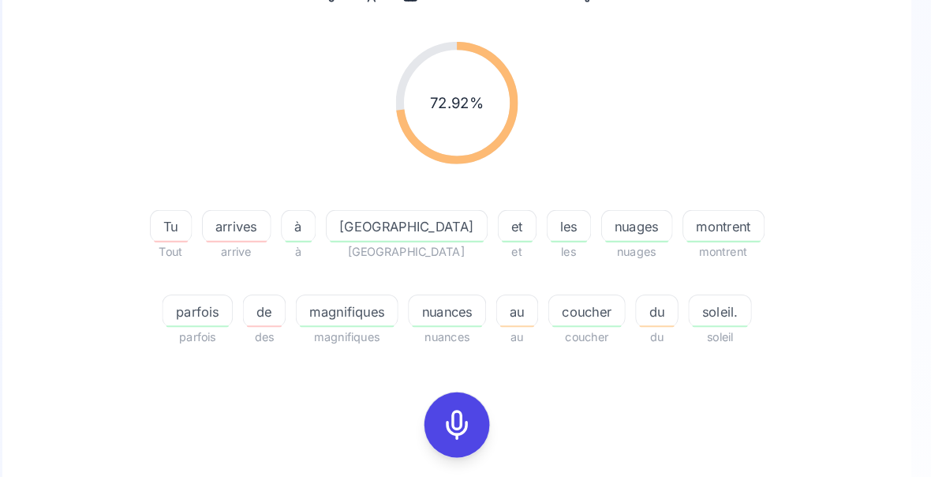
click at [248, 292] on span "parfois" at bounding box center [214, 301] width 67 height 19
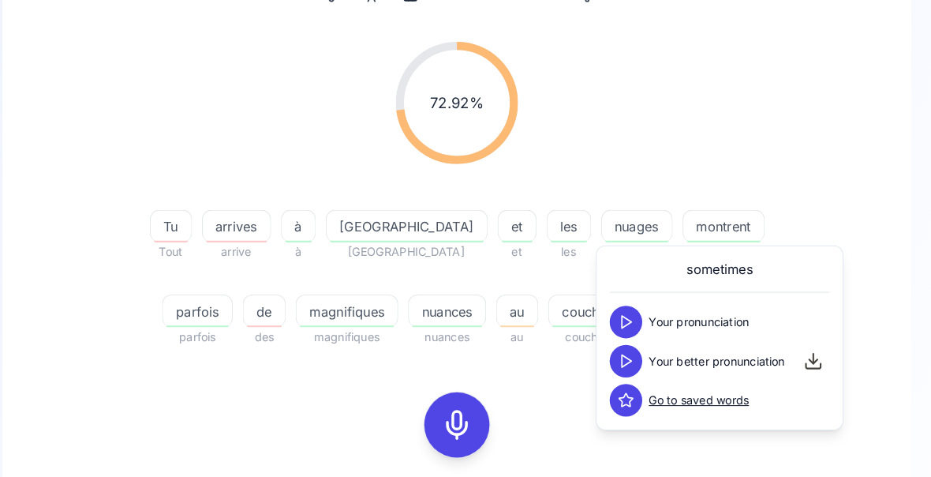
click at [785, 172] on div "72.92 % 72.92 % Tu Tout arrives arrive à à [GEOGRAPHIC_DATA] [GEOGRAPHIC_DATA] …" at bounding box center [465, 188] width 805 height 320
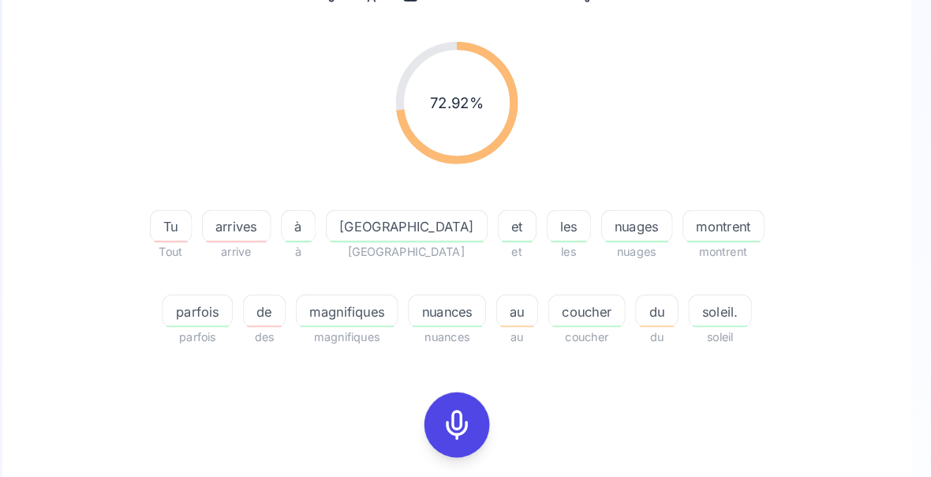
click at [419, 298] on span "nuances" at bounding box center [456, 301] width 74 height 19
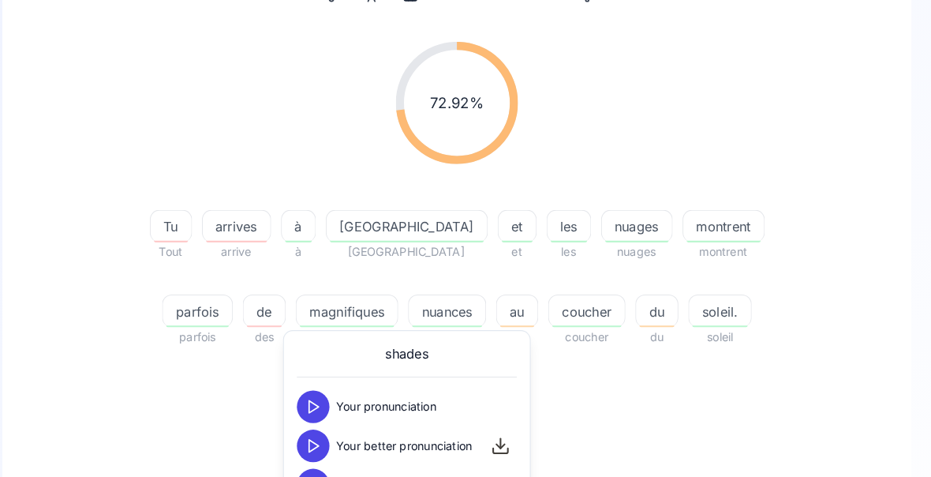
click at [555, 309] on span "coucher" at bounding box center [591, 301] width 73 height 19
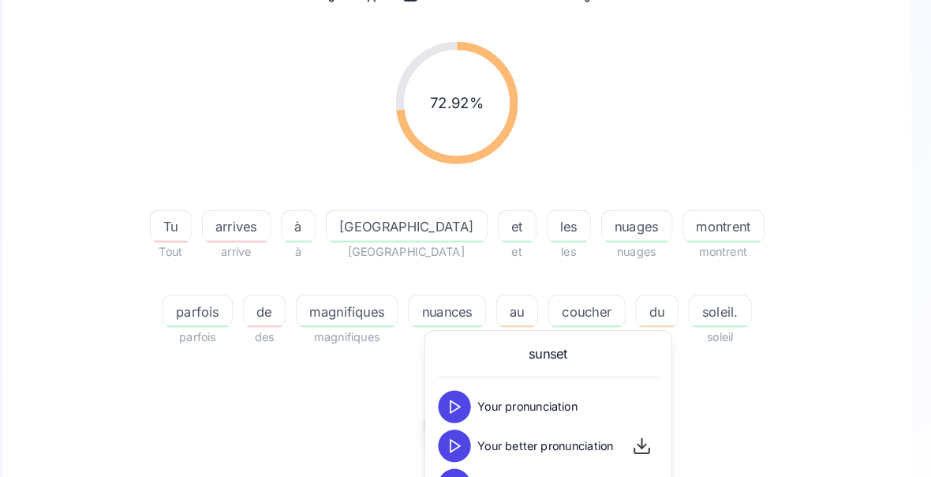
click at [80, 356] on div "72.92 % 72.92 % Tu Tout arrives arrive à à [GEOGRAPHIC_DATA] [GEOGRAPHIC_DATA] …" at bounding box center [465, 321] width 805 height 586
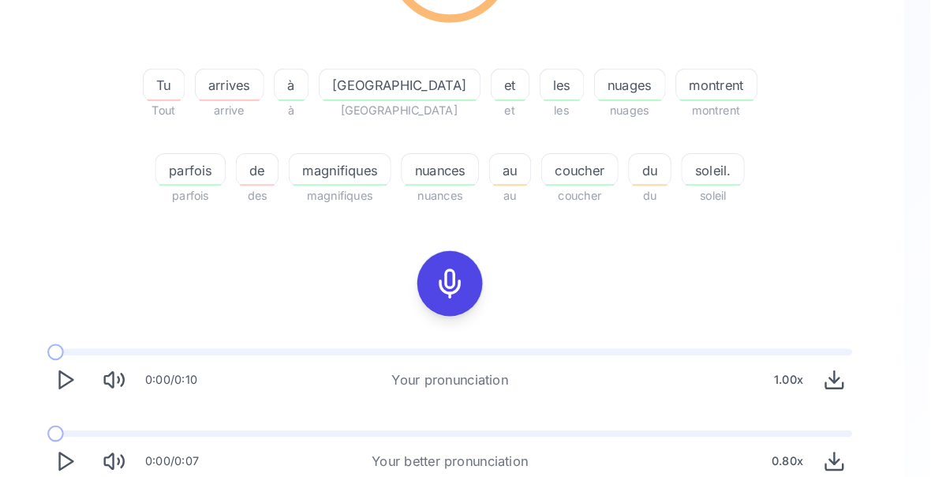
scroll to position [313, 0]
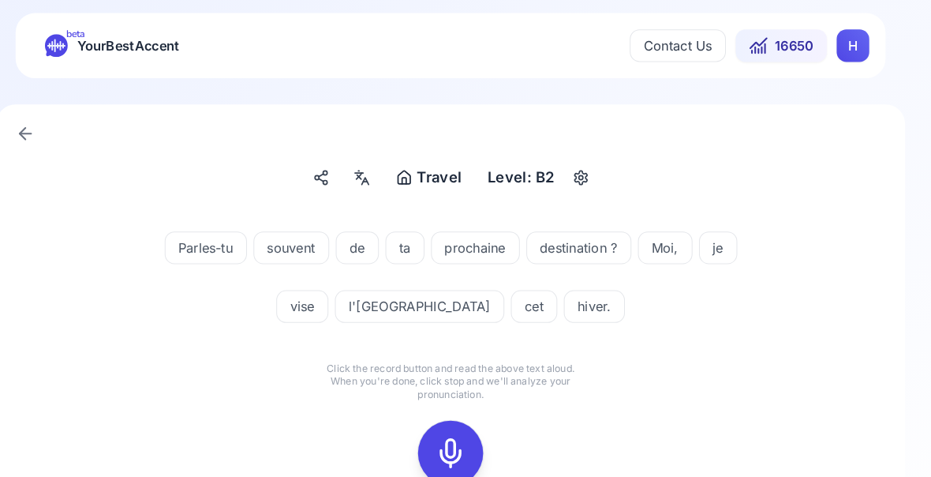
click at [450, 434] on icon at bounding box center [466, 439] width 32 height 32
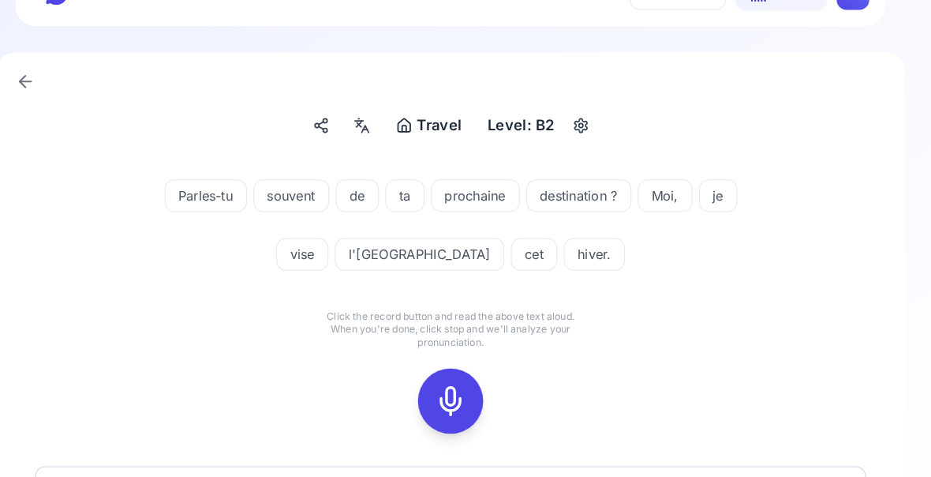
scroll to position [51, 0]
click at [454, 393] on rect at bounding box center [466, 389] width 24 height 24
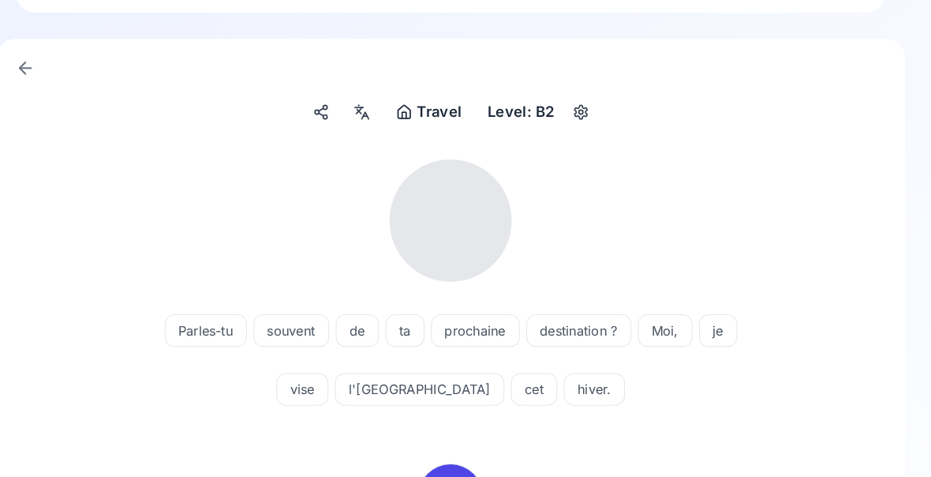
scroll to position [64, 0]
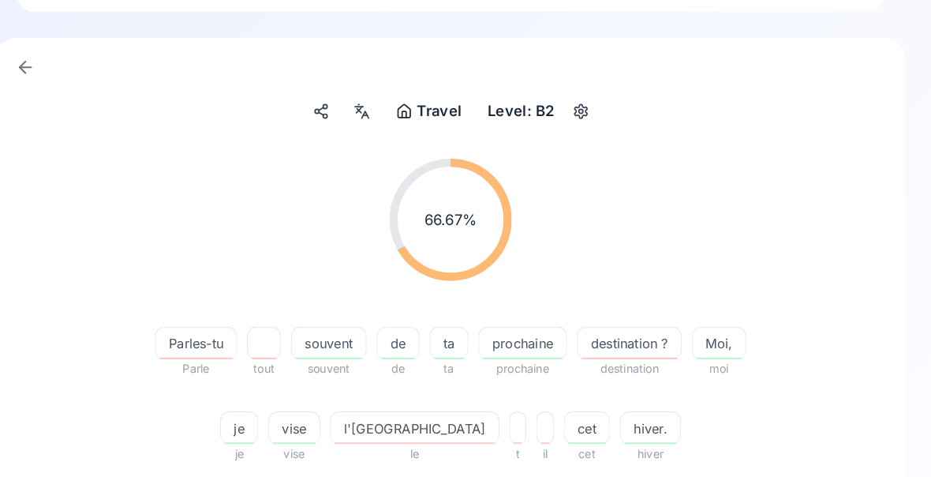
click at [396, 424] on span "l'[GEOGRAPHIC_DATA]" at bounding box center [431, 415] width 163 height 19
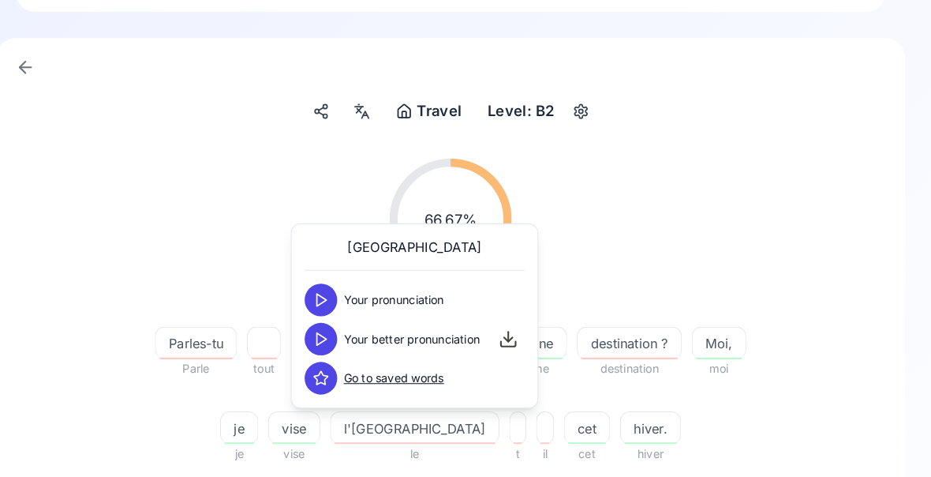
click at [332, 325] on icon at bounding box center [340, 328] width 16 height 16
click at [85, 426] on div "66.67 % 66.67 % Parles-tu Parle tout souvent souvent de de ta ta prochaine proc…" at bounding box center [465, 301] width 805 height 320
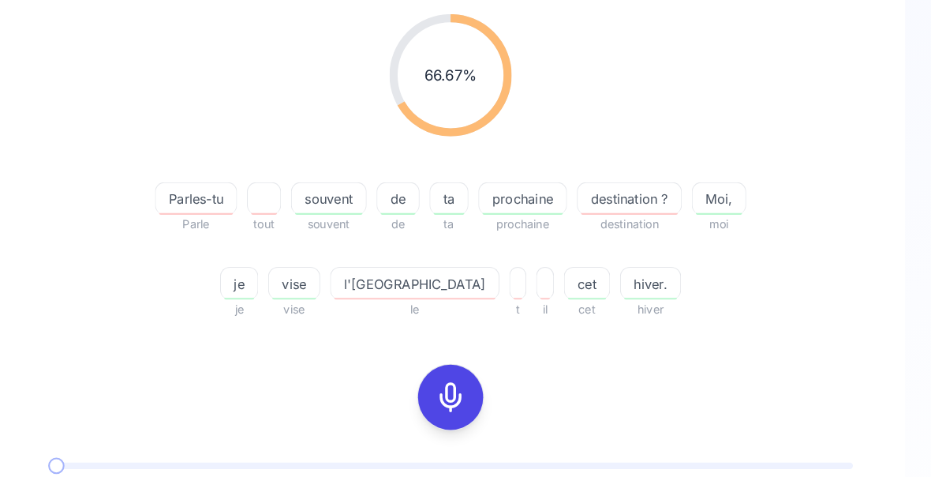
scroll to position [204, 0]
click at [335, 276] on span "vise" at bounding box center [314, 274] width 49 height 19
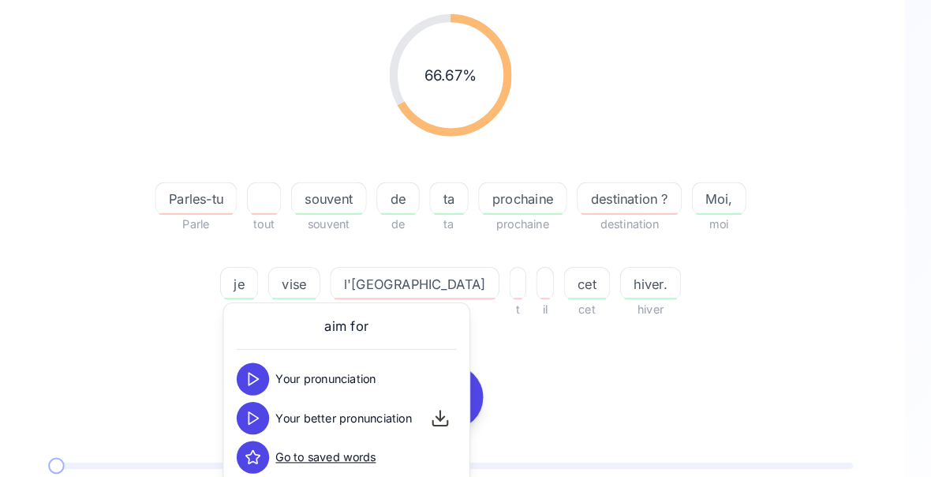
click at [77, 306] on div "66.67 % 66.67 % Parles-tu Parle tout souvent souvent de de ta ta prochaine proc…" at bounding box center [465, 161] width 805 height 320
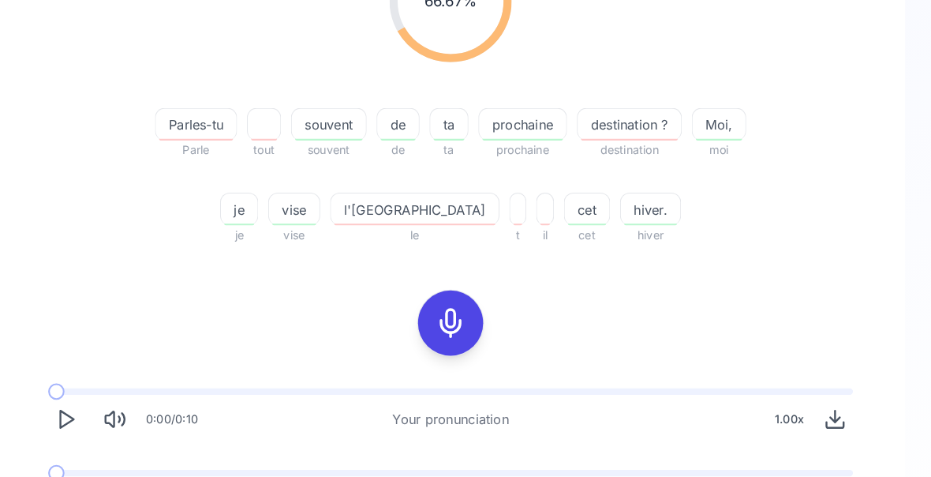
scroll to position [276, 0]
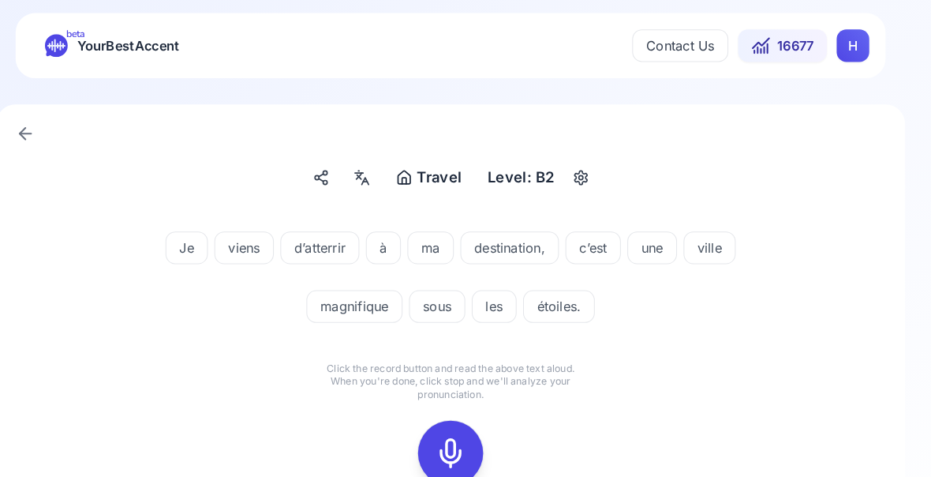
click at [450, 426] on icon at bounding box center [466, 439] width 32 height 32
click at [447, 435] on div at bounding box center [466, 438] width 38 height 63
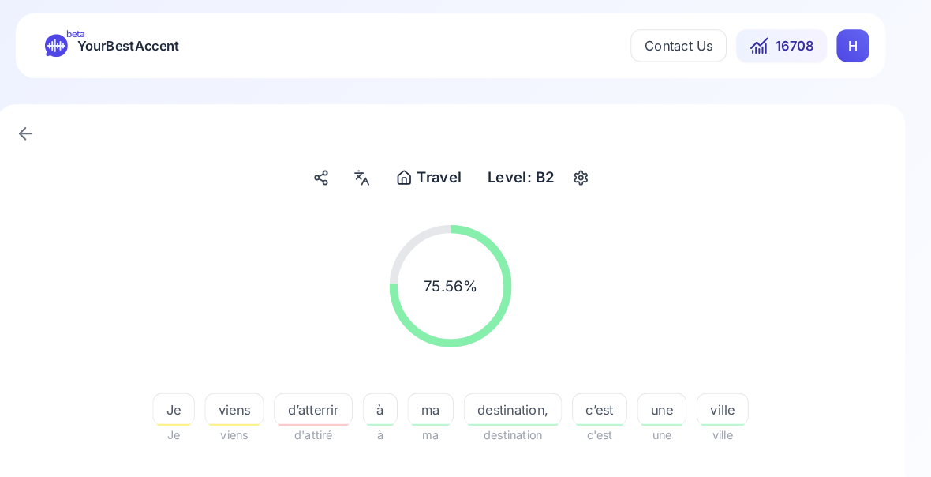
click at [302, 388] on span "d’atterrir" at bounding box center [332, 397] width 75 height 19
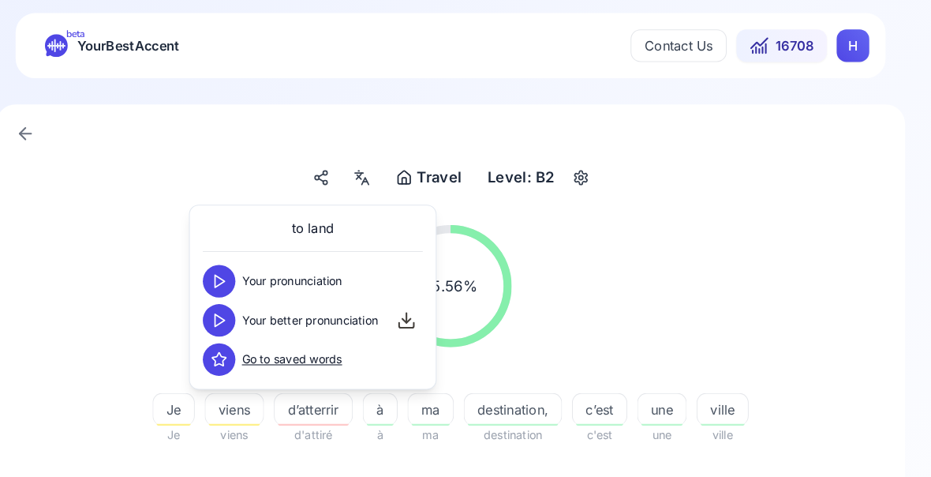
click at [81, 479] on div "75.56 % 75.56 % Je Je viens viens d’atterrir d'attiré à à ma ma destination, de…" at bounding box center [465, 365] width 805 height 320
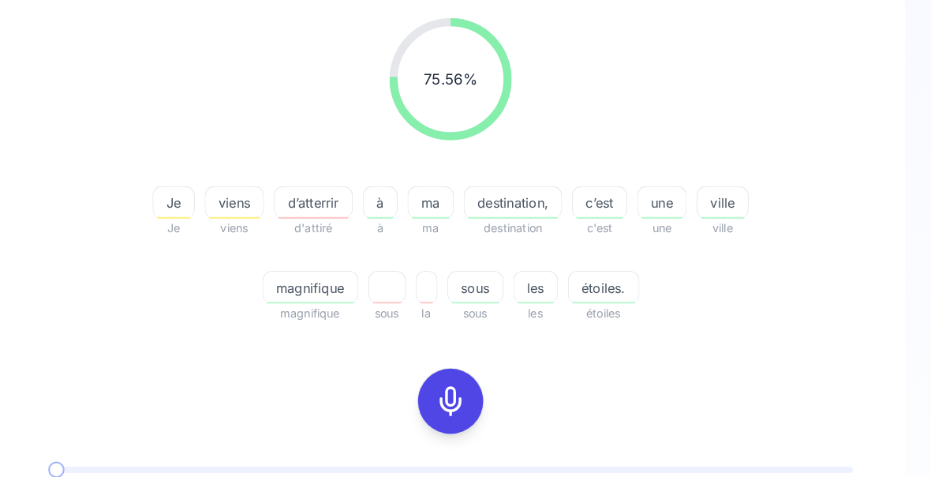
scroll to position [200, 0]
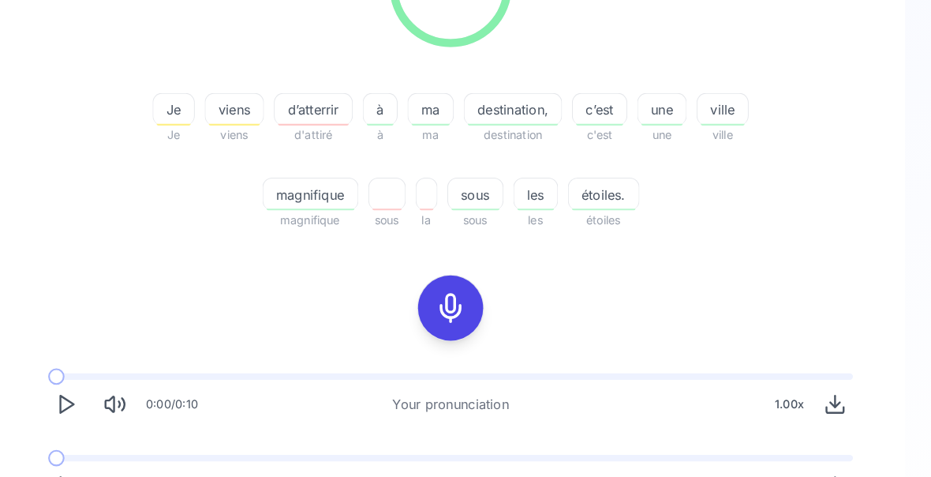
scroll to position [301, 0]
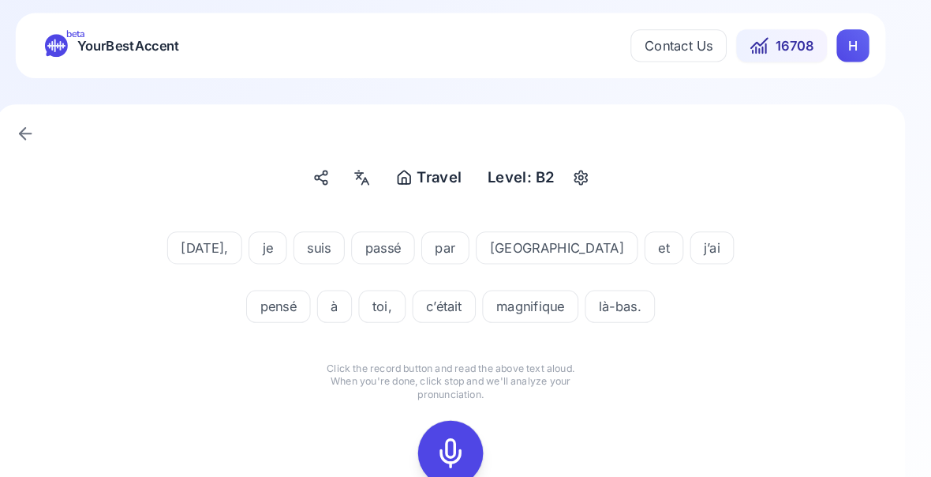
click at [450, 435] on icon at bounding box center [466, 439] width 32 height 32
click at [454, 438] on rect at bounding box center [466, 439] width 24 height 24
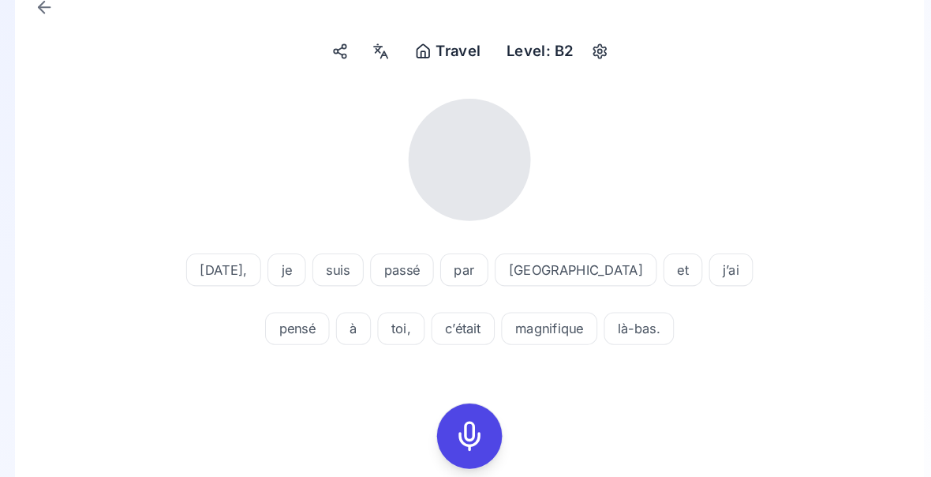
scroll to position [124, 0]
click at [63, 365] on div "[DATE], je suis passé par Moscou et j’ai pensé à toi, c’était magnifique là-bas…" at bounding box center [465, 352] width 805 height 542
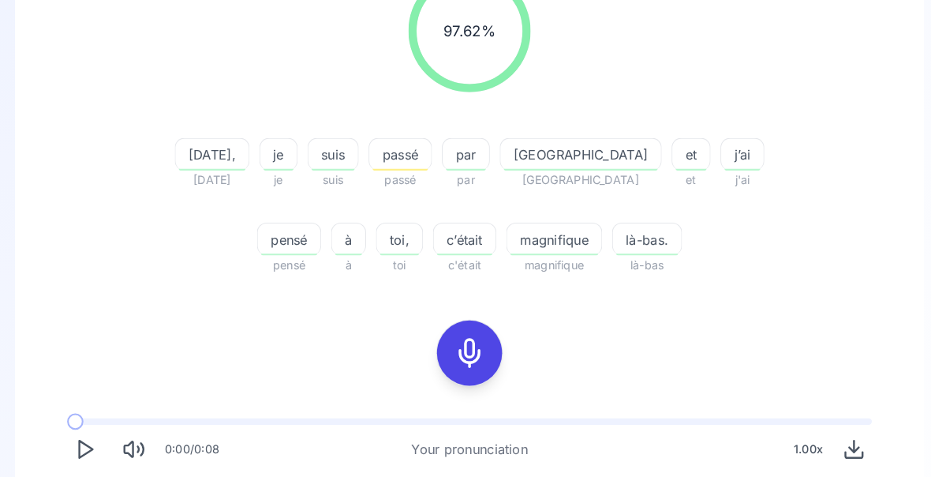
scroll to position [246, 0]
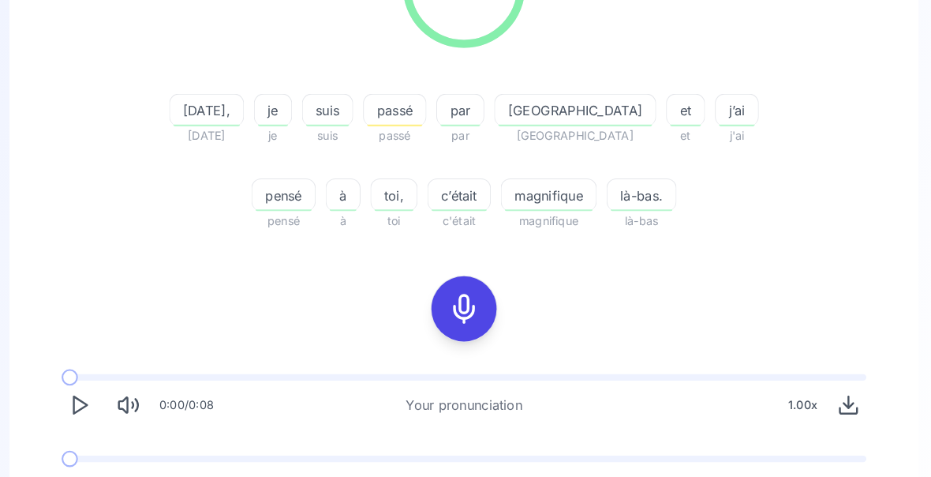
scroll to position [295, 0]
